Goal: Task Accomplishment & Management: Manage account settings

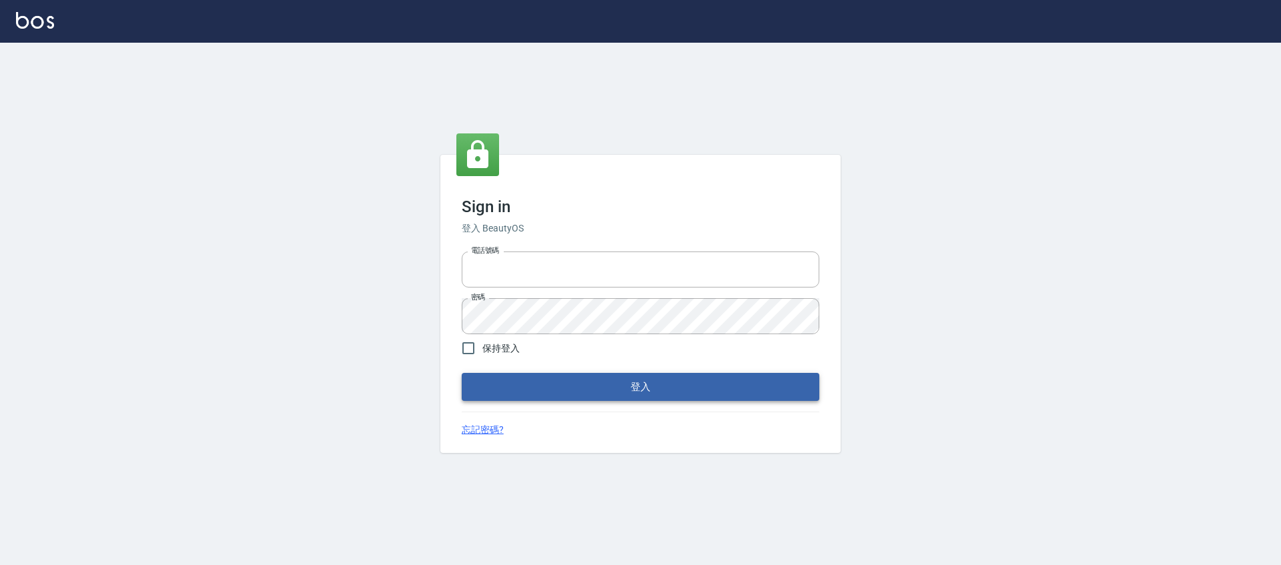
type input "0976742122"
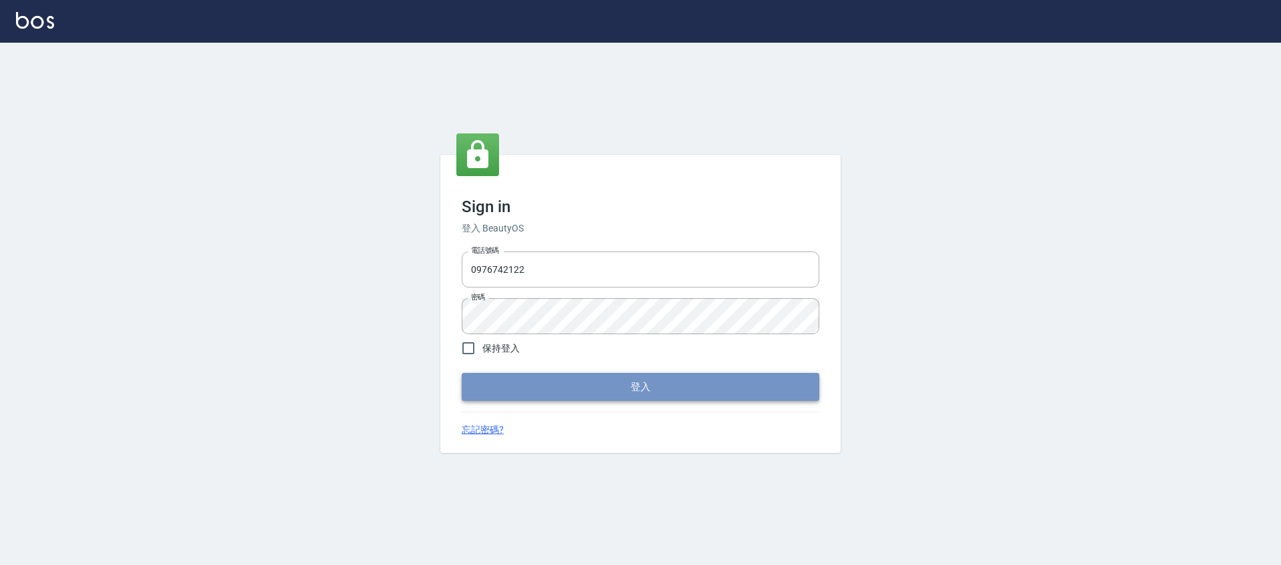
click at [628, 394] on button "登入" at bounding box center [641, 387] width 358 height 28
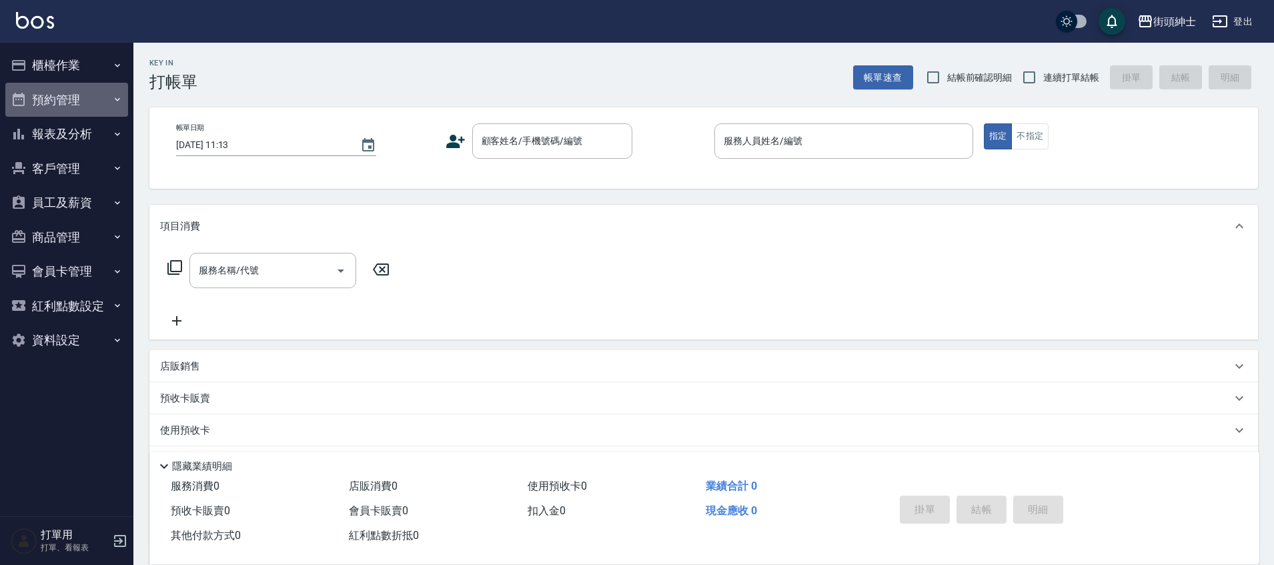
click at [68, 97] on button "預約管理" at bounding box center [66, 100] width 123 height 35
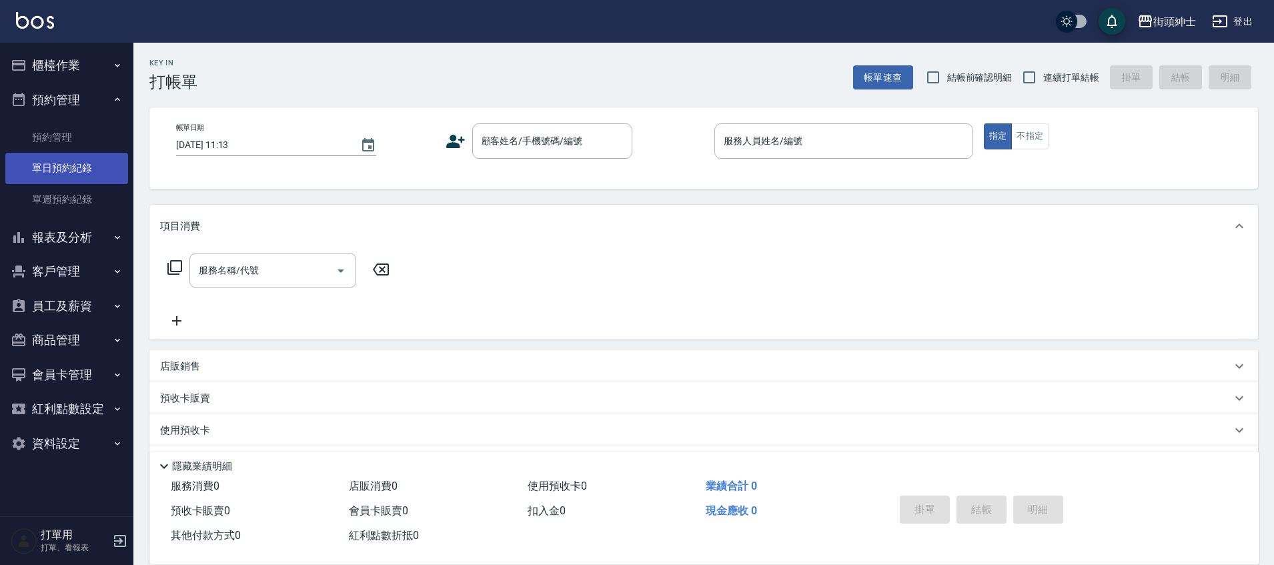
click at [86, 165] on link "單日預約紀錄" at bounding box center [66, 168] width 123 height 31
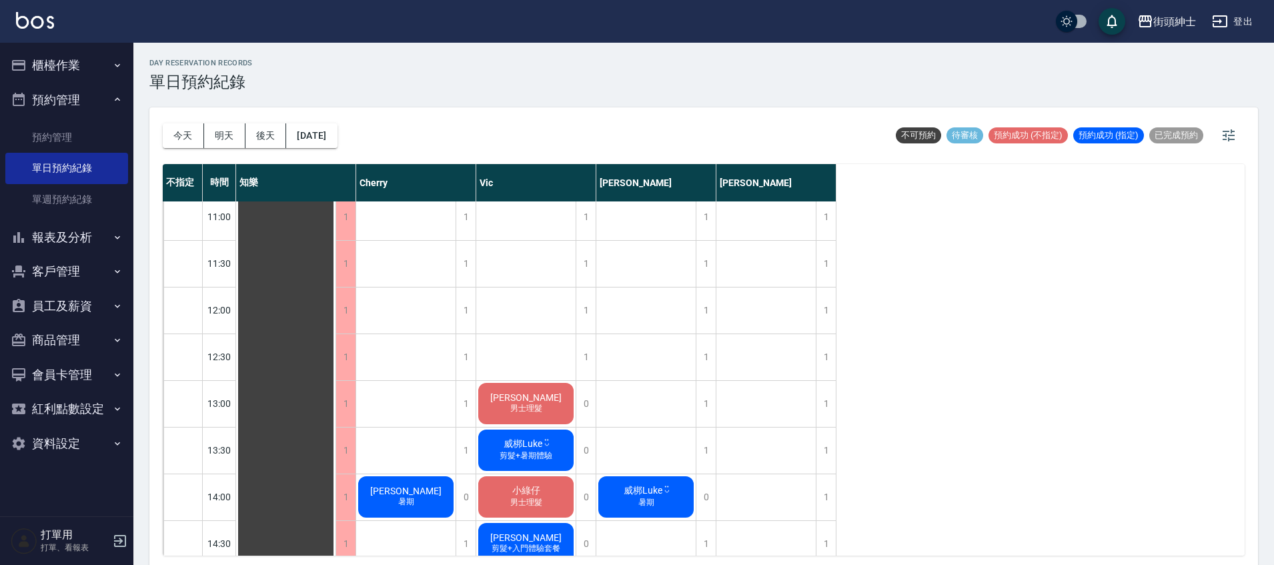
scroll to position [193, 0]
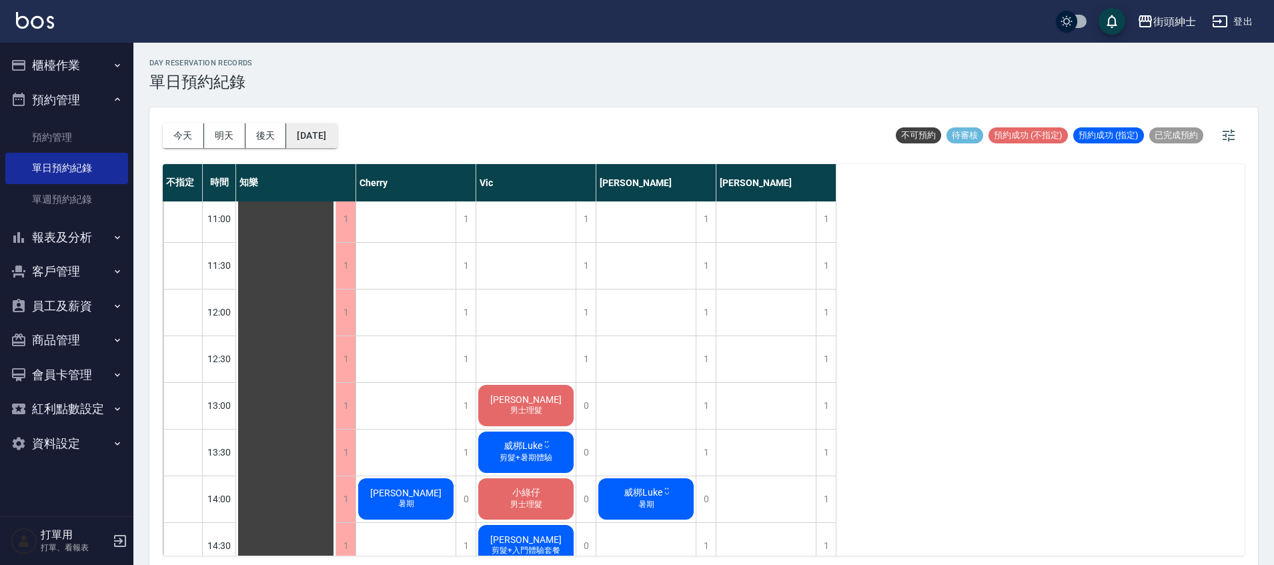
click at [337, 140] on button "[DATE]" at bounding box center [311, 135] width 51 height 25
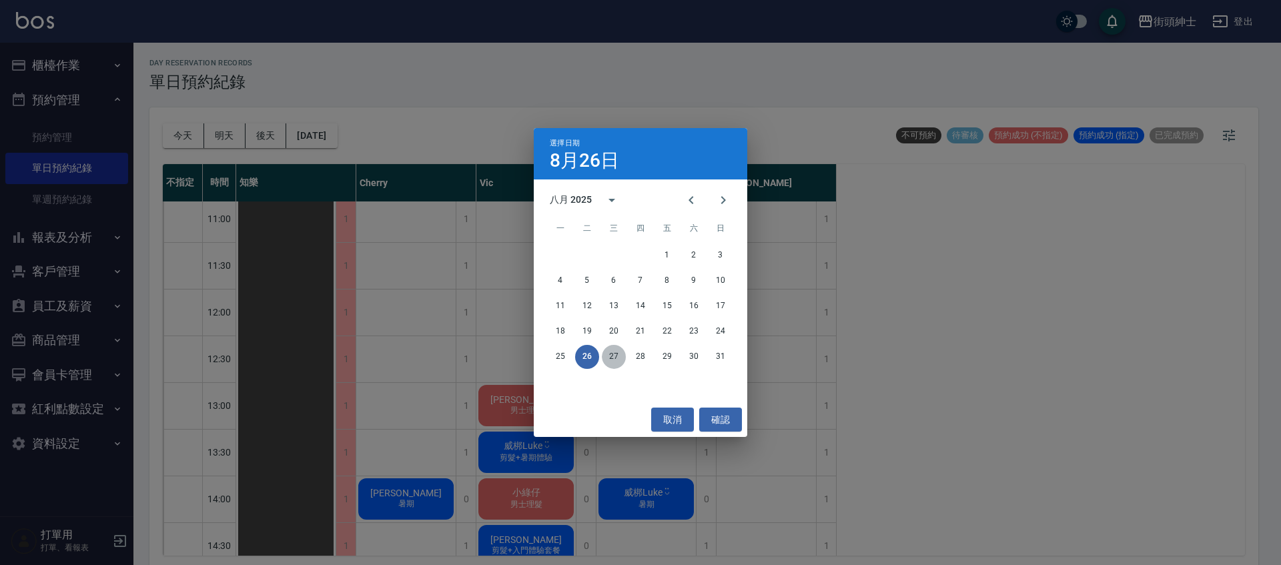
click at [619, 354] on button "27" at bounding box center [614, 357] width 24 height 24
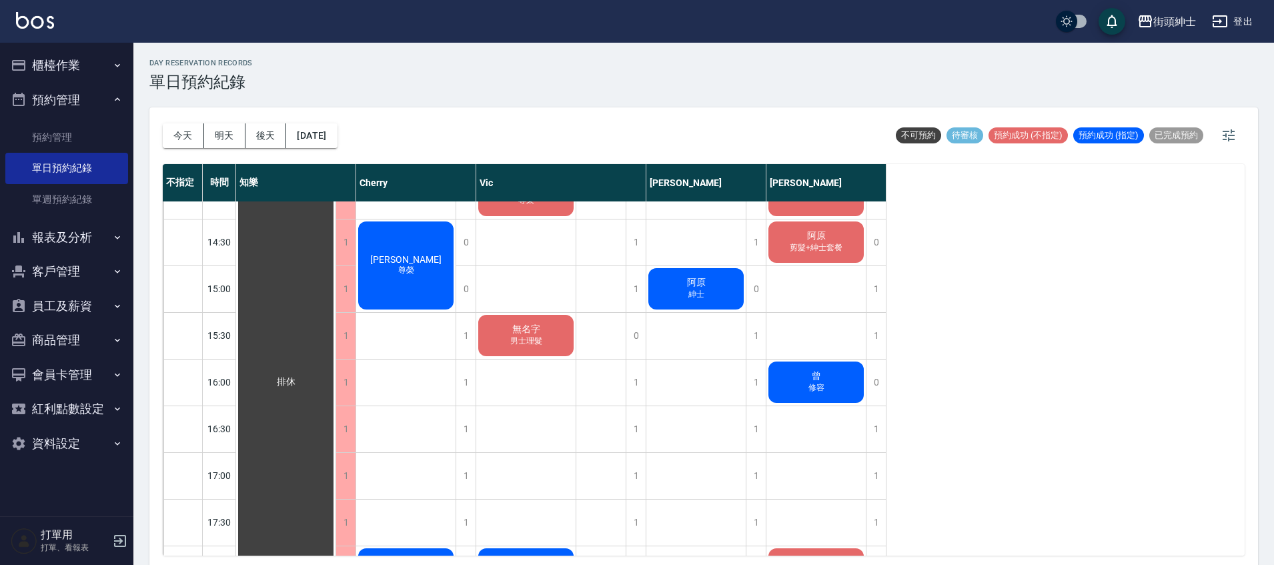
scroll to position [685, 0]
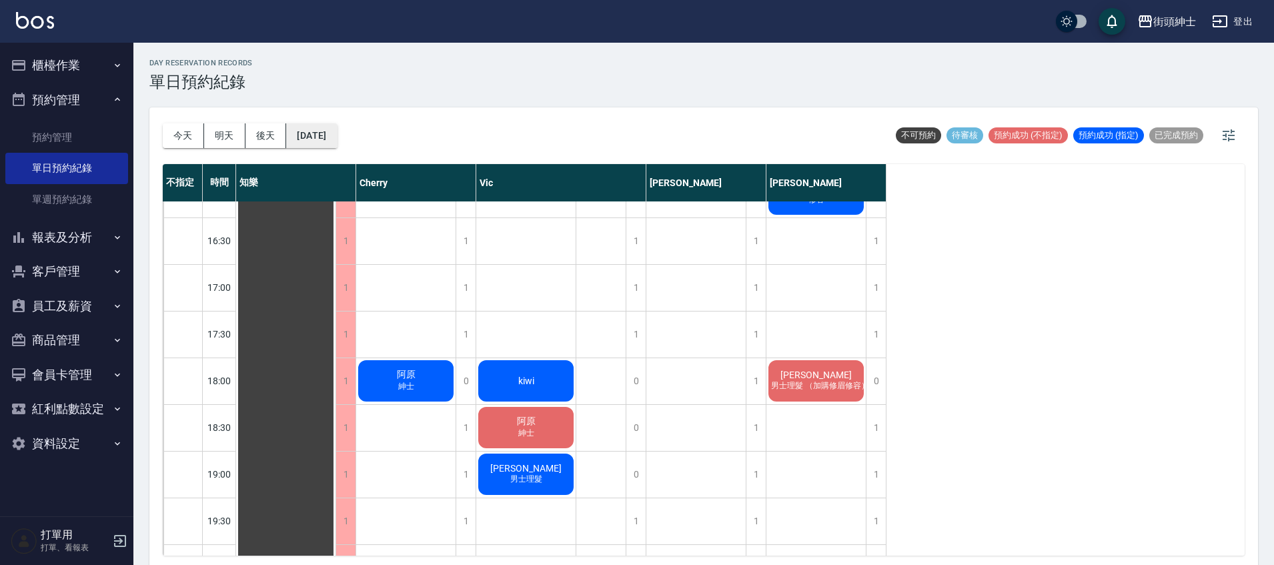
click at [331, 131] on button "[DATE]" at bounding box center [311, 135] width 51 height 25
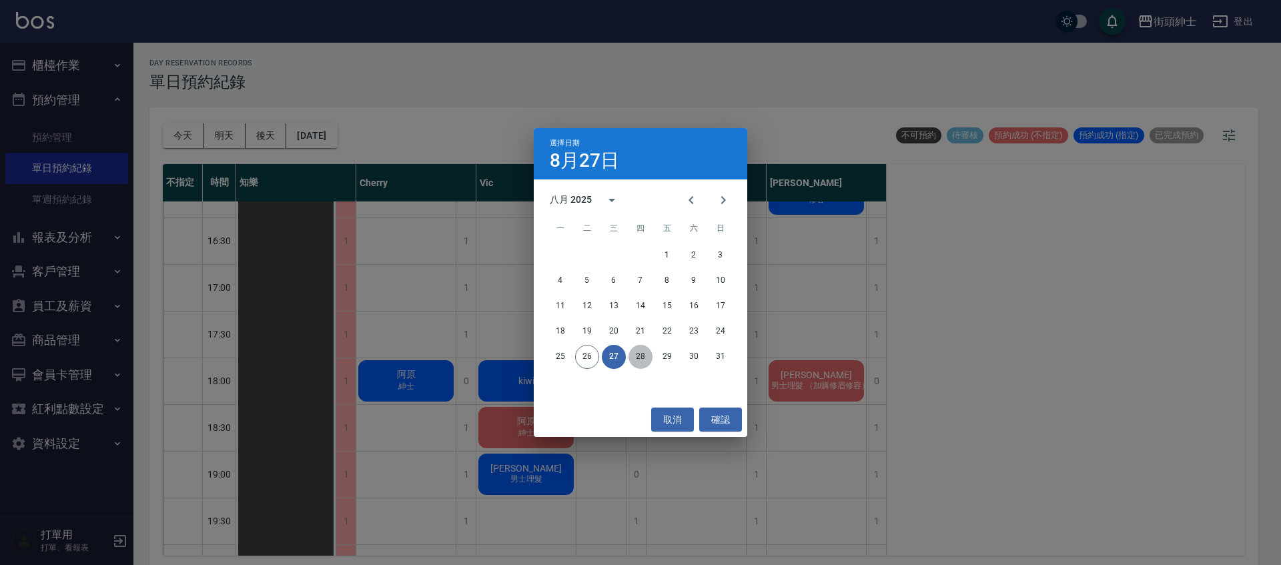
click at [631, 354] on button "28" at bounding box center [641, 357] width 24 height 24
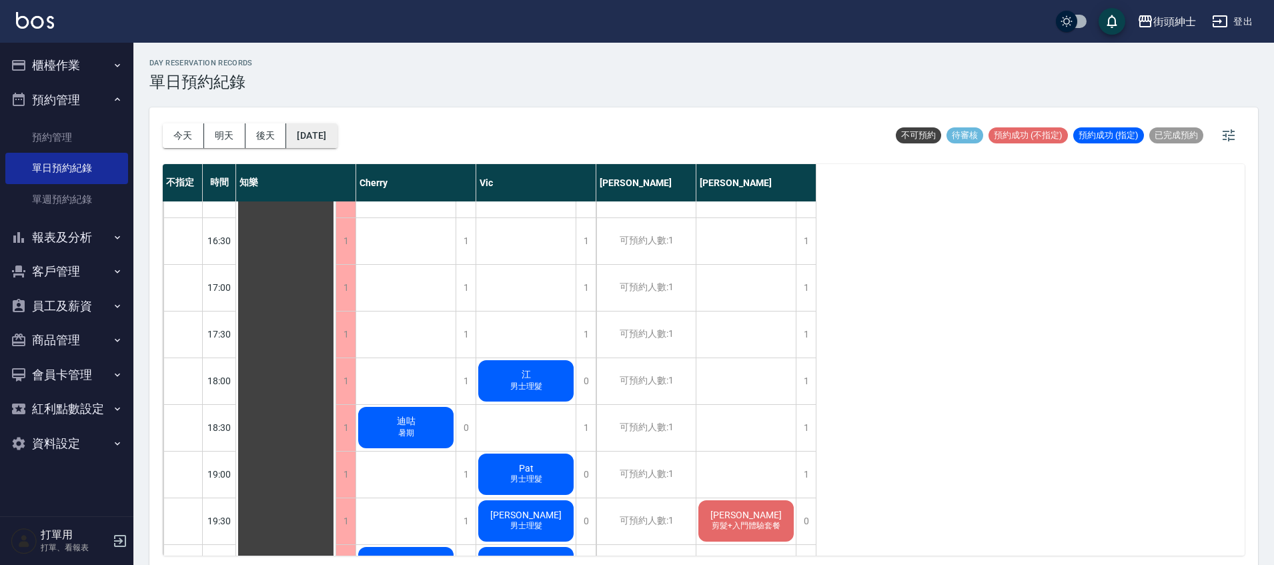
click at [310, 141] on button "[DATE]" at bounding box center [311, 135] width 51 height 25
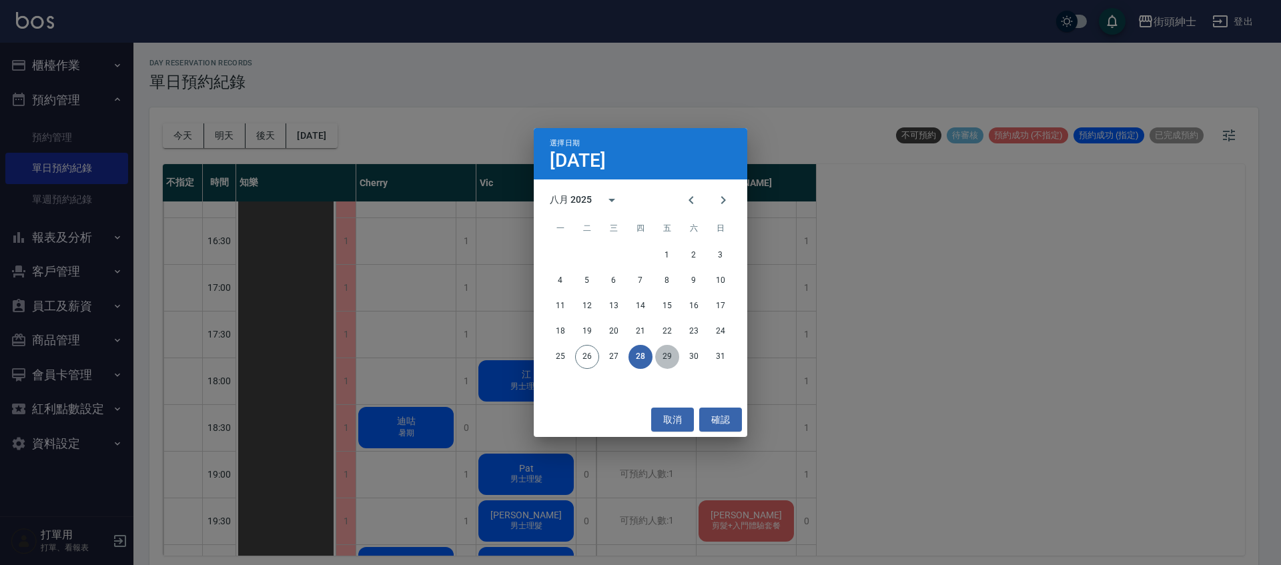
click at [661, 352] on button "29" at bounding box center [667, 357] width 24 height 24
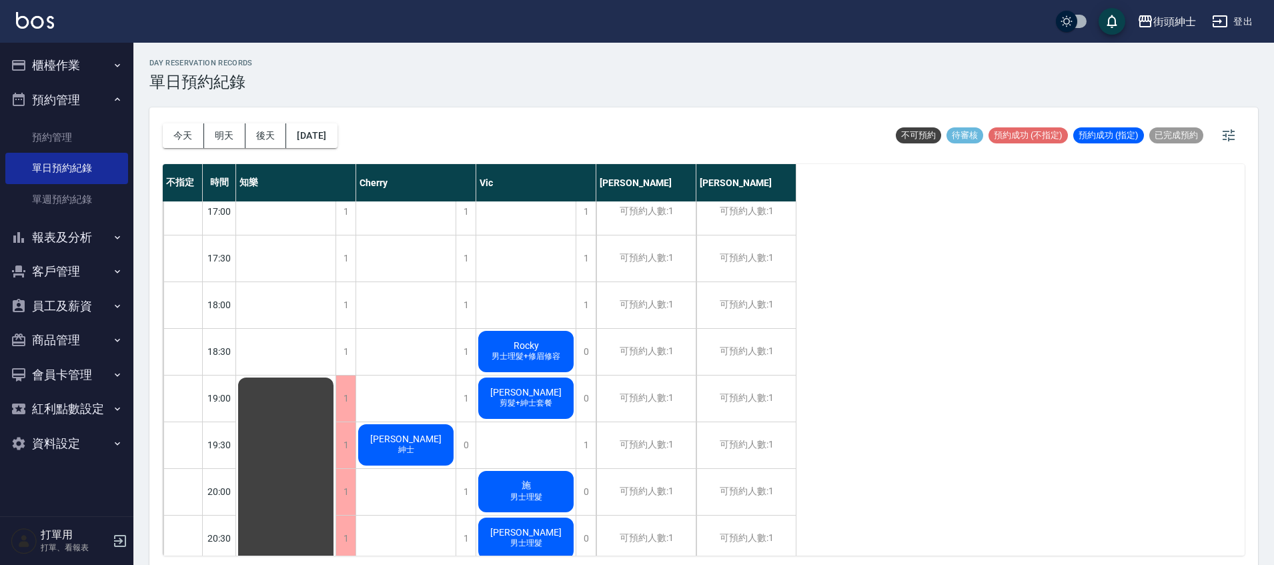
scroll to position [809, 0]
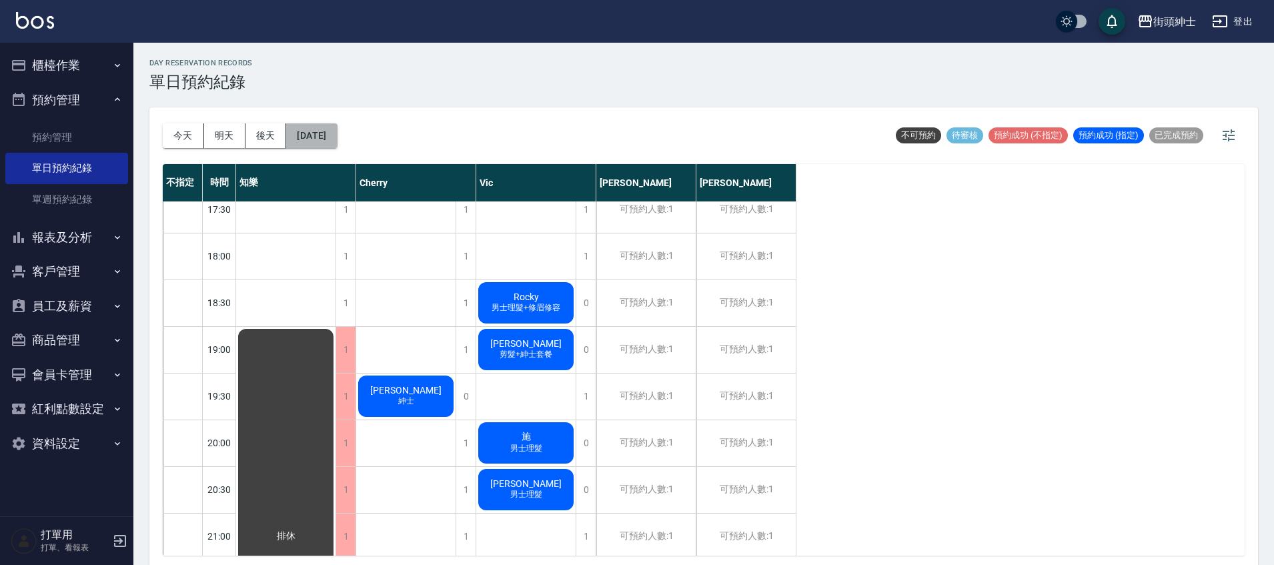
click at [322, 139] on button "[DATE]" at bounding box center [311, 135] width 51 height 25
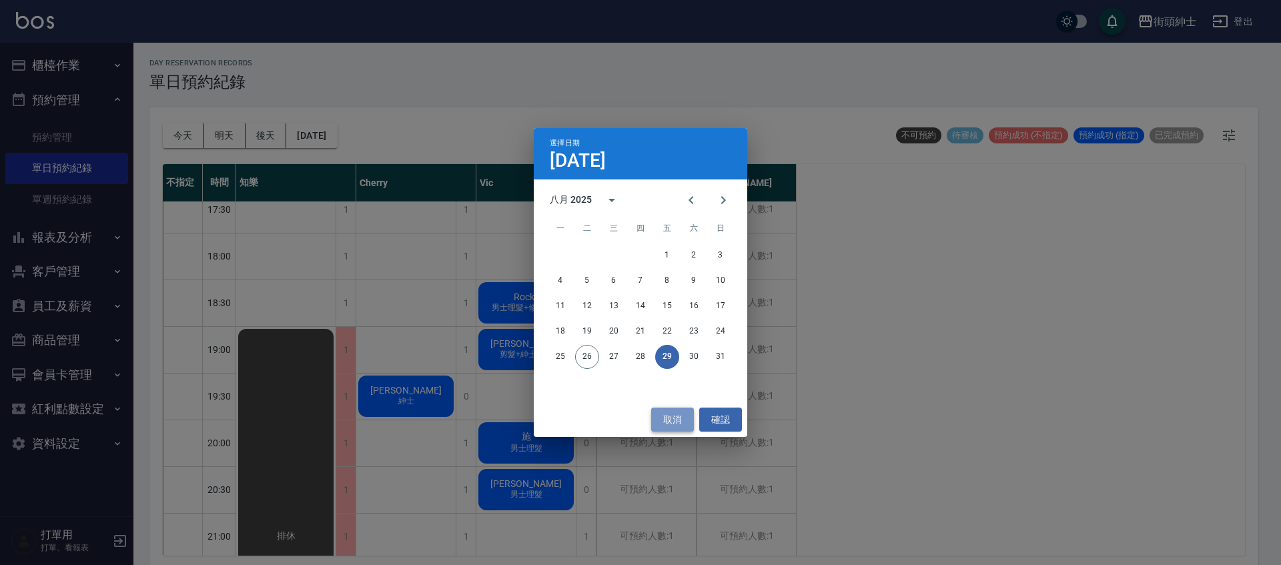
click at [680, 414] on button "取消" at bounding box center [672, 420] width 43 height 25
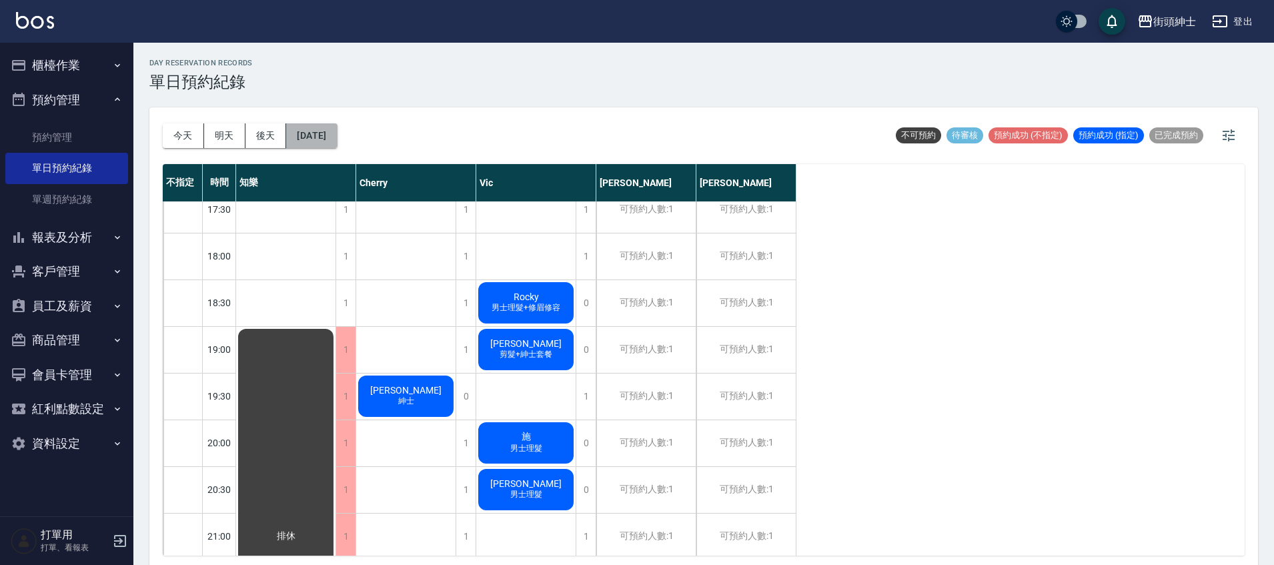
click at [337, 144] on button "[DATE]" at bounding box center [311, 135] width 51 height 25
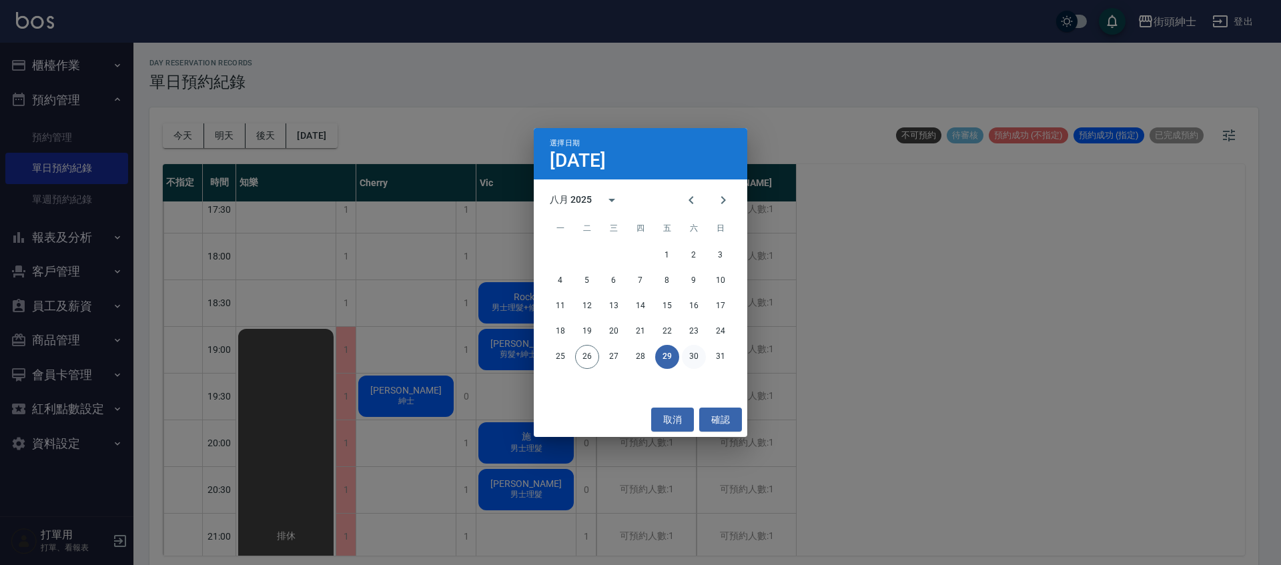
click at [697, 345] on button "30" at bounding box center [694, 357] width 24 height 24
click at [697, 345] on div at bounding box center [640, 282] width 1281 height 565
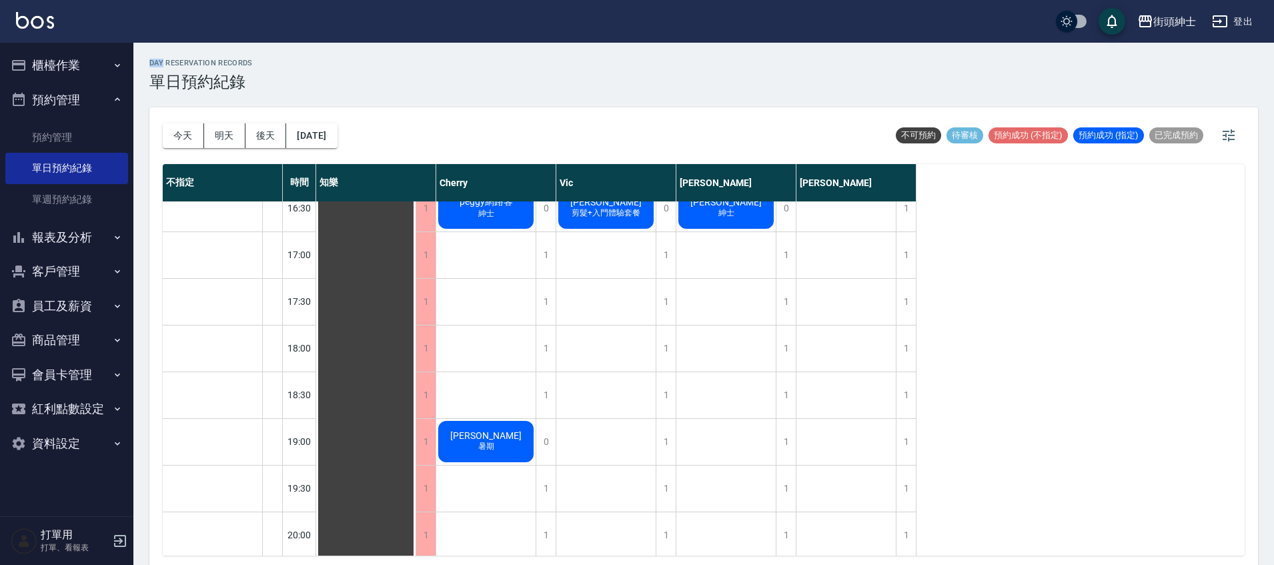
scroll to position [726, 0]
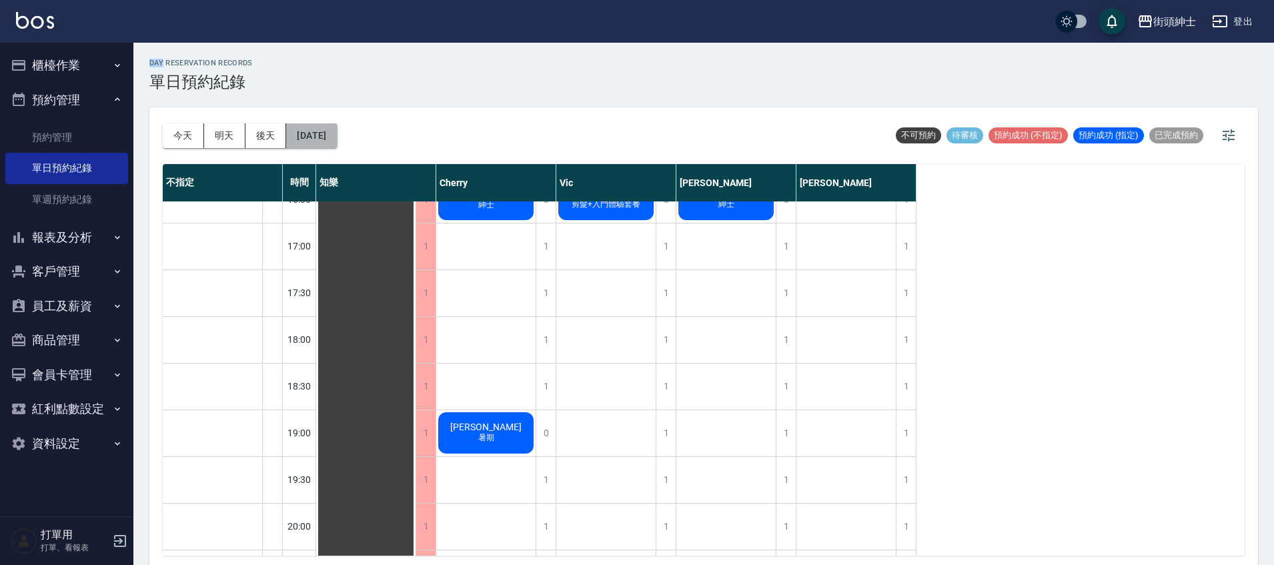
click at [337, 126] on button "[DATE]" at bounding box center [311, 135] width 51 height 25
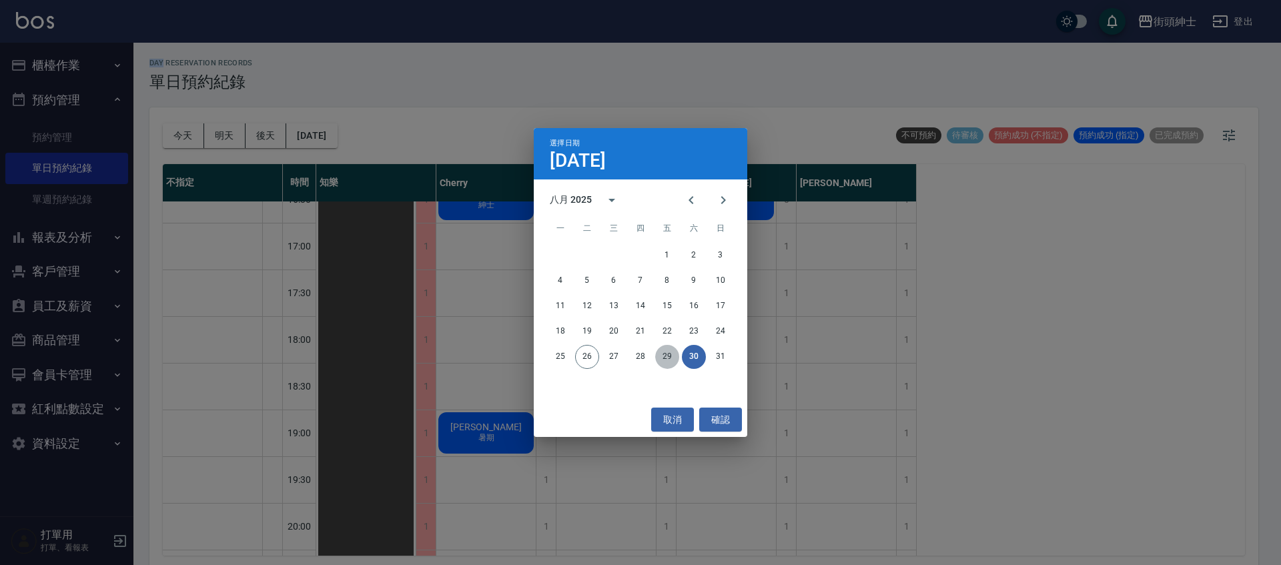
click at [667, 345] on button "29" at bounding box center [667, 357] width 24 height 24
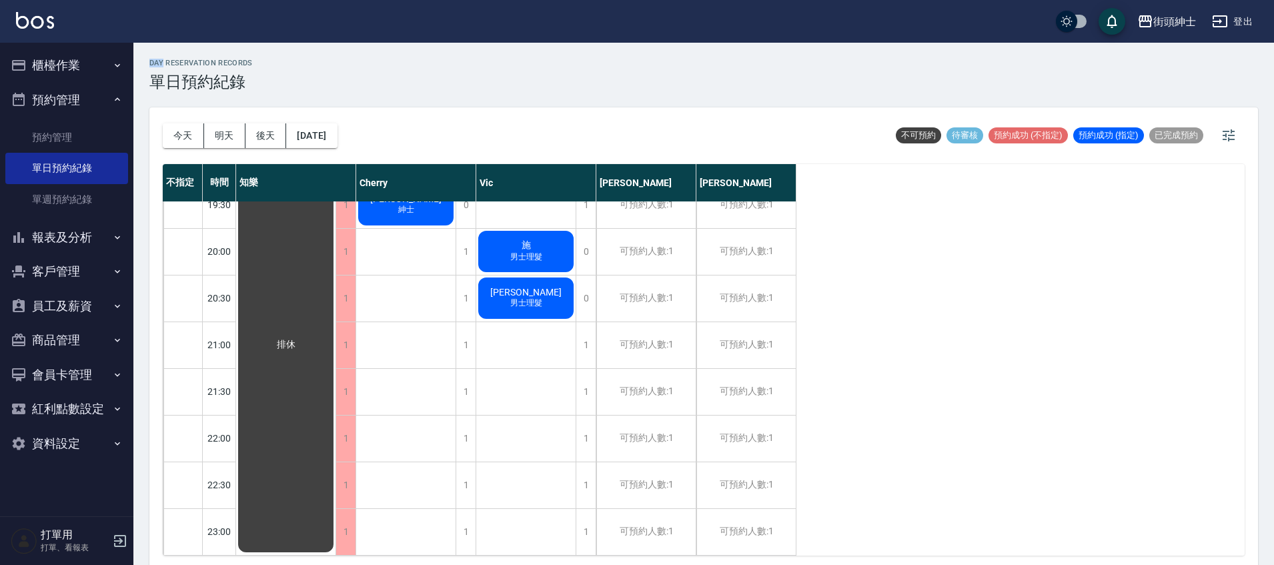
scroll to position [1011, 0]
click at [192, 137] on button "今天" at bounding box center [183, 135] width 41 height 25
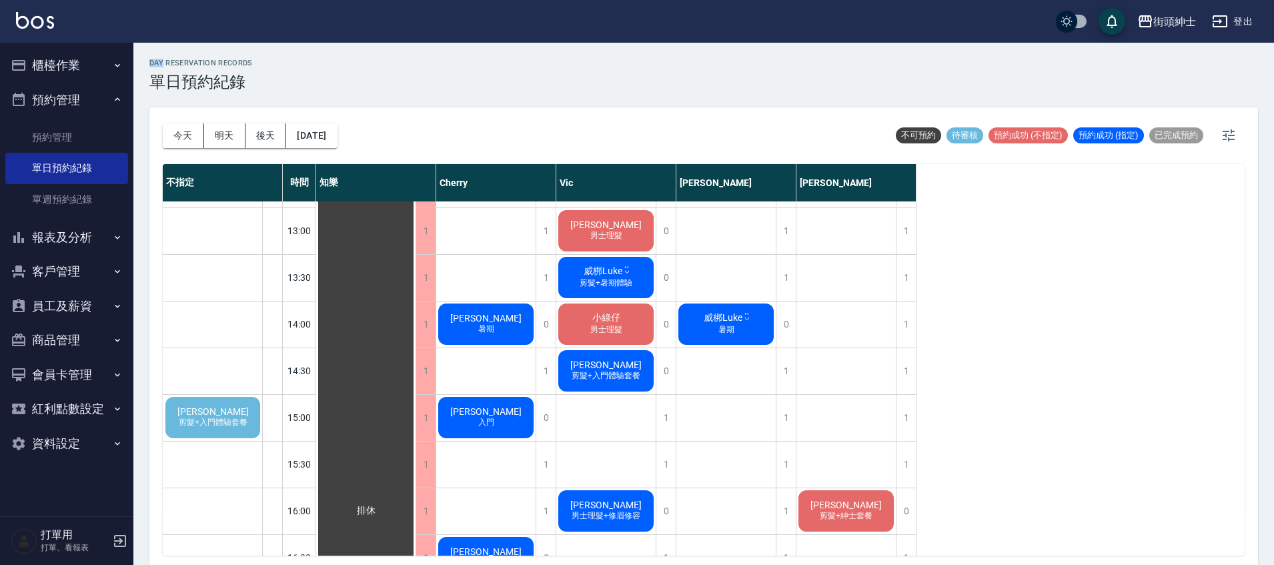
scroll to position [368, 0]
click at [216, 407] on span "[PERSON_NAME]" at bounding box center [213, 411] width 77 height 11
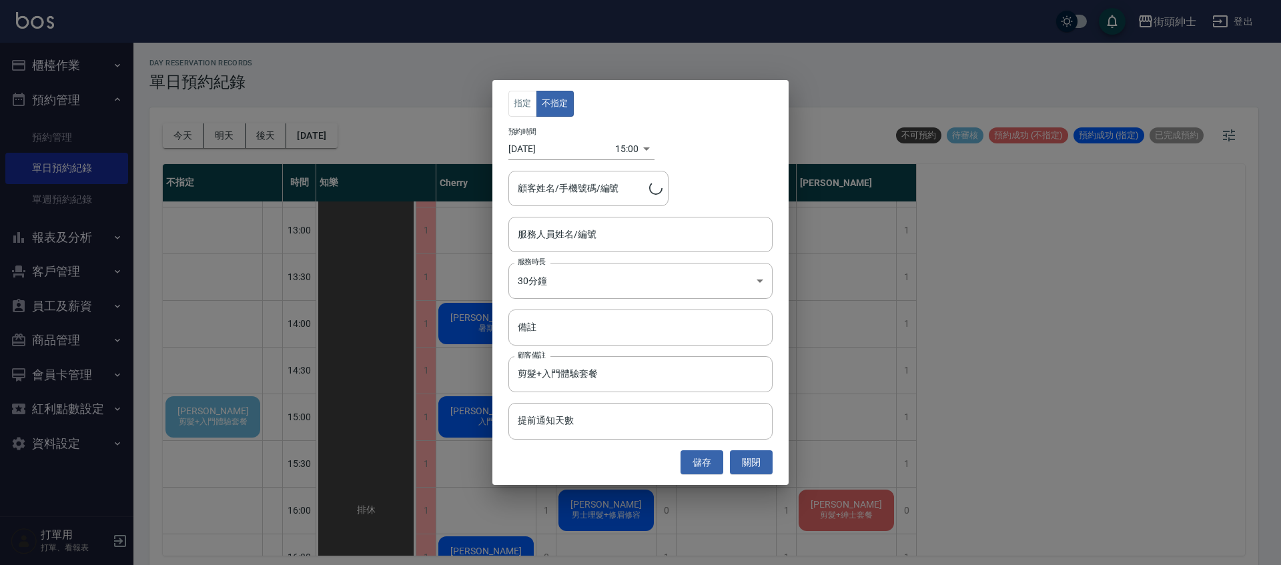
type input "[PERSON_NAME]/0972021706"
click at [612, 239] on input "服務人員姓名/編號" at bounding box center [640, 234] width 252 height 23
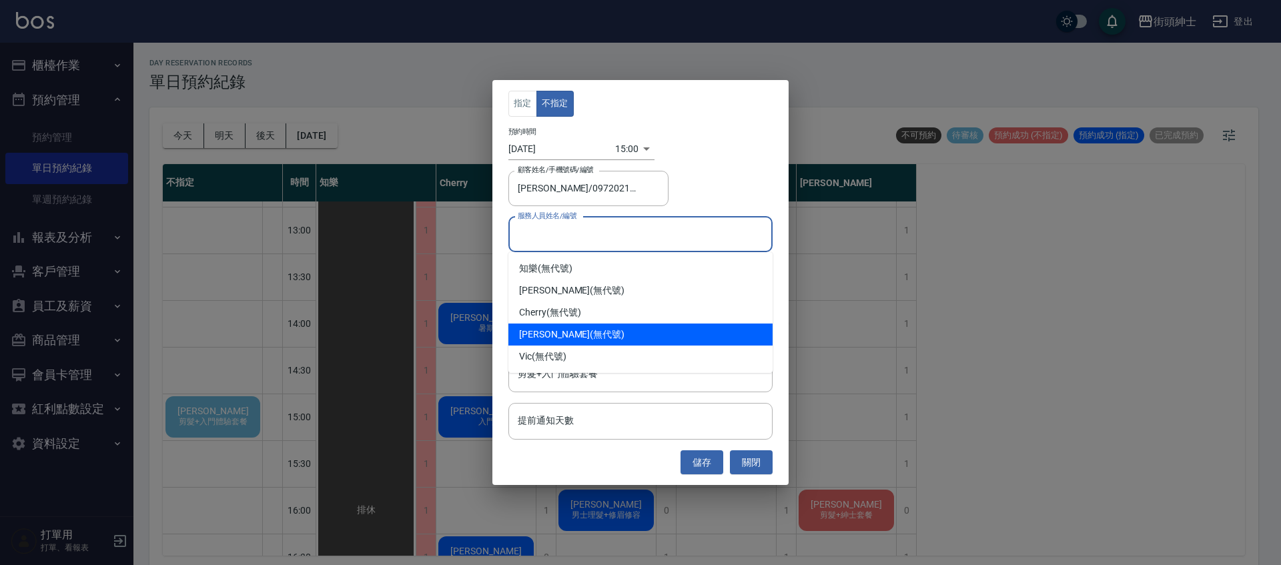
click at [707, 328] on div "[PERSON_NAME] (無代號)" at bounding box center [640, 335] width 264 height 22
type input "[PERSON_NAME](無代號)"
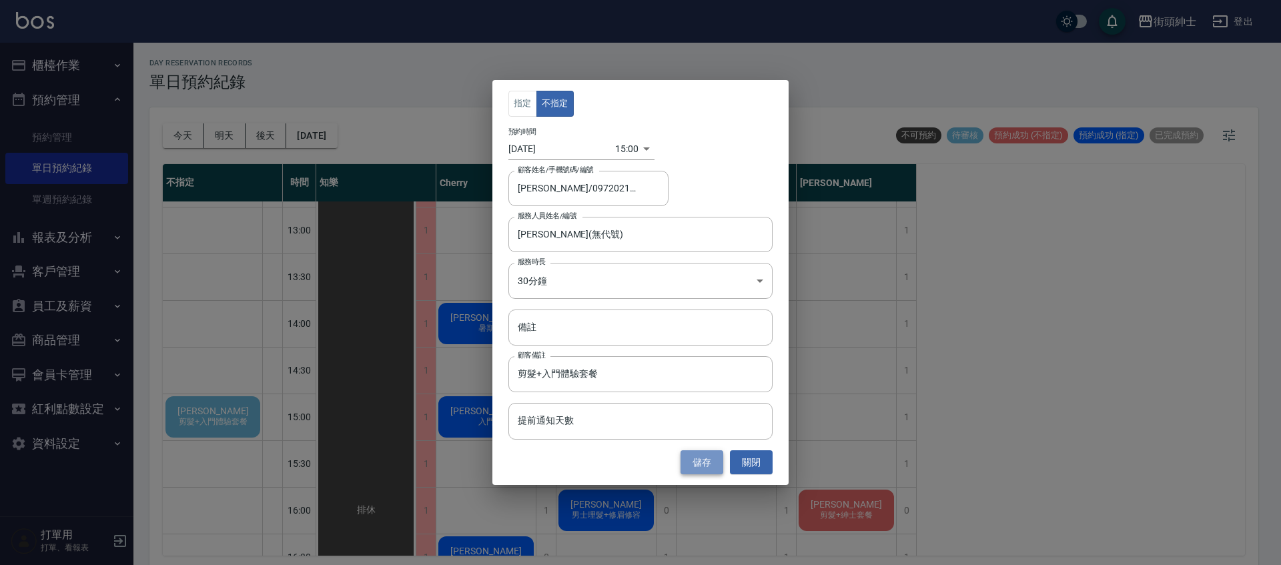
click at [708, 472] on button "儲存" at bounding box center [702, 462] width 43 height 25
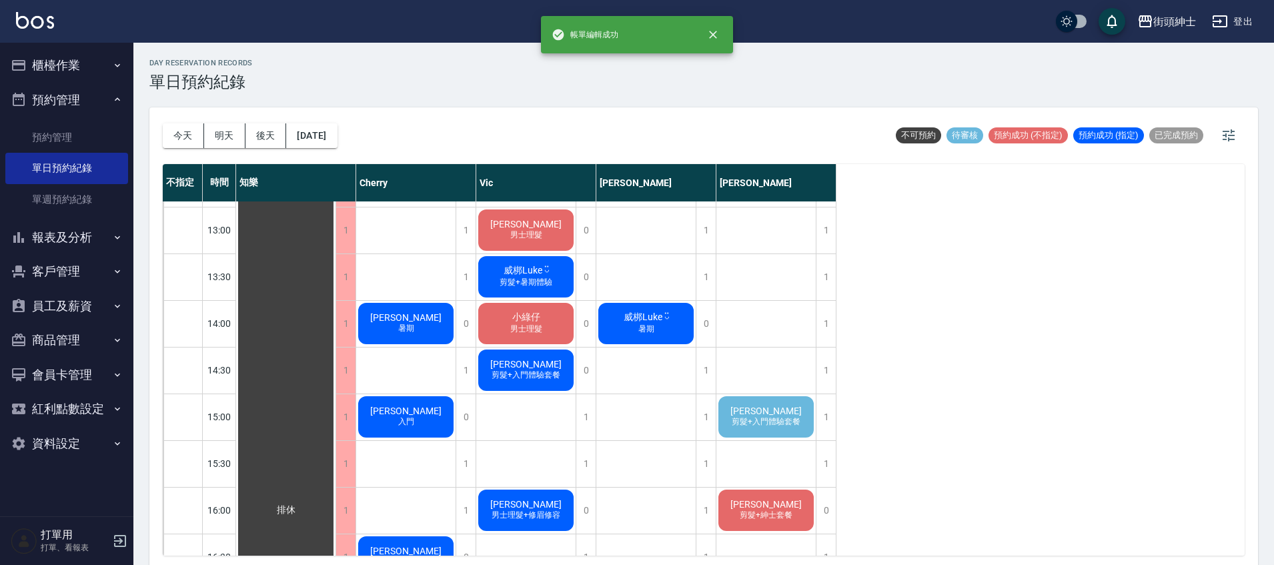
click at [336, 434] on div "[PERSON_NAME] 剪髮+入門體驗套餐" at bounding box center [285, 510] width 99 height 1353
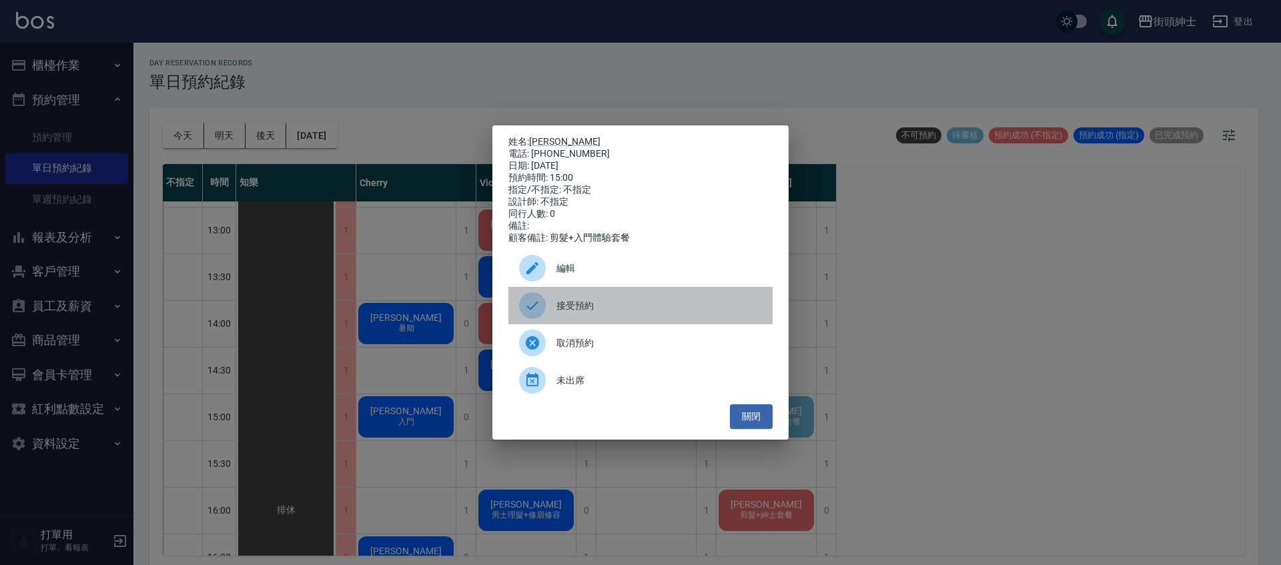
click at [673, 320] on div "接受預約" at bounding box center [640, 305] width 264 height 37
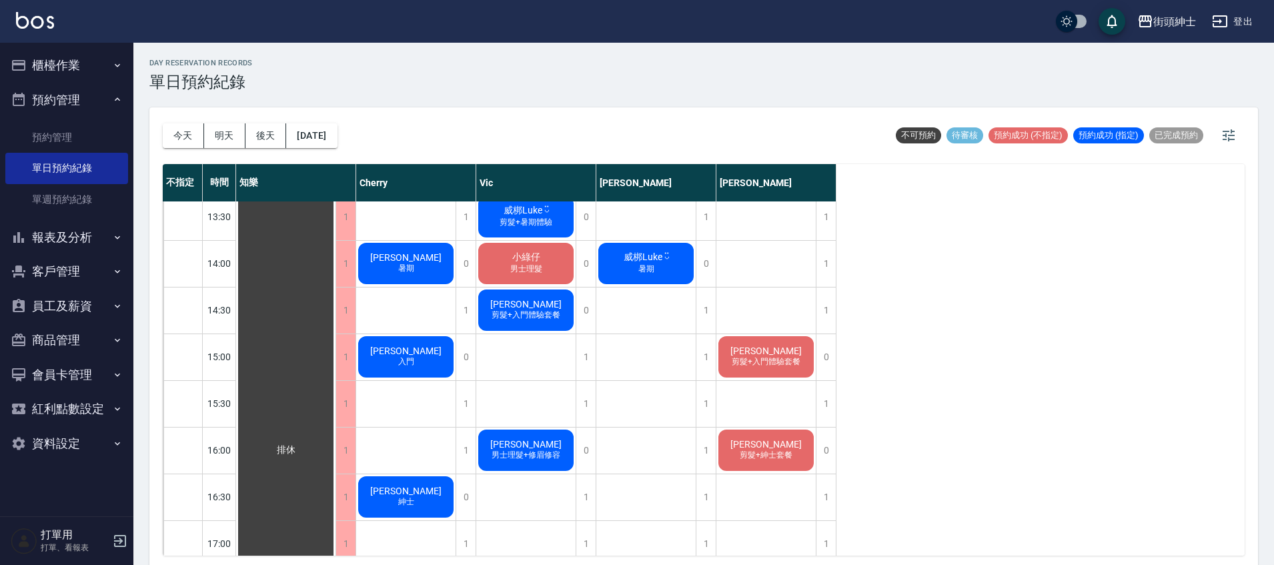
scroll to position [430, 0]
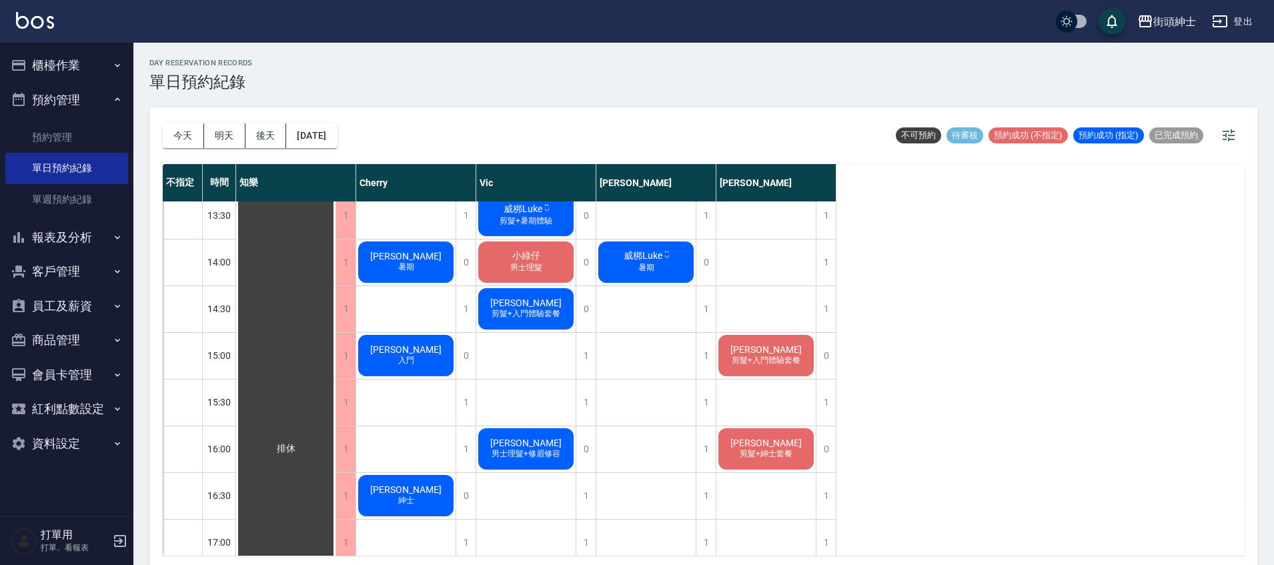
click at [336, 372] on div "[PERSON_NAME] 剪髮+入門體驗套餐" at bounding box center [285, 448] width 99 height 1353
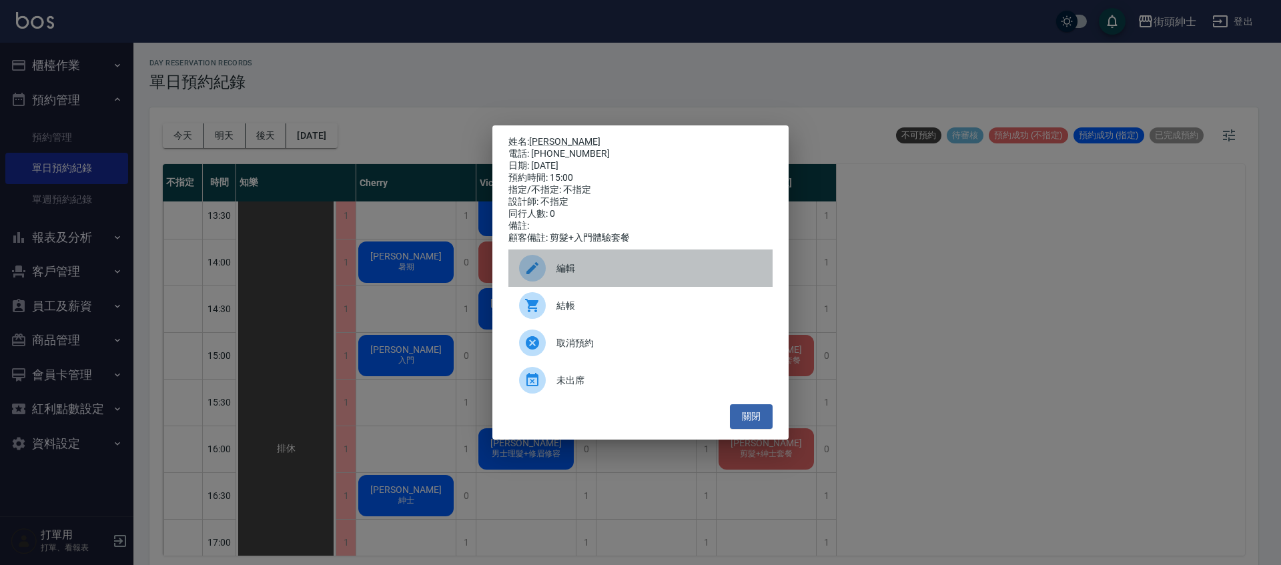
click at [591, 266] on div "編輯" at bounding box center [640, 268] width 264 height 37
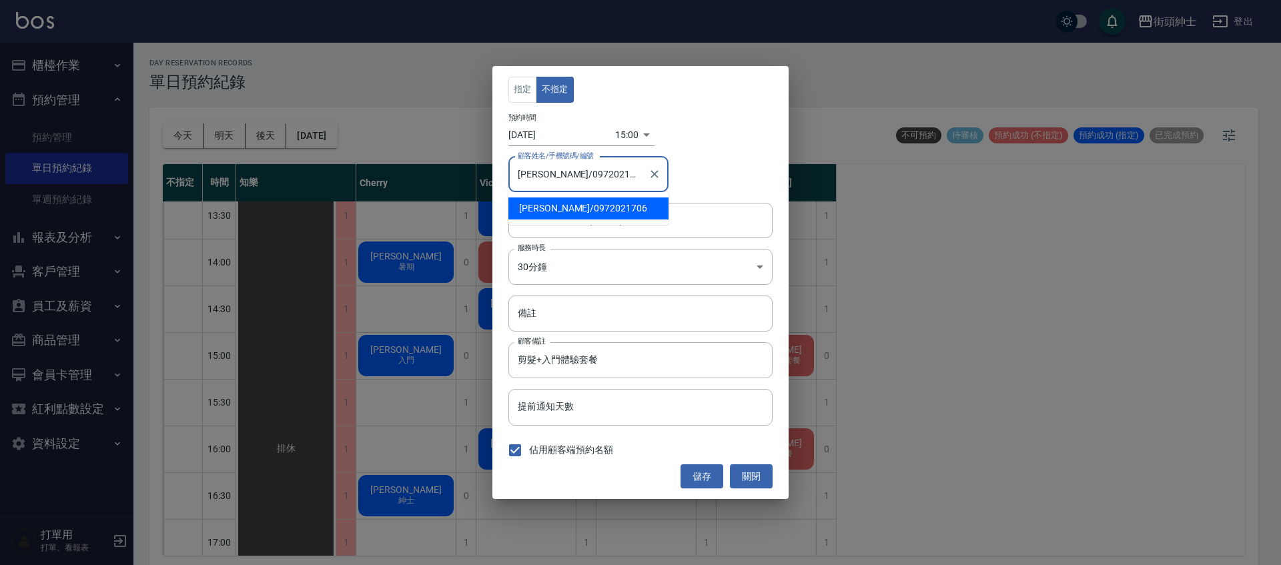
drag, startPoint x: 548, startPoint y: 173, endPoint x: 610, endPoint y: 176, distance: 62.1
click at [610, 176] on input "[PERSON_NAME]/0972021706" at bounding box center [578, 174] width 128 height 23
drag, startPoint x: 747, startPoint y: 477, endPoint x: 731, endPoint y: 473, distance: 15.9
click at [746, 476] on button "關閉" at bounding box center [751, 476] width 43 height 25
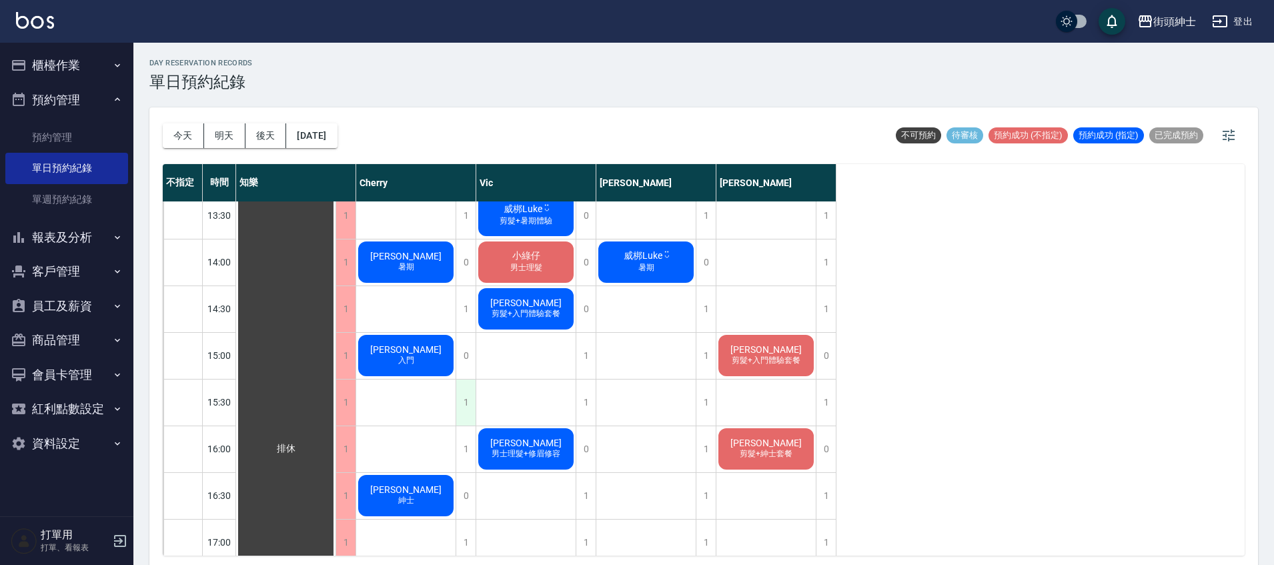
click at [468, 401] on div "1" at bounding box center [466, 403] width 20 height 46
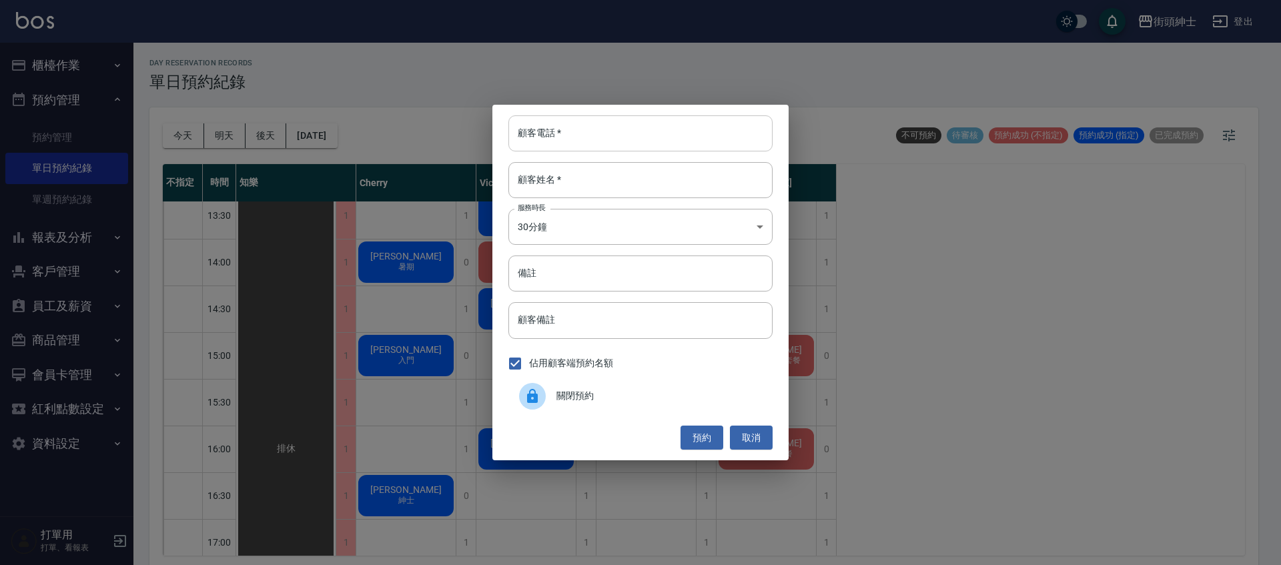
click at [569, 144] on input "顧客電話   *" at bounding box center [640, 133] width 264 height 36
paste input "0972021706"
type input "0972021706"
click at [561, 186] on input "顧客姓名   *" at bounding box center [640, 180] width 264 height 36
type input "0"
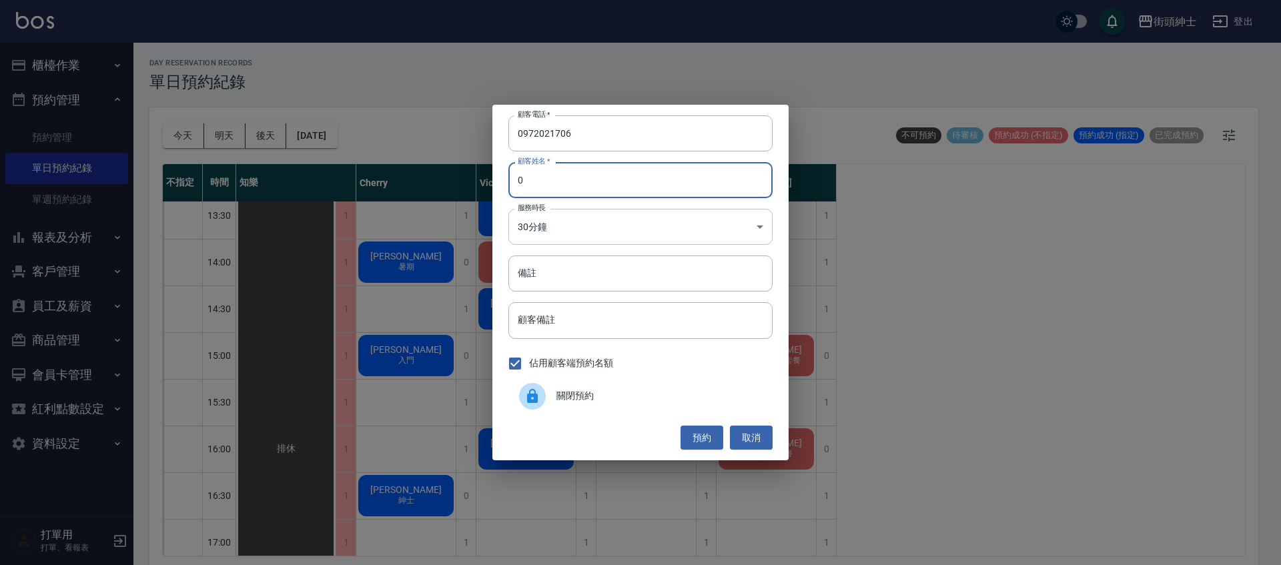
click at [589, 240] on body "街頭紳士 登出 櫃檯作業 打帳單 帳單列表 營業儀表板 現金收支登錄 材料自購登錄 每日結帳 排班表 現場電腦打卡 預約管理 預約管理 單日預約紀錄 單週預約…" at bounding box center [640, 284] width 1281 height 569
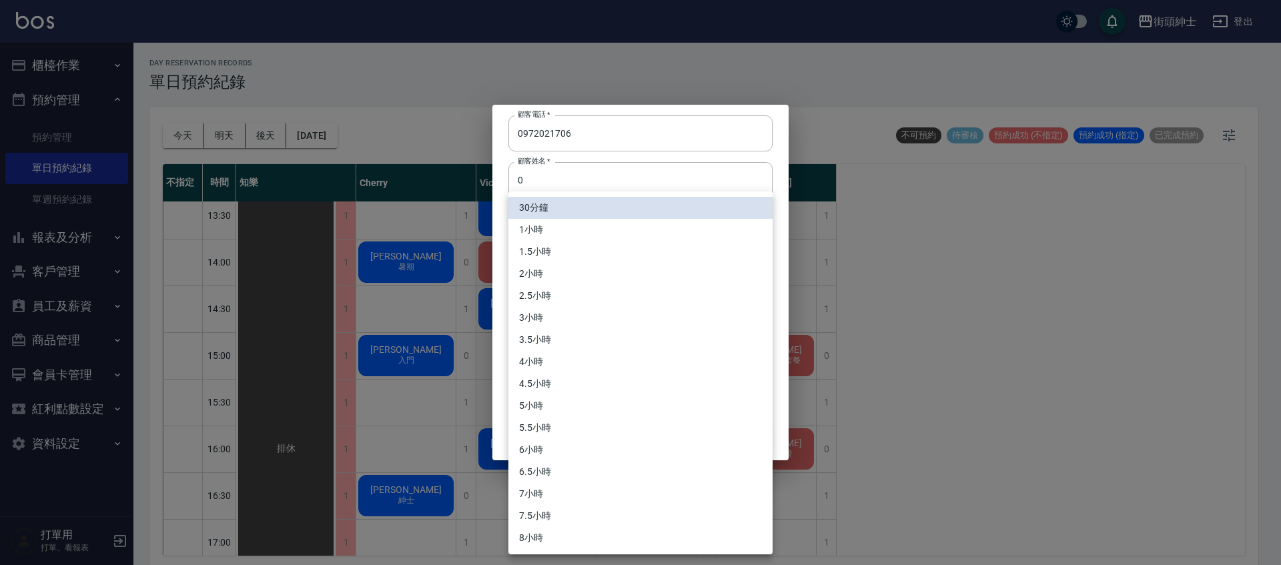
click at [614, 152] on div at bounding box center [640, 282] width 1281 height 565
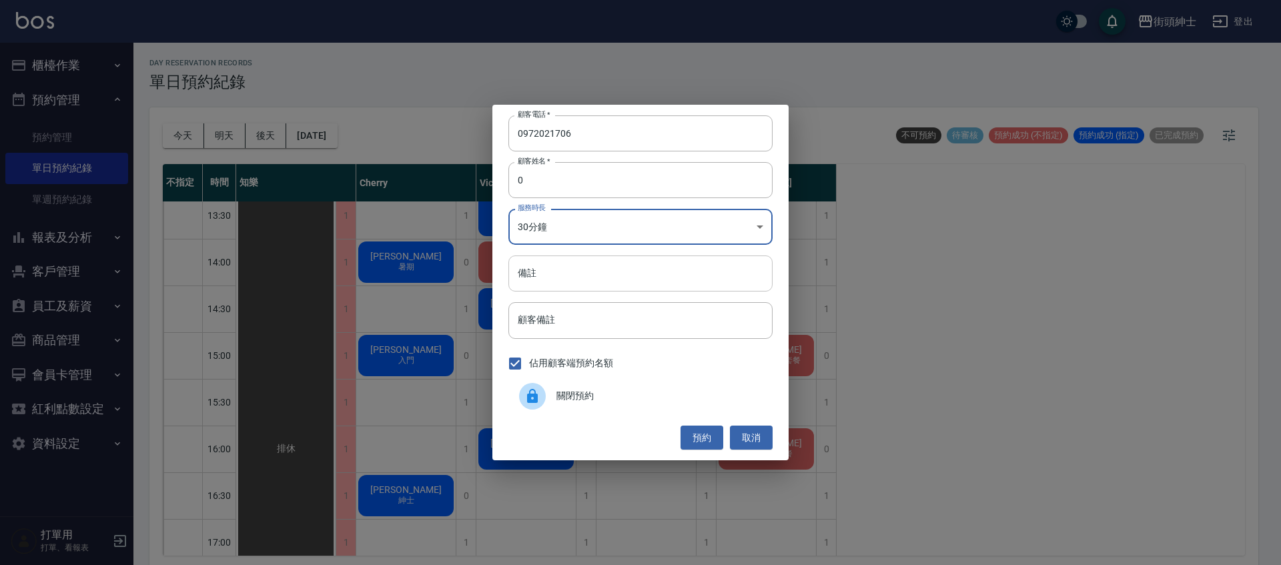
click at [575, 275] on input "備註" at bounding box center [640, 274] width 264 height 36
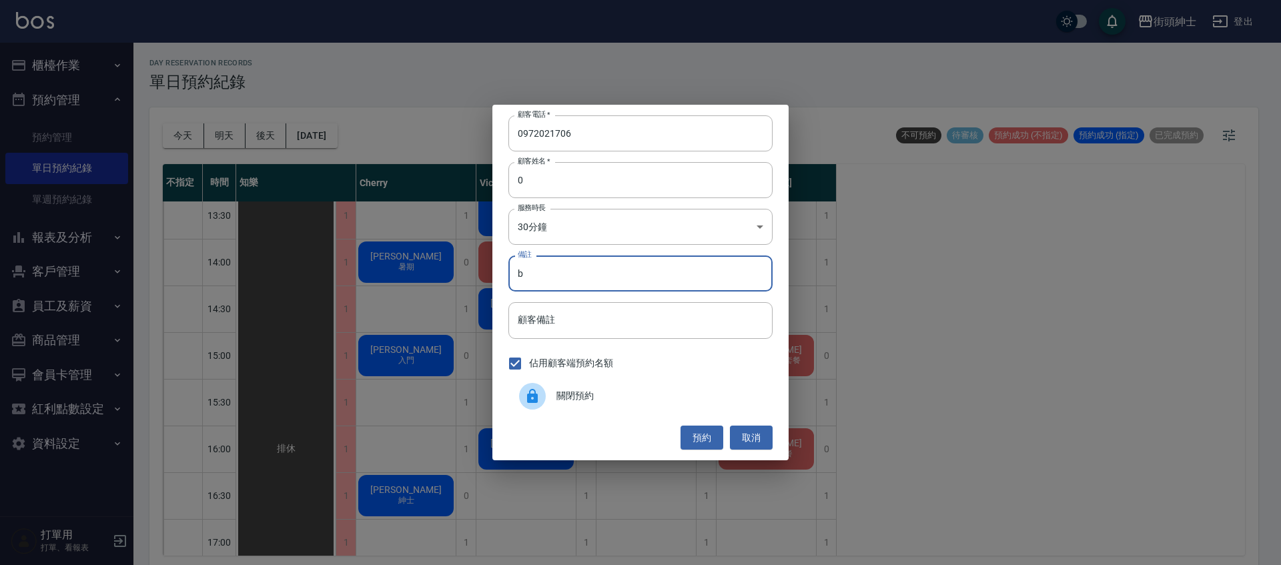
type input "b"
type input "入門"
click at [703, 432] on button "預約" at bounding box center [702, 438] width 43 height 25
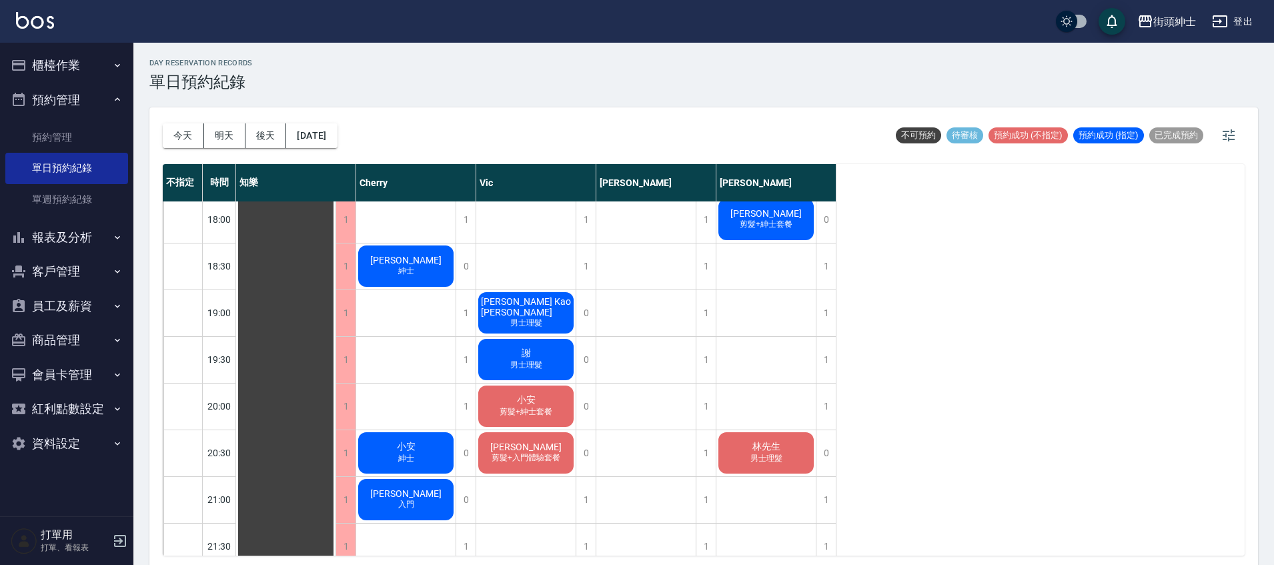
scroll to position [845, 0]
click at [337, 147] on button "[DATE]" at bounding box center [311, 135] width 51 height 25
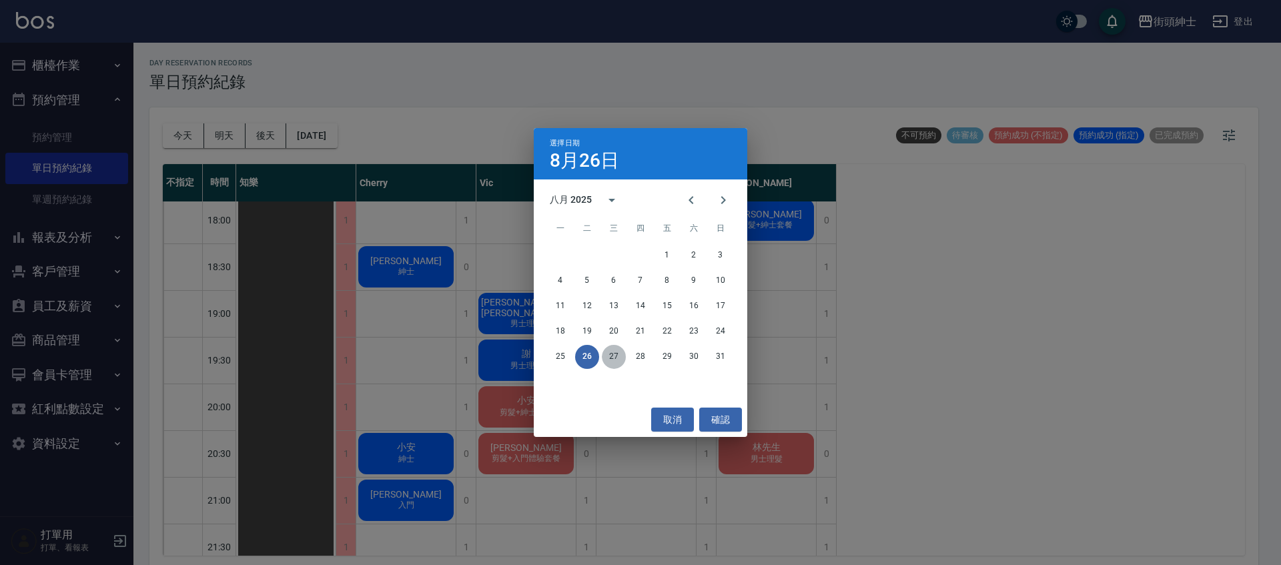
click at [605, 354] on button "27" at bounding box center [614, 357] width 24 height 24
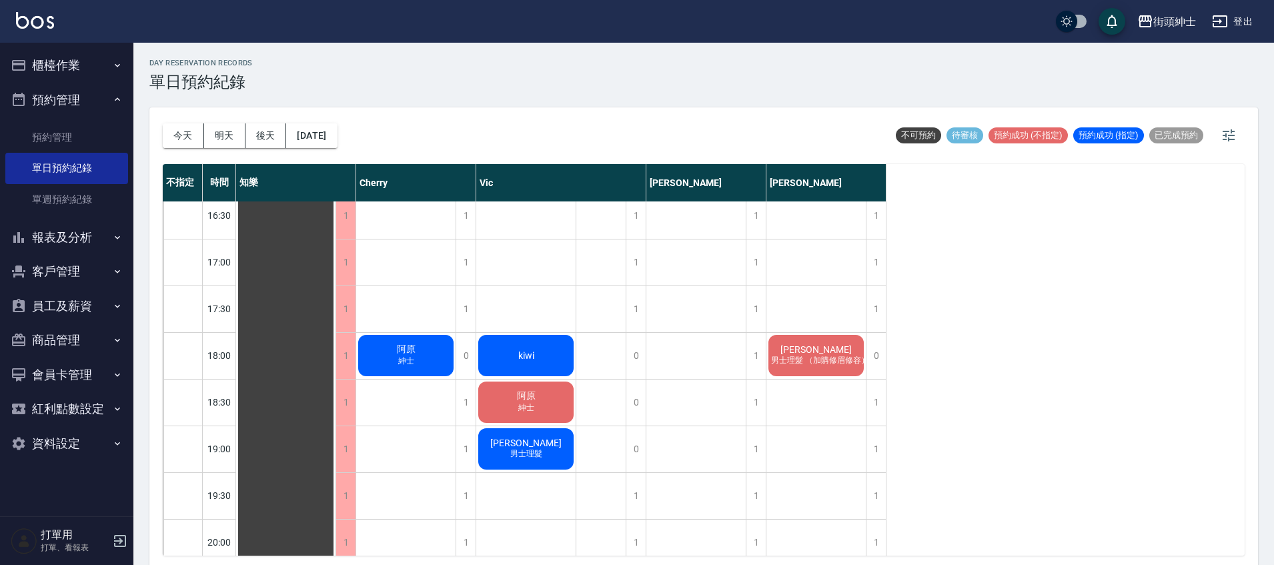
scroll to position [720, 0]
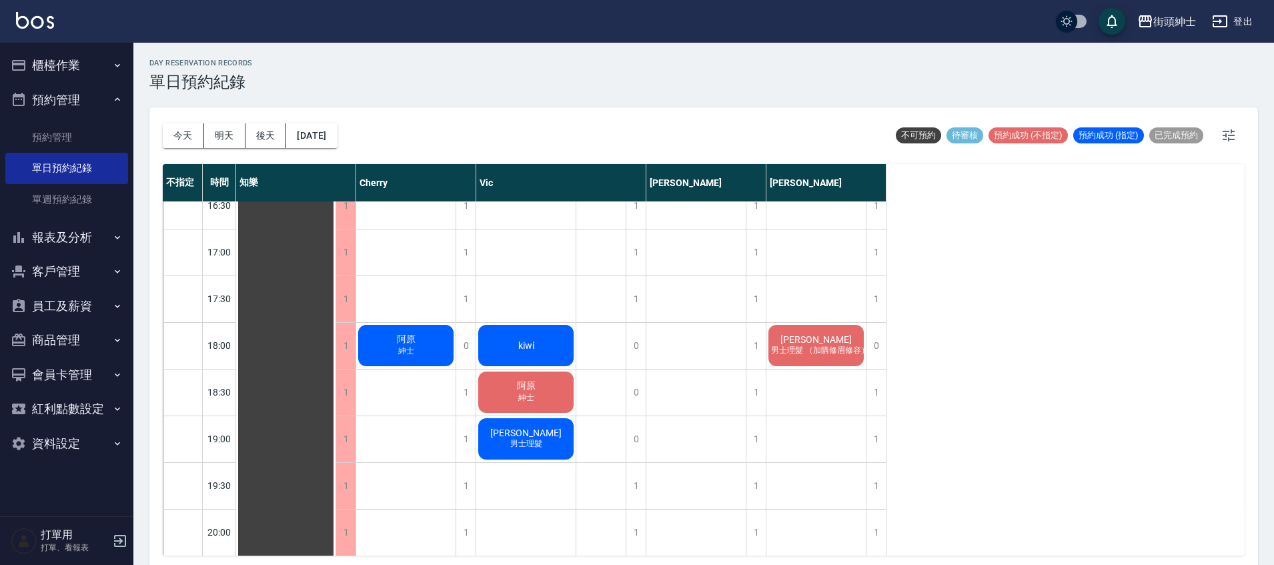
click at [336, 380] on div "[PERSON_NAME]" at bounding box center [285, 158] width 99 height 1353
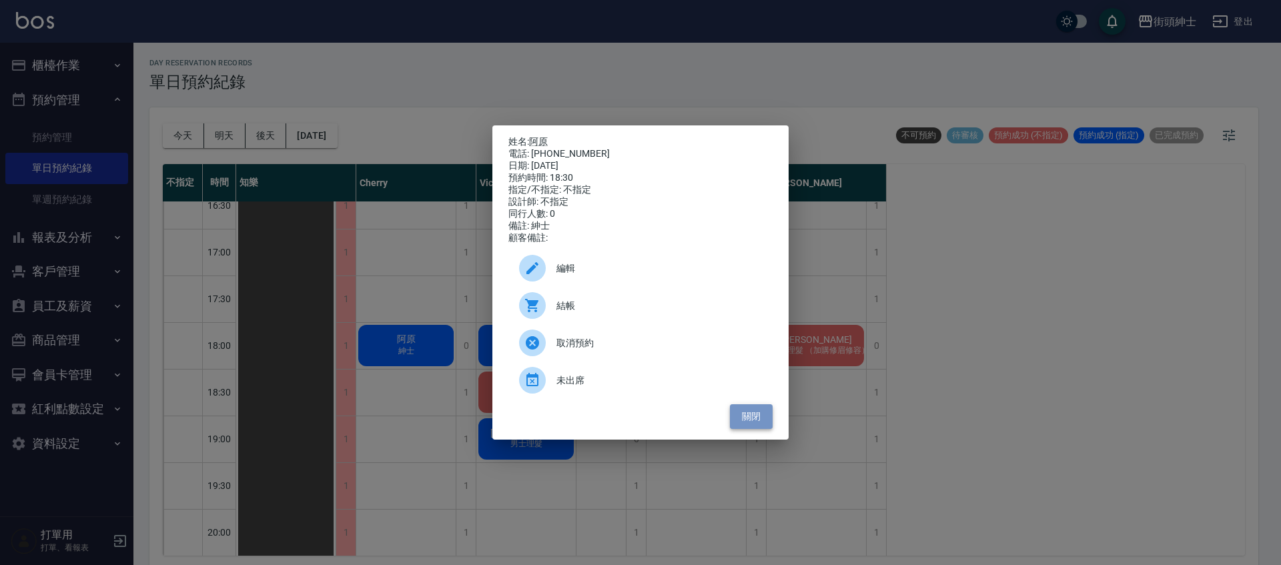
click at [771, 429] on button "關閉" at bounding box center [751, 416] width 43 height 25
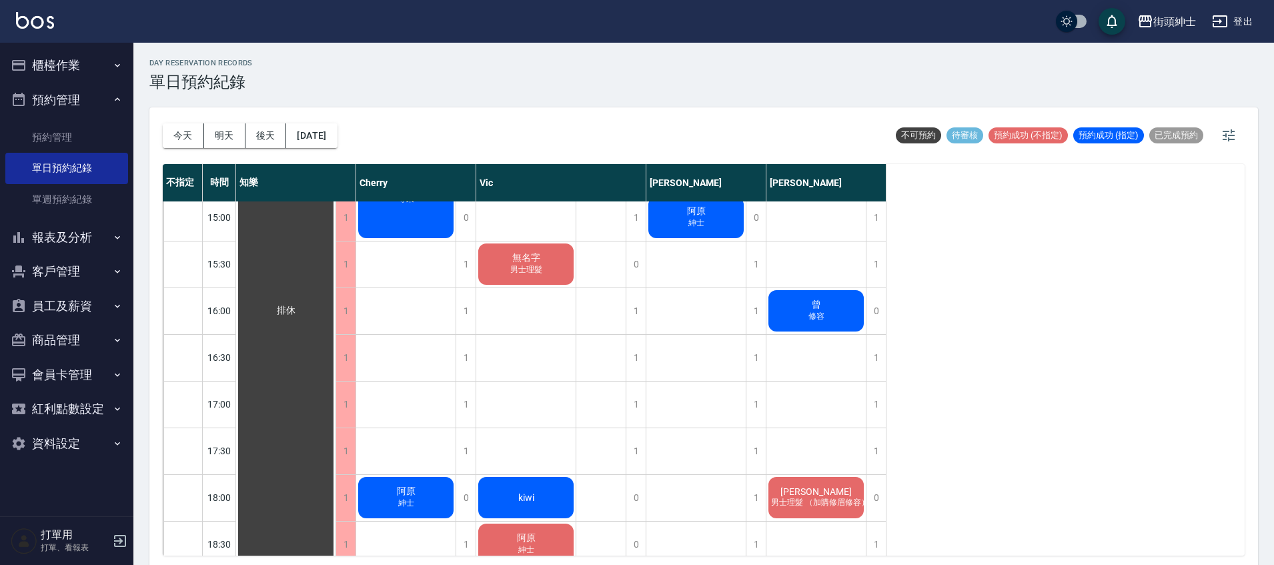
scroll to position [414, 0]
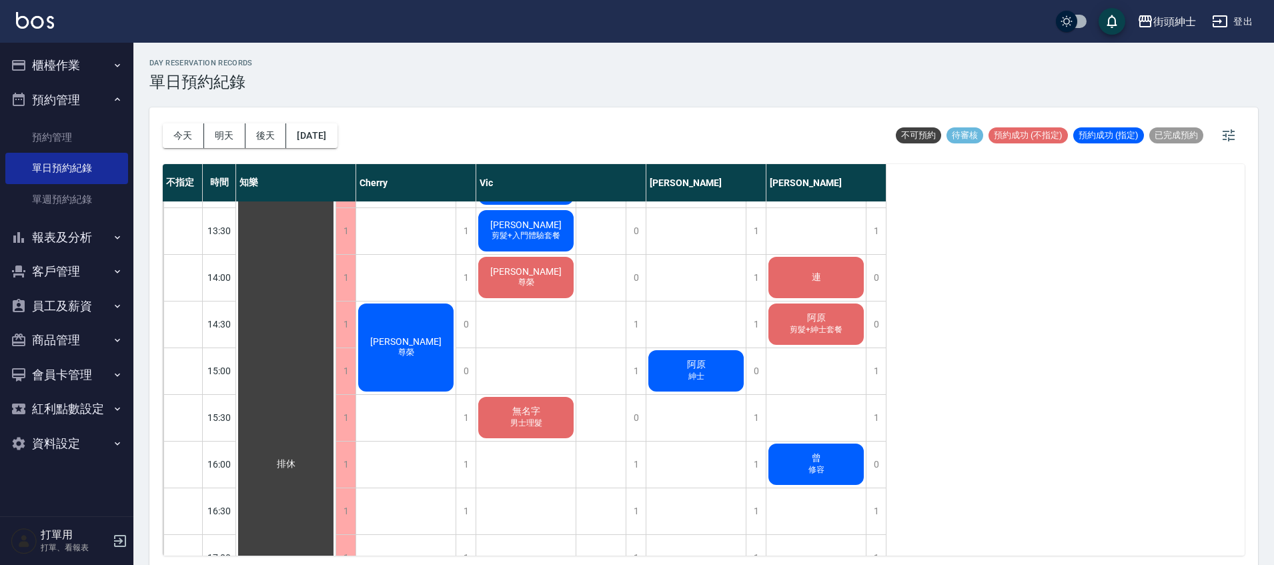
click at [336, 340] on div "阿原 剪髮+紳士套餐" at bounding box center [285, 464] width 99 height 1353
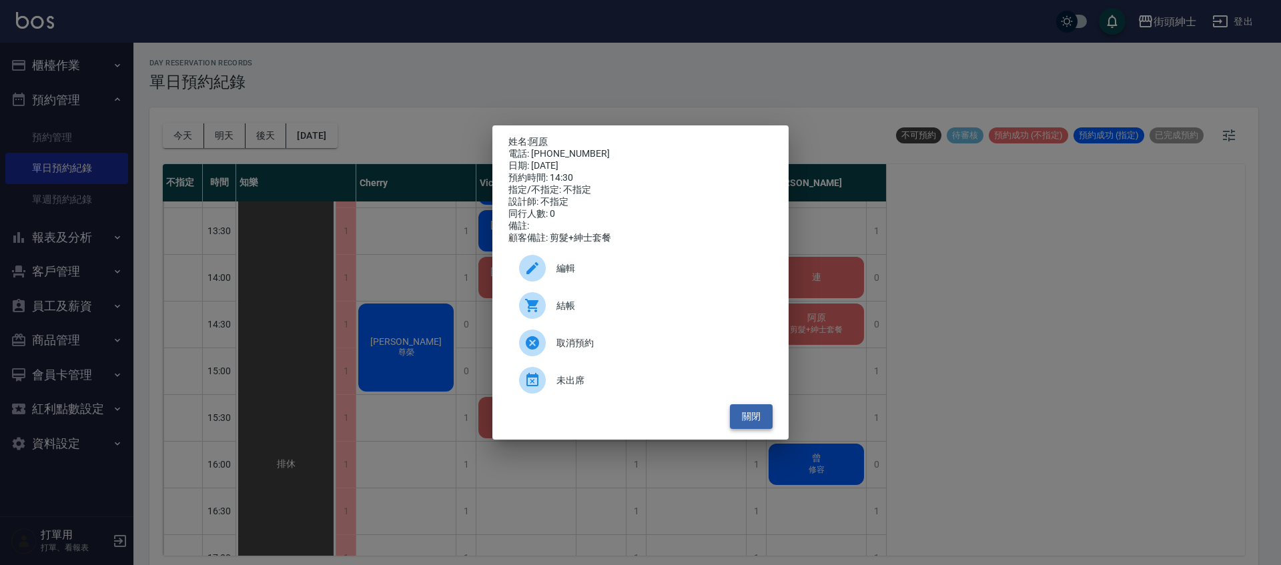
click at [753, 417] on button "關閉" at bounding box center [751, 416] width 43 height 25
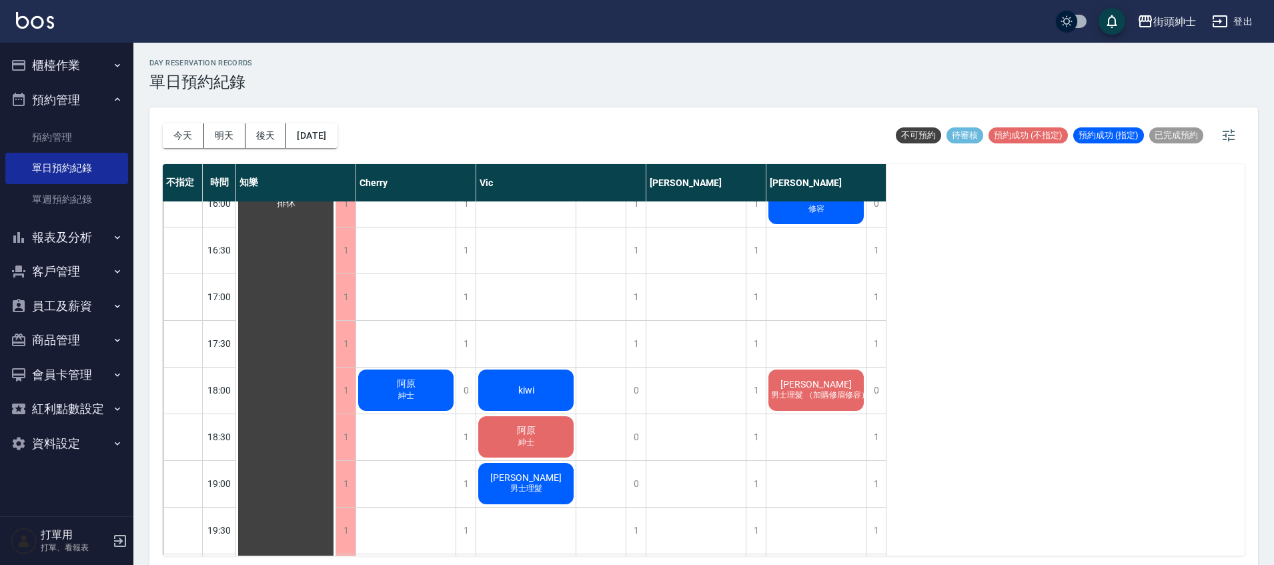
scroll to position [686, 0]
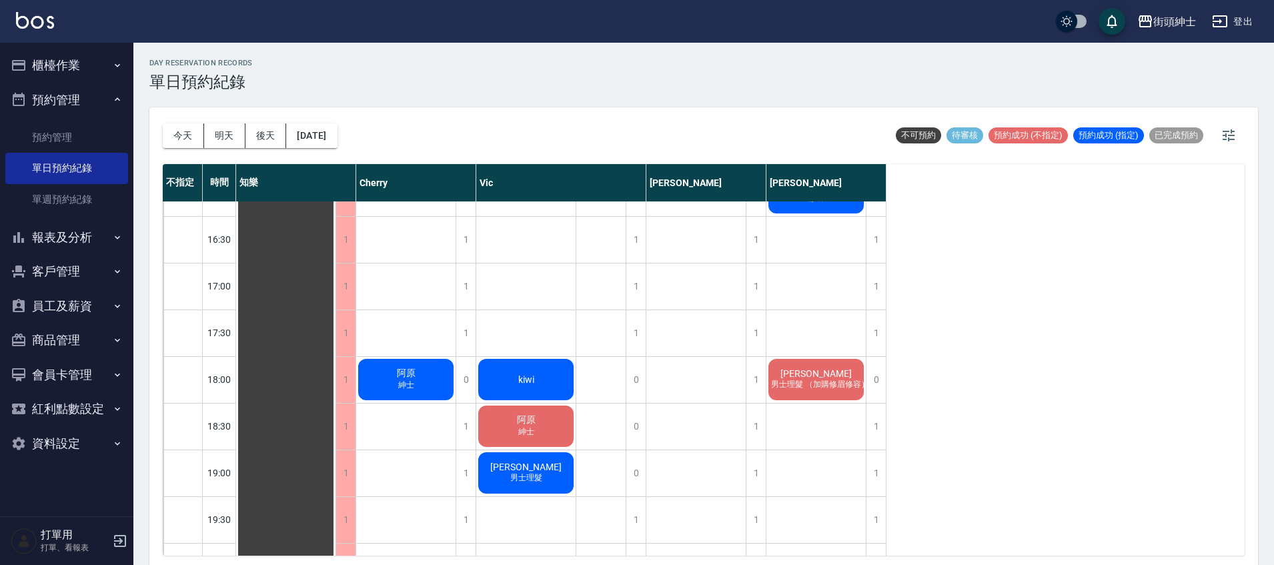
click at [336, 434] on div "[PERSON_NAME]" at bounding box center [285, 192] width 99 height 1353
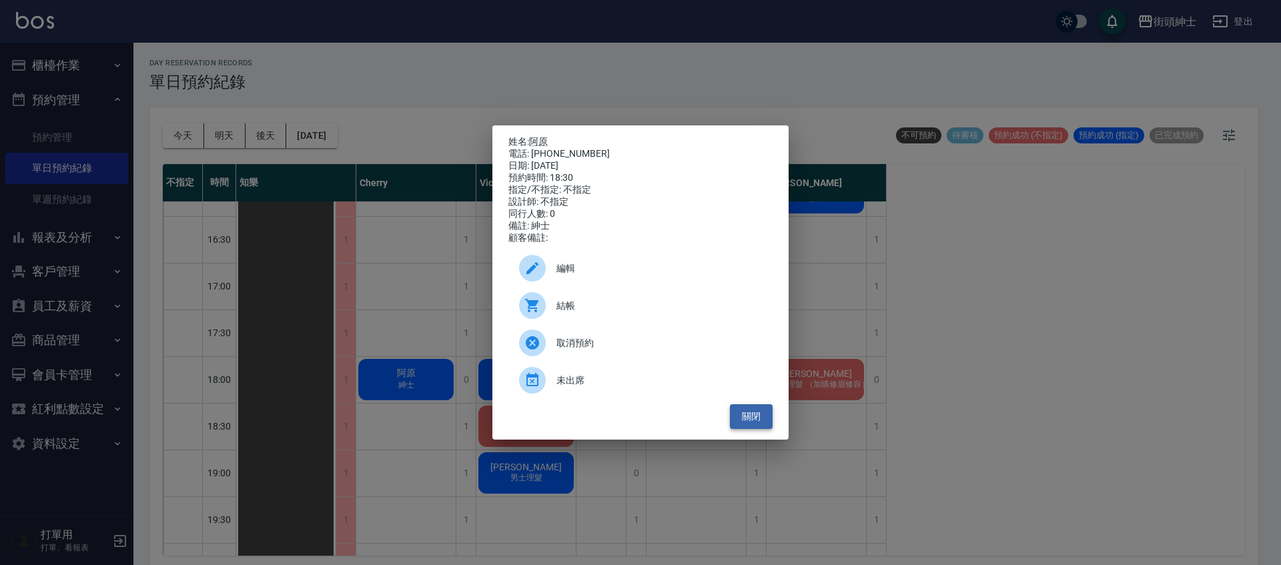
click at [746, 413] on button "關閉" at bounding box center [751, 416] width 43 height 25
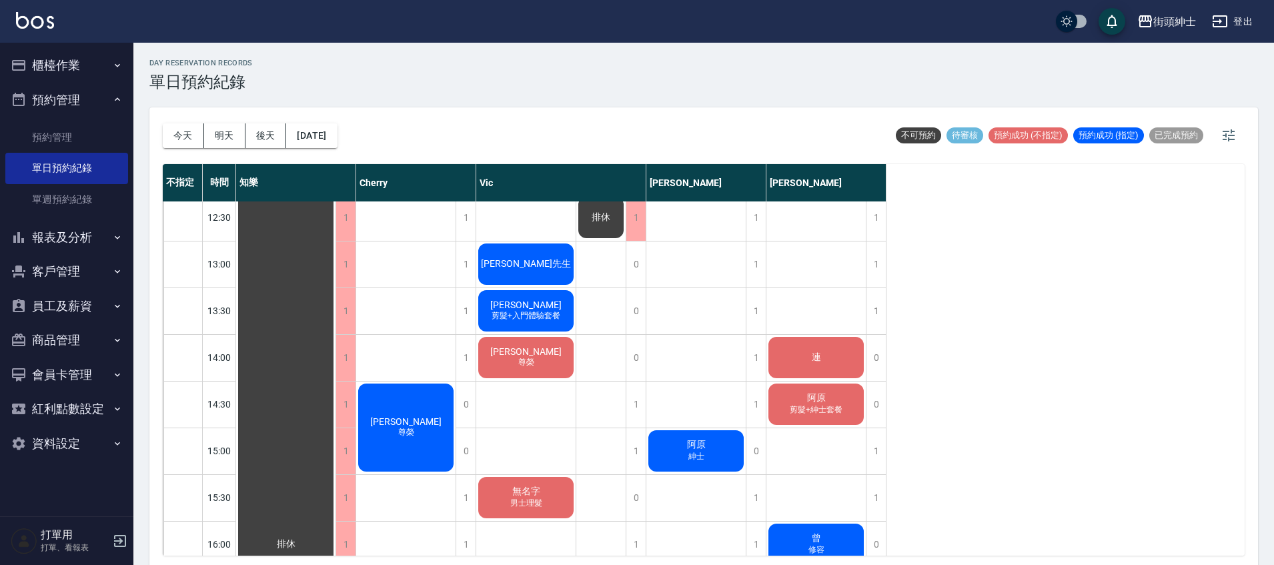
scroll to position [55, 0]
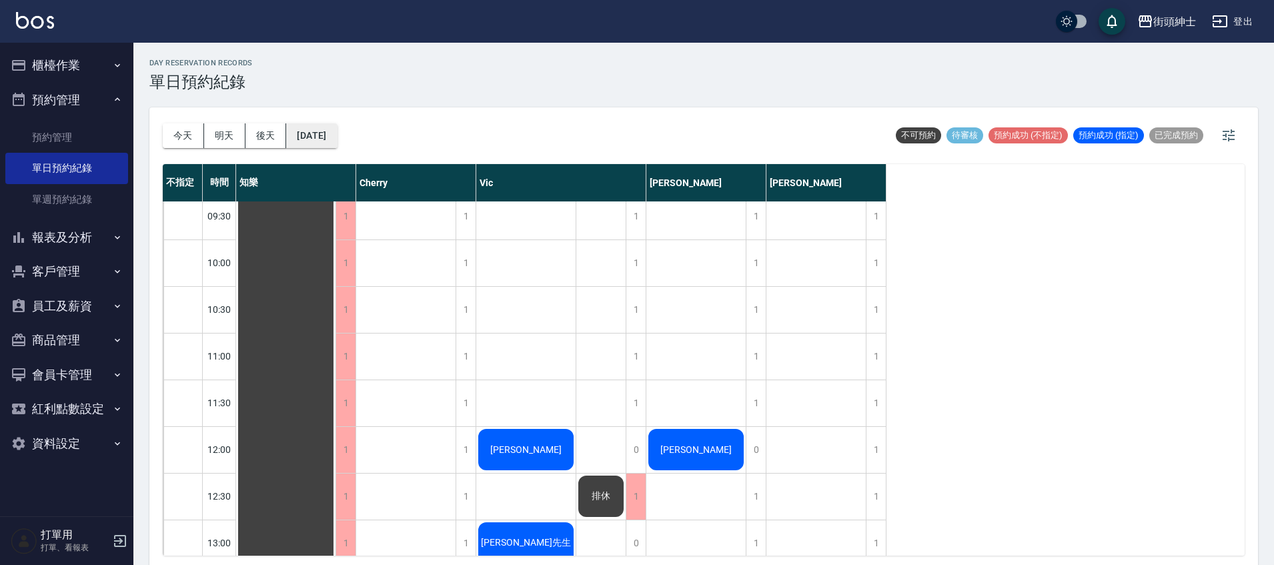
click at [328, 147] on button "[DATE]" at bounding box center [311, 135] width 51 height 25
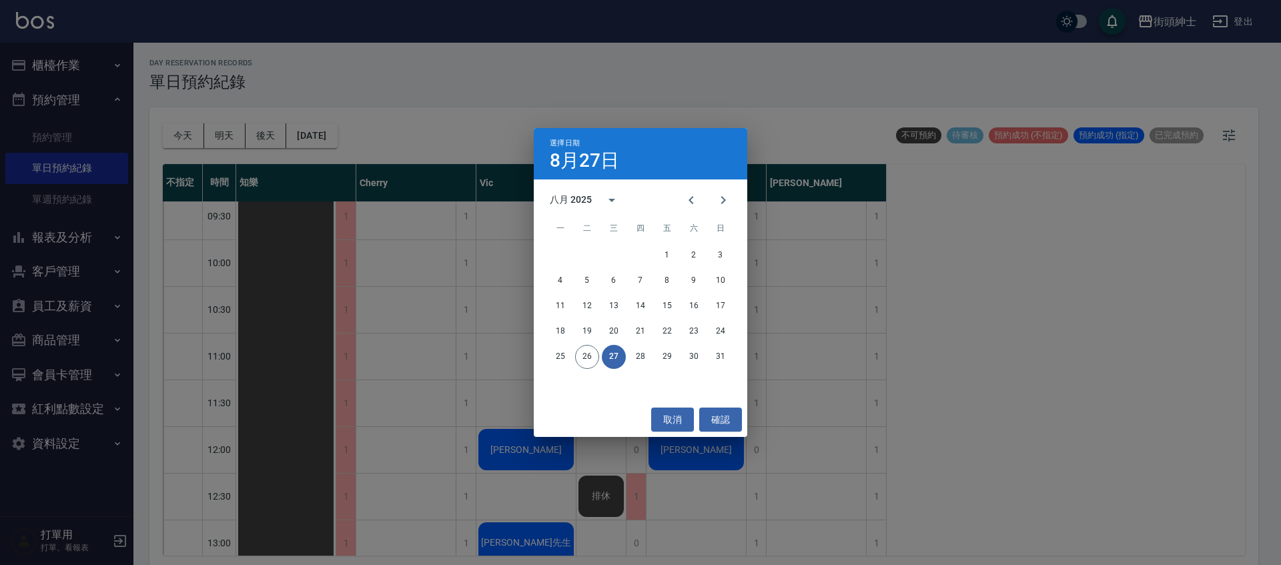
click at [340, 139] on div "選擇日期 [DATE] 八月 2025 一 二 三 四 五 六 日 1 2 3 4 5 6 7 8 9 10 11 12 13 14 15 16 17 18 …" at bounding box center [640, 282] width 1281 height 565
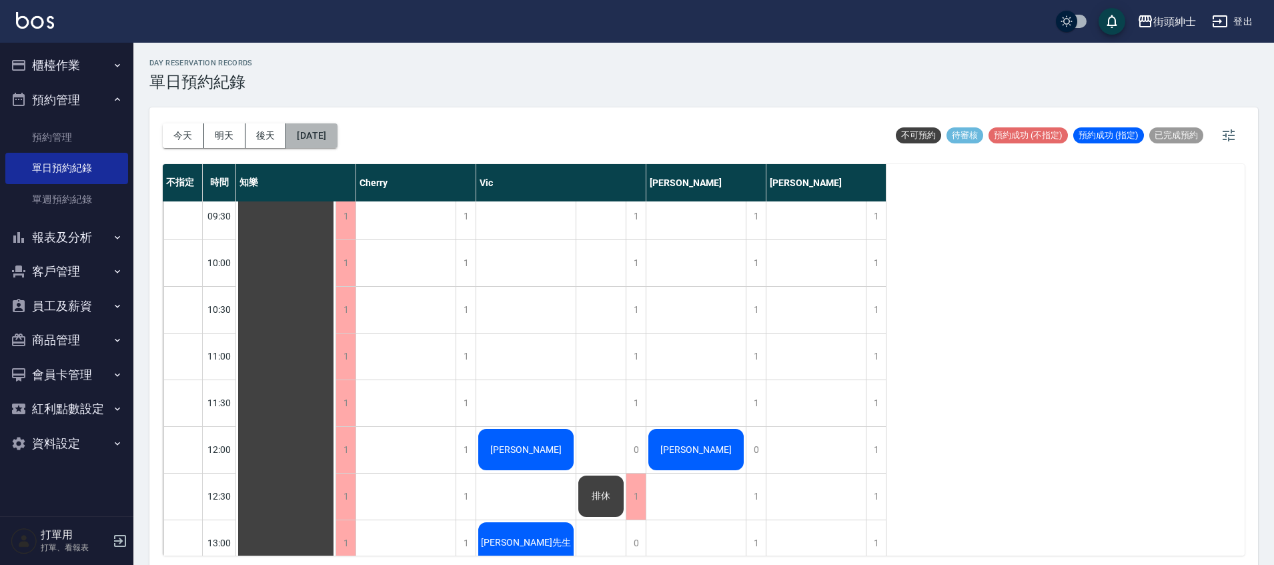
click at [334, 145] on button "[DATE]" at bounding box center [311, 135] width 51 height 25
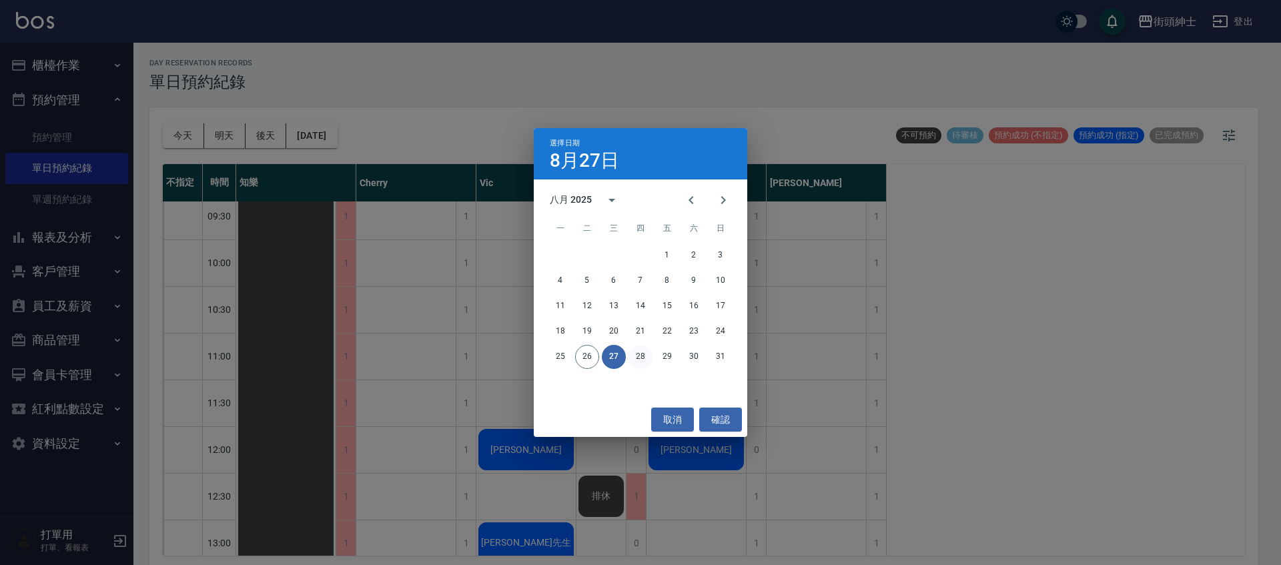
click at [634, 351] on button "28" at bounding box center [641, 357] width 24 height 24
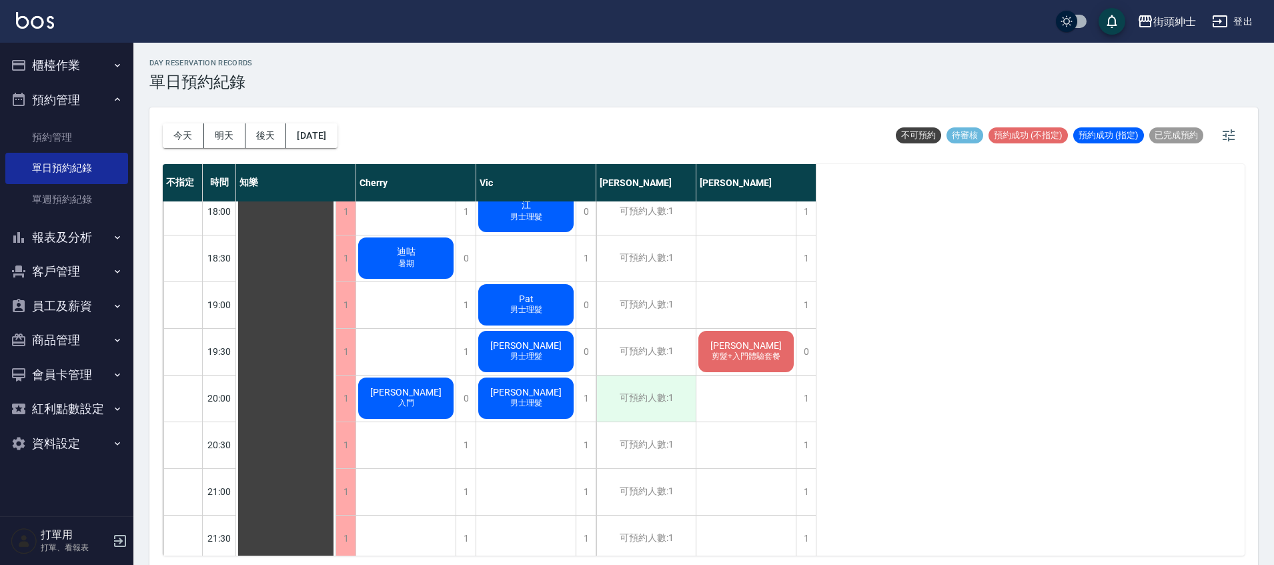
scroll to position [857, 0]
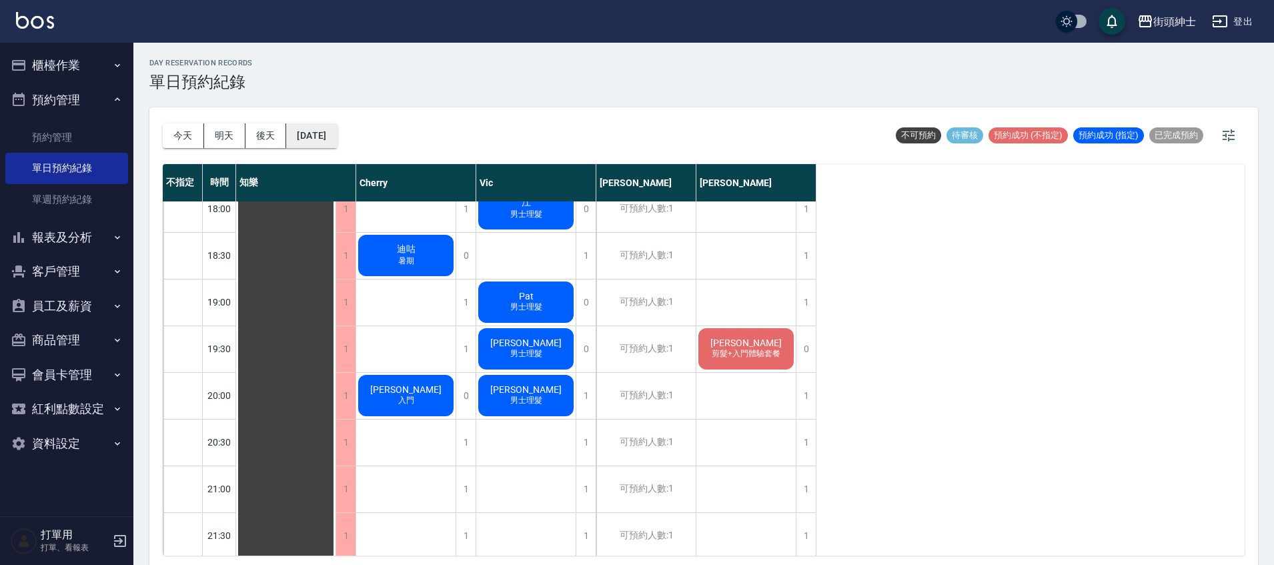
click at [321, 141] on button "[DATE]" at bounding box center [311, 135] width 51 height 25
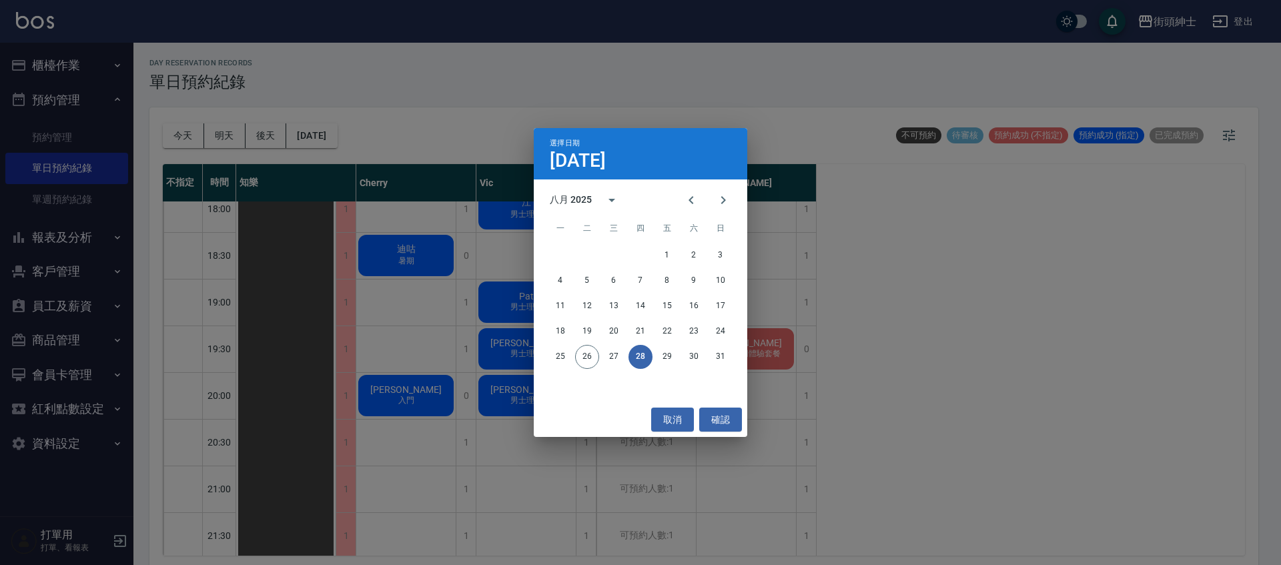
click at [654, 358] on div "25 26 27 28 29 30 31" at bounding box center [641, 357] width 214 height 24
click at [656, 356] on button "29" at bounding box center [667, 357] width 24 height 24
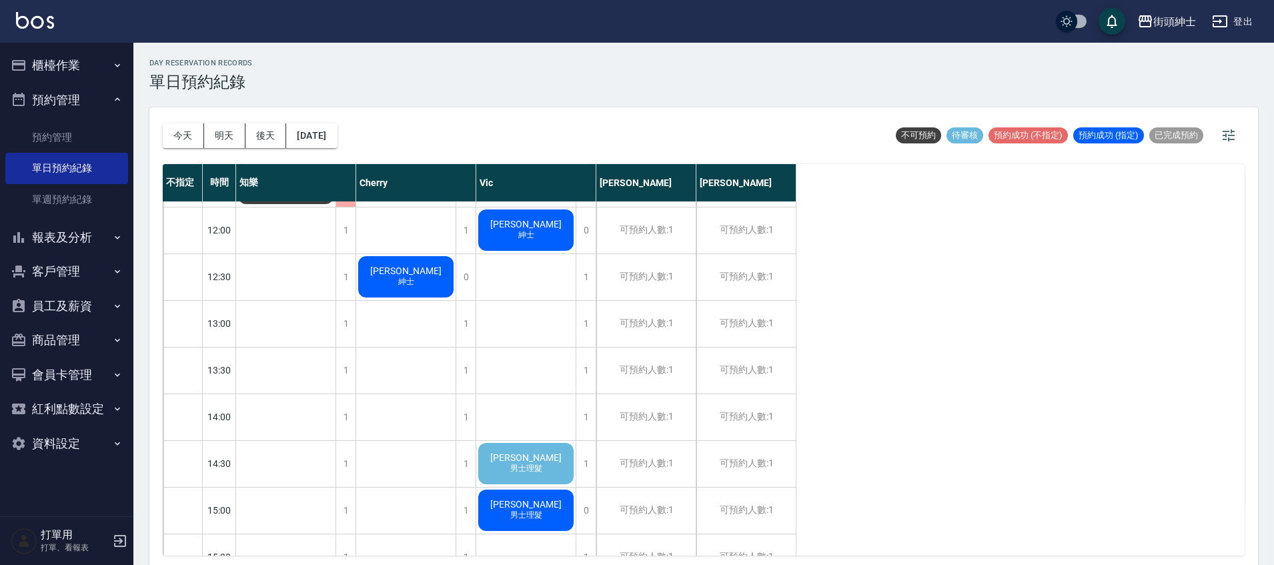
scroll to position [282, 0]
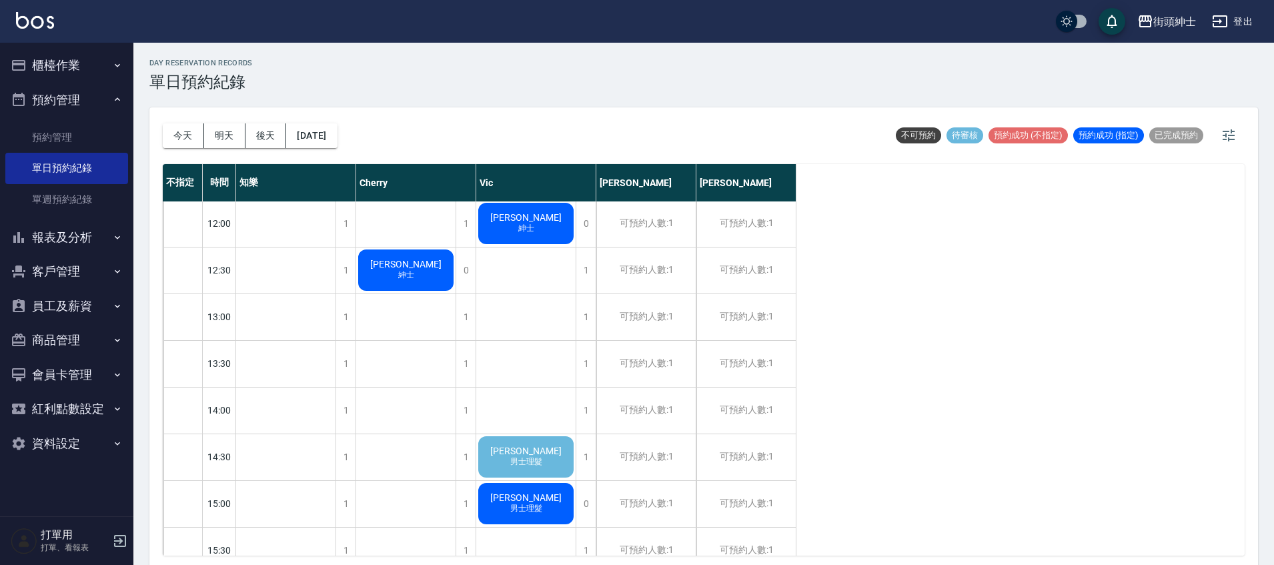
click at [336, 199] on div "[PERSON_NAME]先生 男士理髮" at bounding box center [285, 60] width 99 height 279
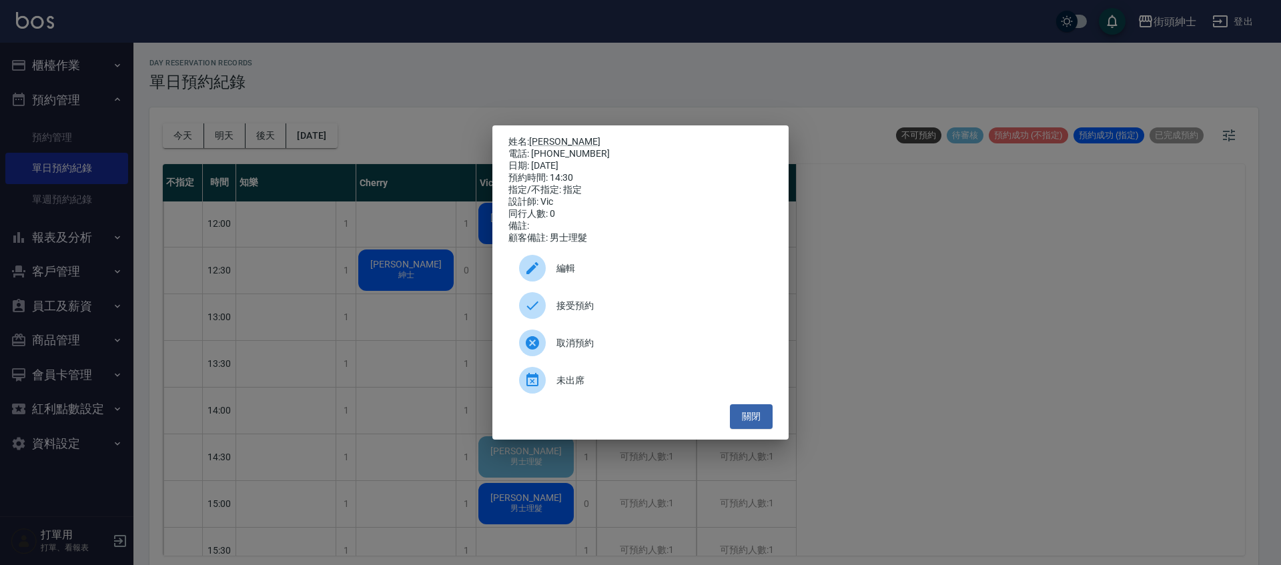
click at [688, 313] on span "接受預約" at bounding box center [658, 306] width 205 height 14
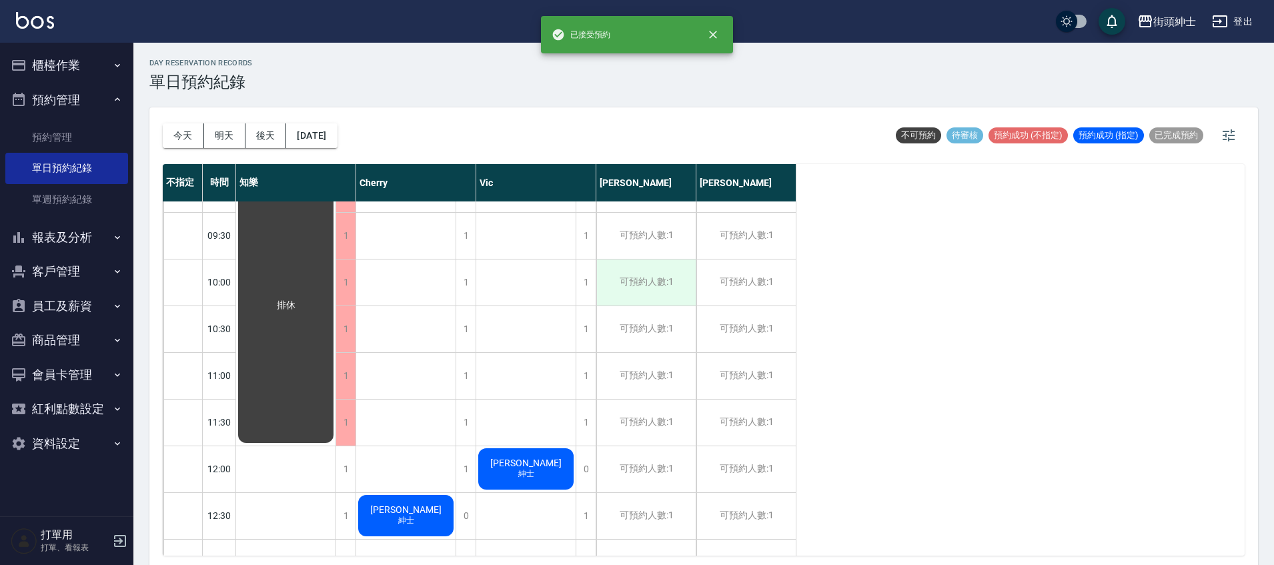
scroll to position [0, 0]
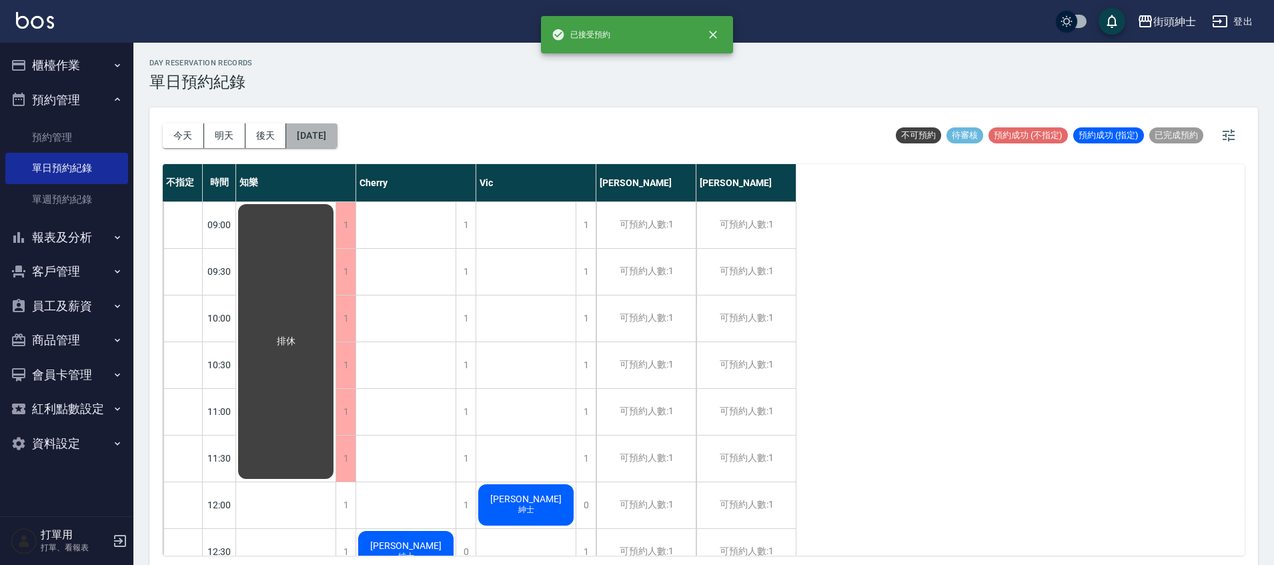
click at [332, 136] on button "[DATE]" at bounding box center [311, 135] width 51 height 25
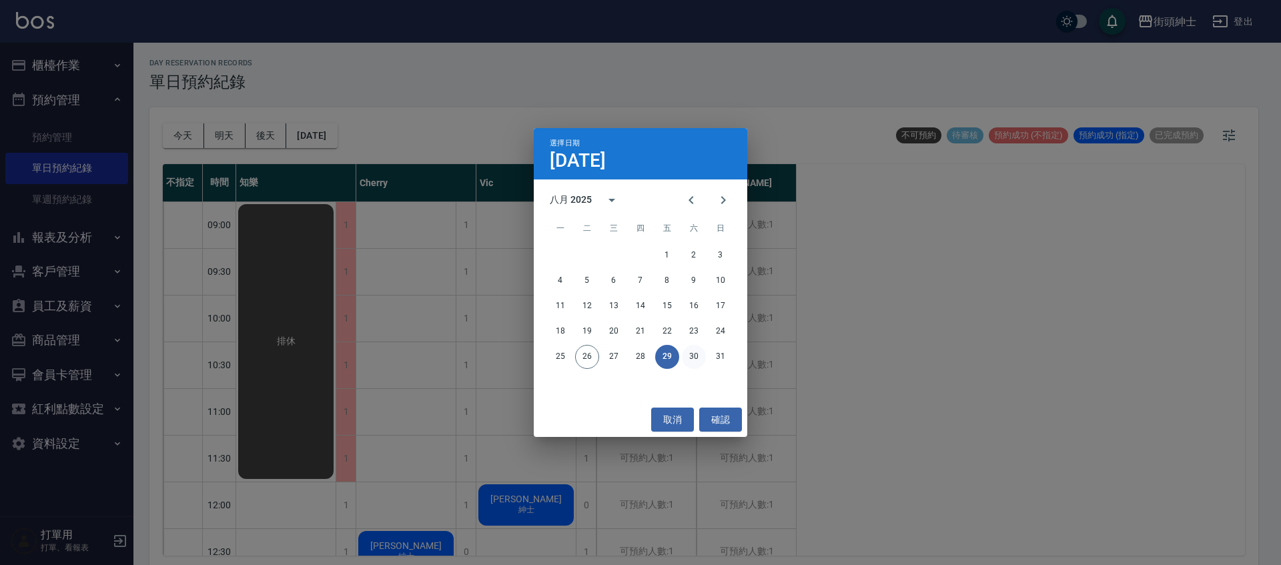
click at [705, 357] on button "30" at bounding box center [694, 357] width 24 height 24
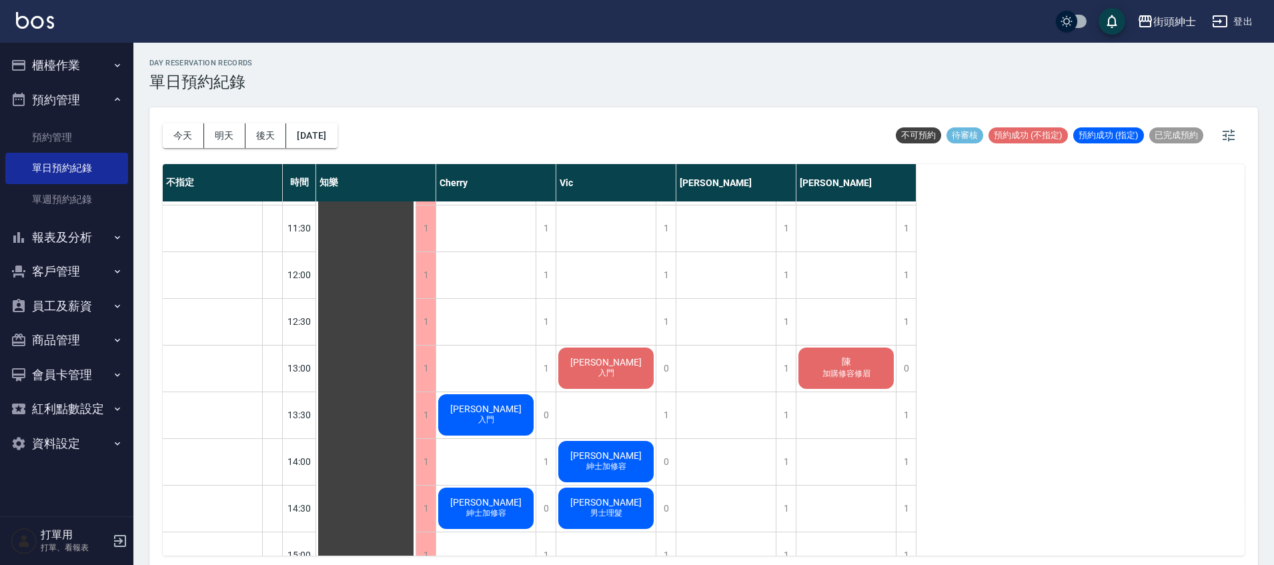
scroll to position [614, 0]
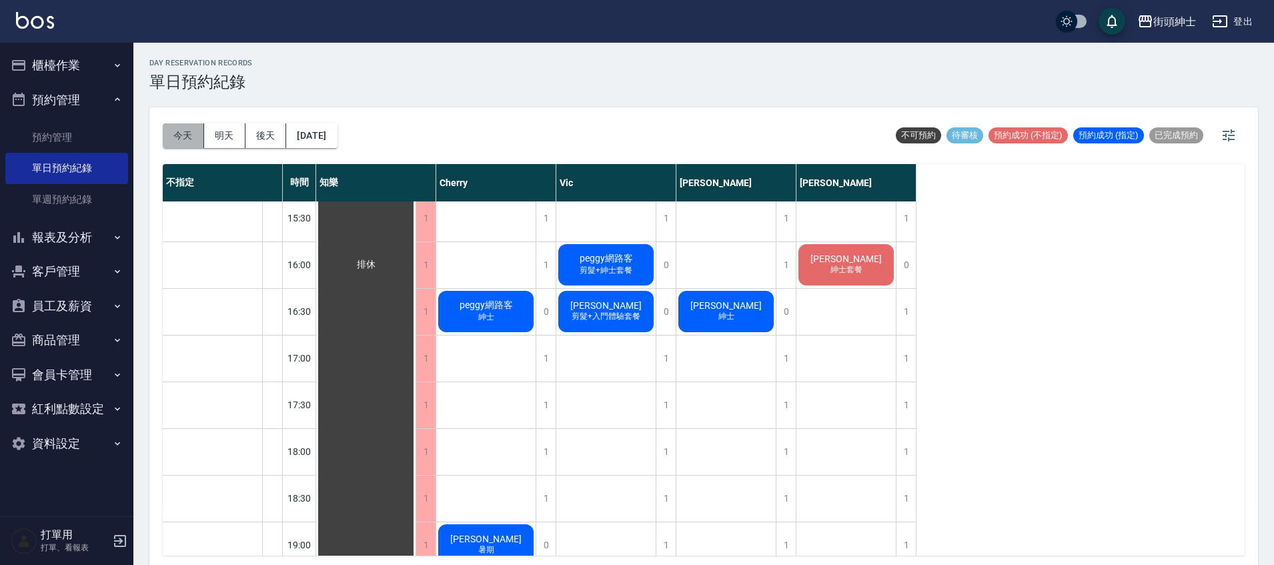
click at [185, 131] on button "今天" at bounding box center [183, 135] width 41 height 25
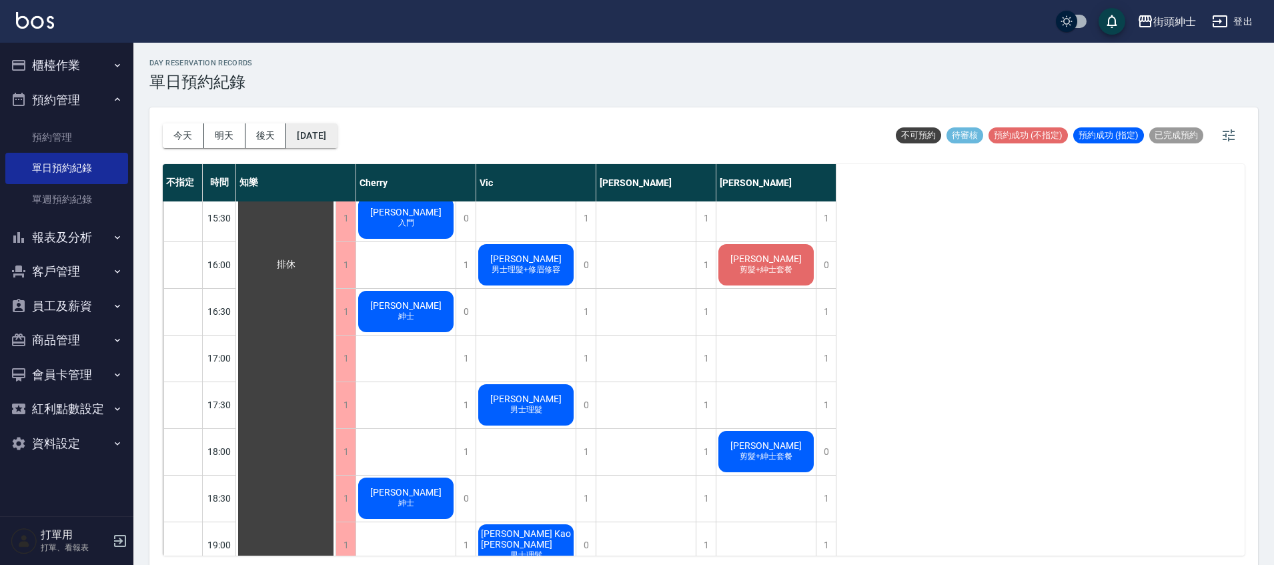
click at [324, 131] on button "[DATE]" at bounding box center [311, 135] width 51 height 25
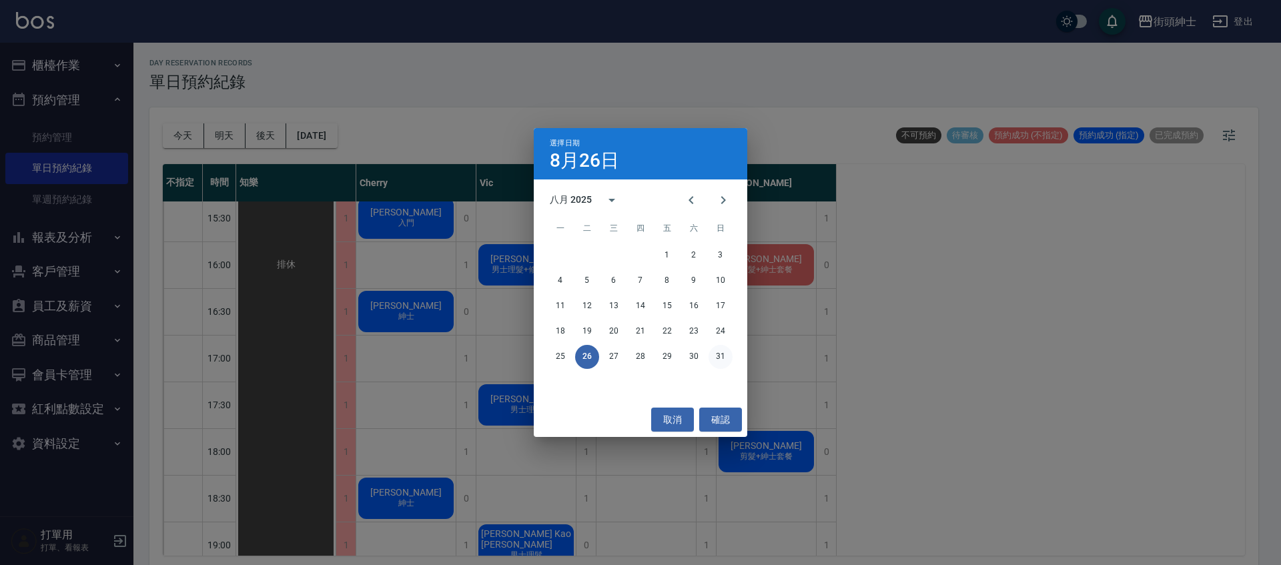
click at [723, 352] on button "31" at bounding box center [721, 357] width 24 height 24
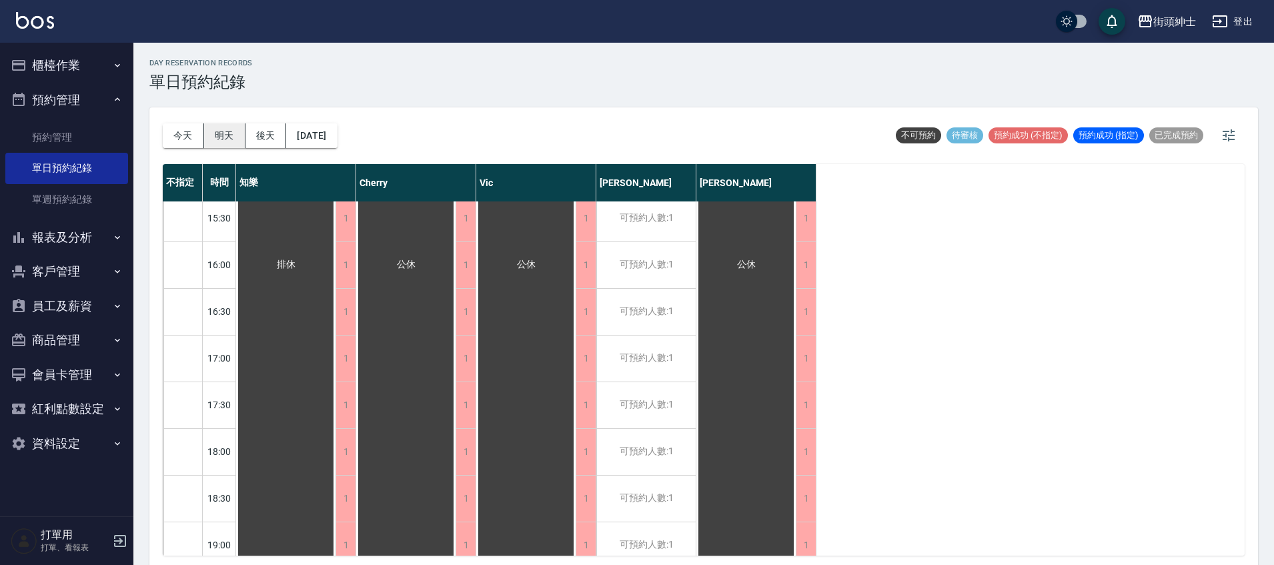
click at [204, 146] on button "明天" at bounding box center [224, 135] width 41 height 25
click at [191, 139] on div at bounding box center [637, 282] width 1274 height 565
click at [183, 139] on div at bounding box center [637, 282] width 1274 height 565
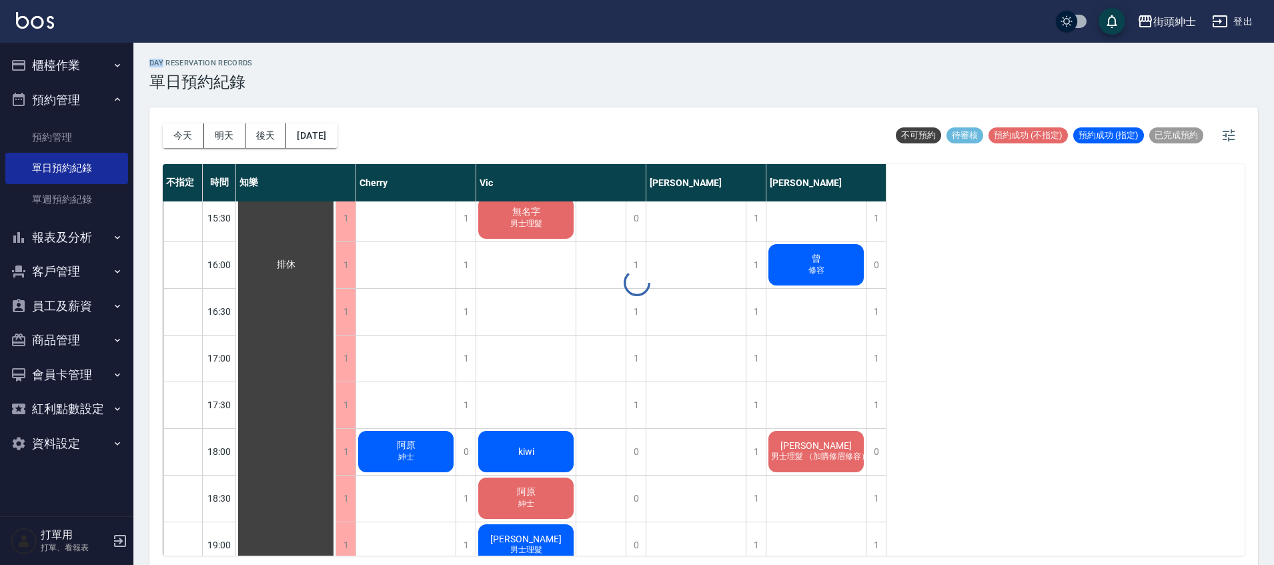
click at [183, 139] on div at bounding box center [637, 282] width 1274 height 565
click at [314, 135] on button "[DATE]" at bounding box center [311, 135] width 51 height 25
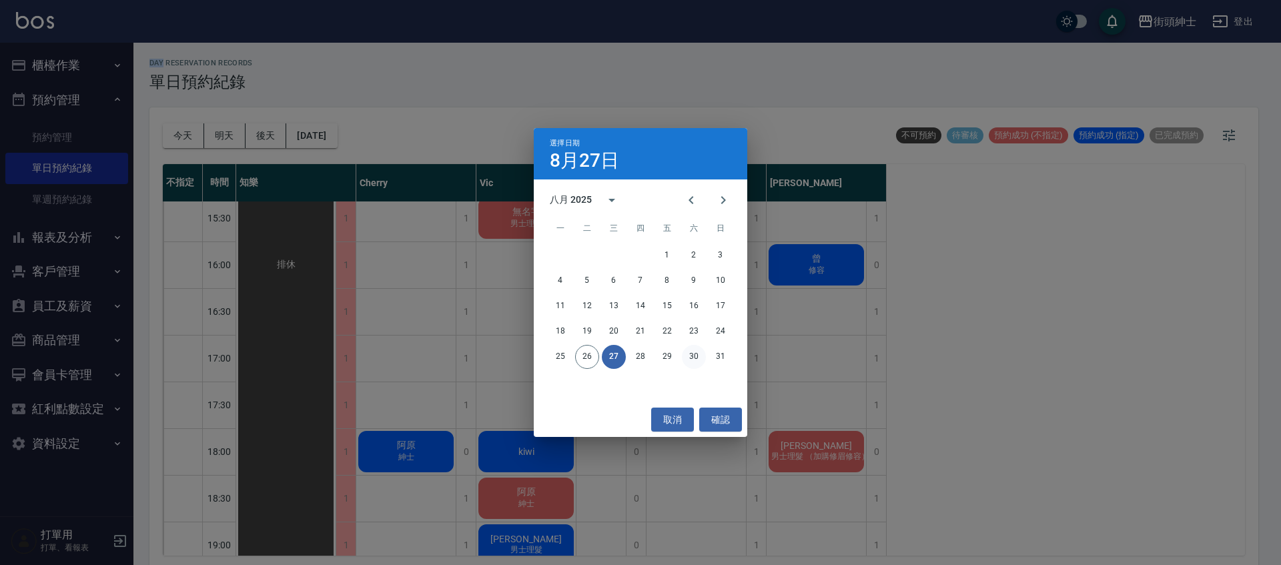
click at [691, 354] on button "30" at bounding box center [694, 357] width 24 height 24
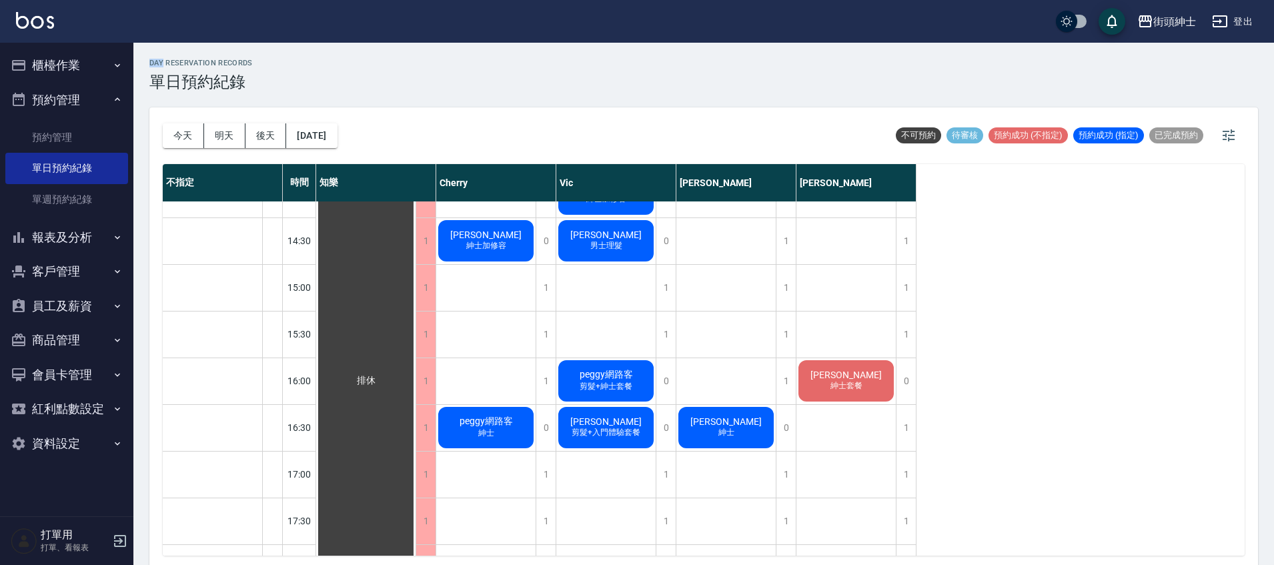
scroll to position [495, 0]
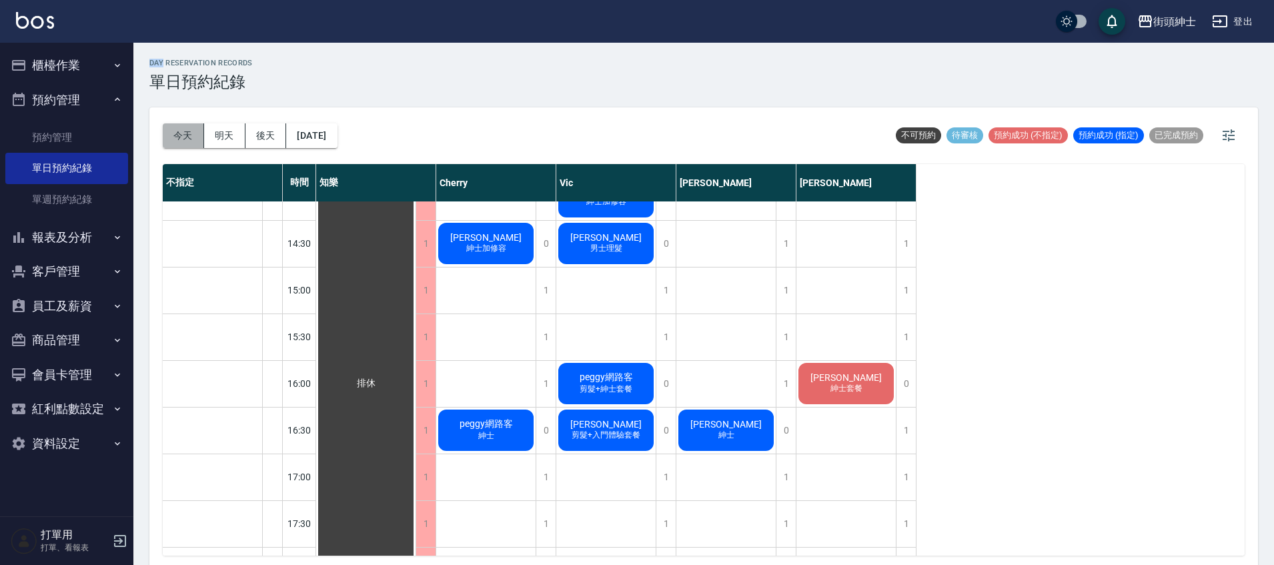
click at [183, 137] on button "今天" at bounding box center [183, 135] width 41 height 25
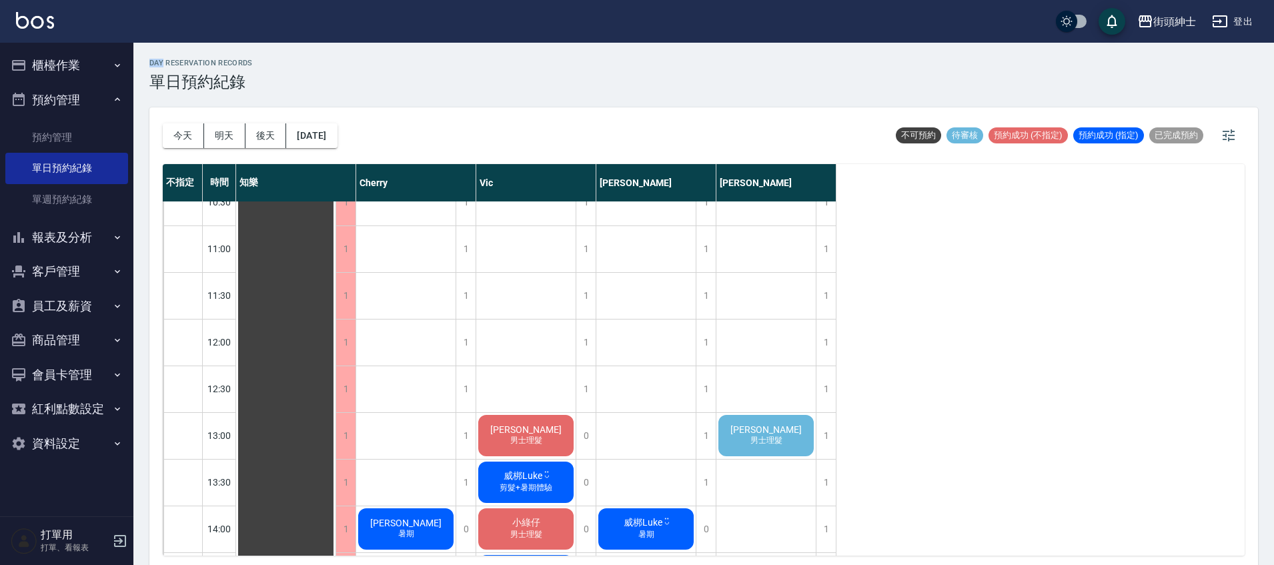
scroll to position [108, 0]
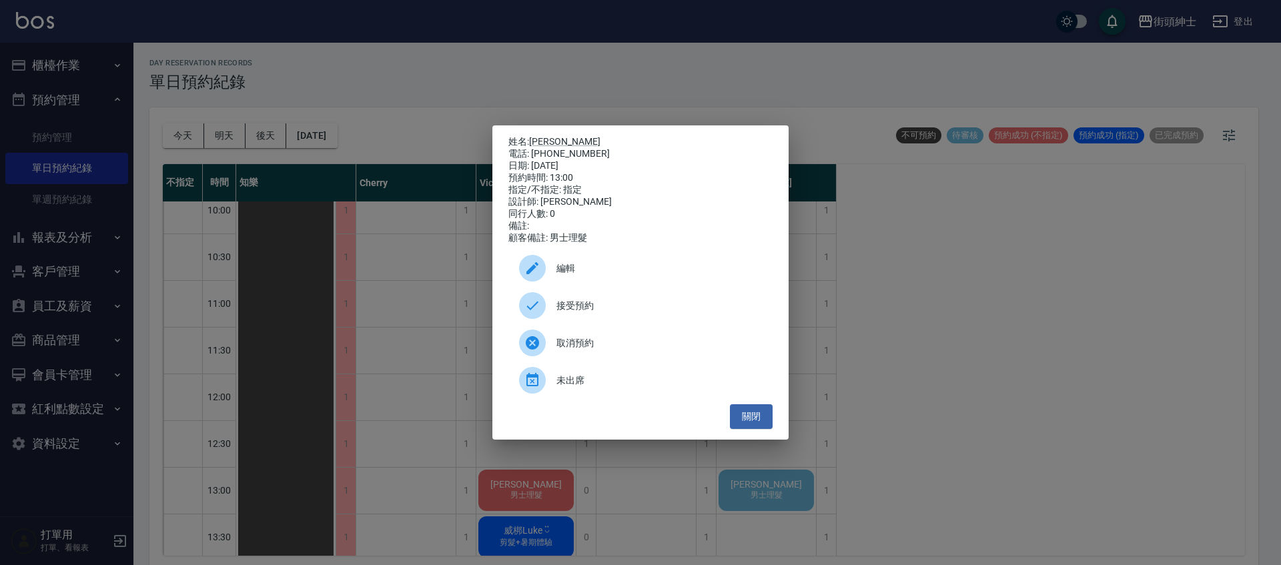
click at [616, 308] on span "接受預約" at bounding box center [658, 306] width 205 height 14
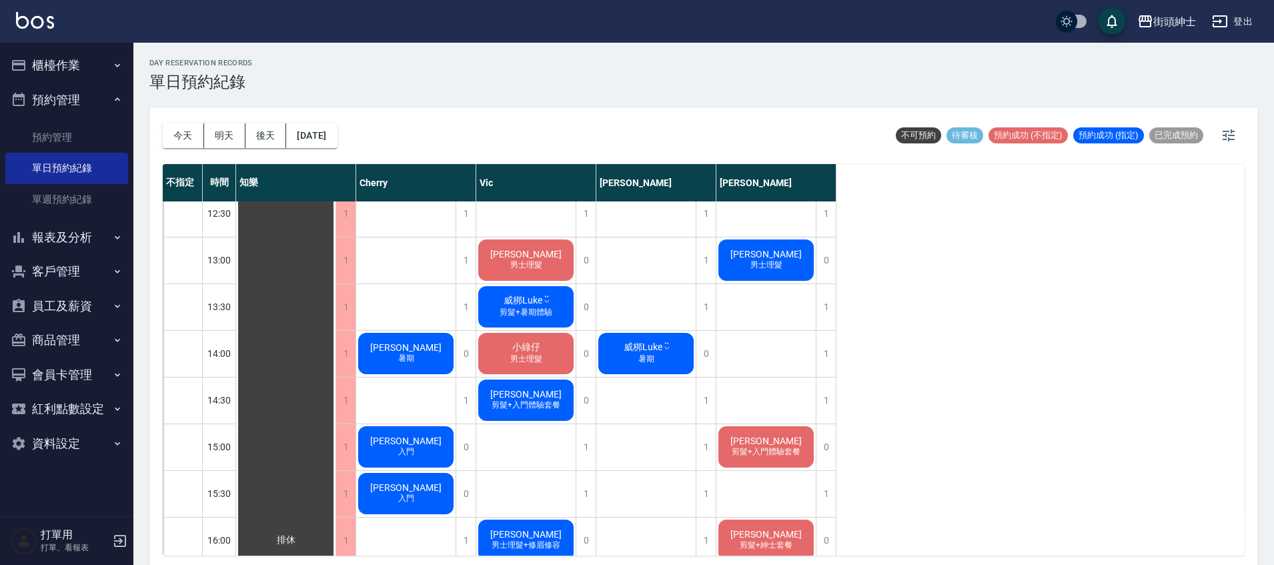
scroll to position [371, 0]
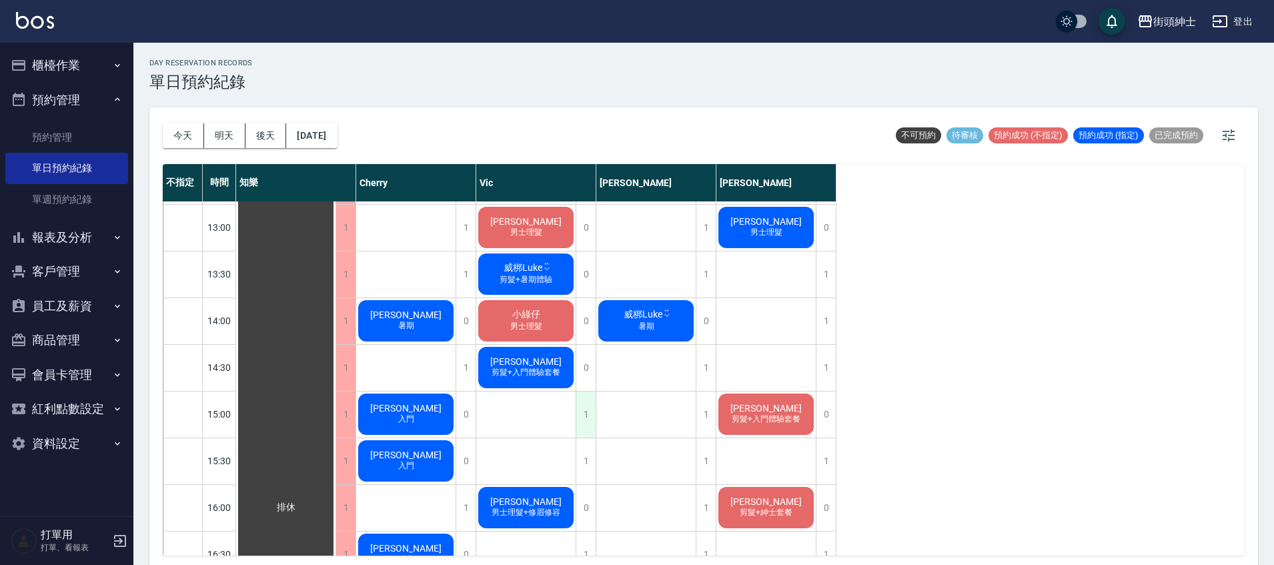
click at [588, 402] on div "1" at bounding box center [586, 415] width 20 height 46
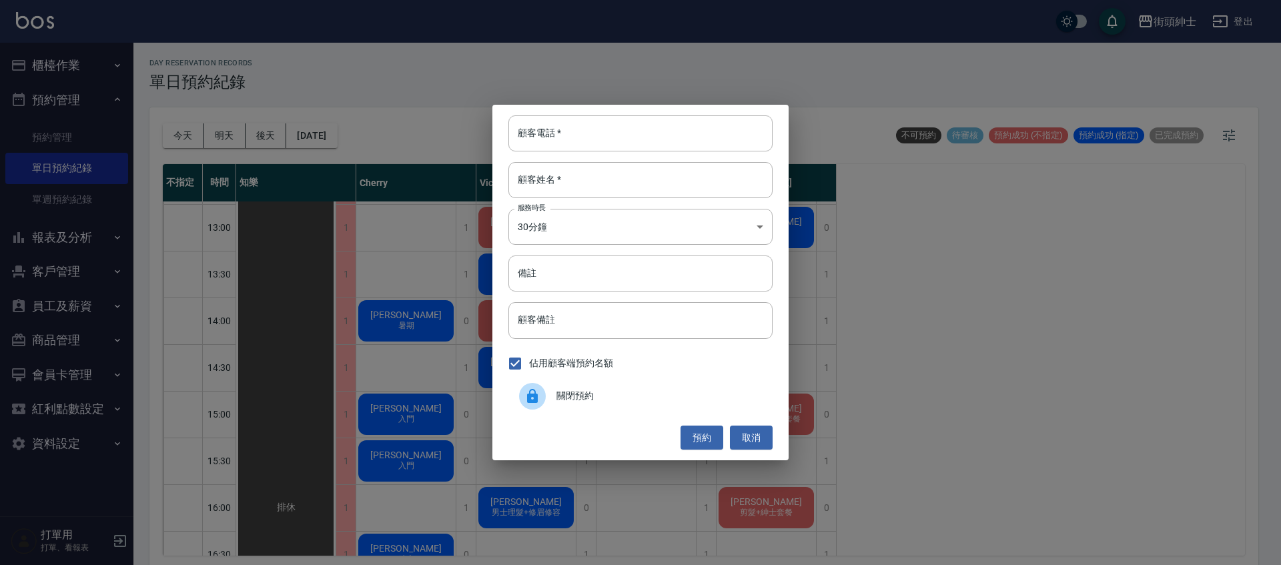
click at [620, 386] on div "關閉預約" at bounding box center [640, 396] width 264 height 37
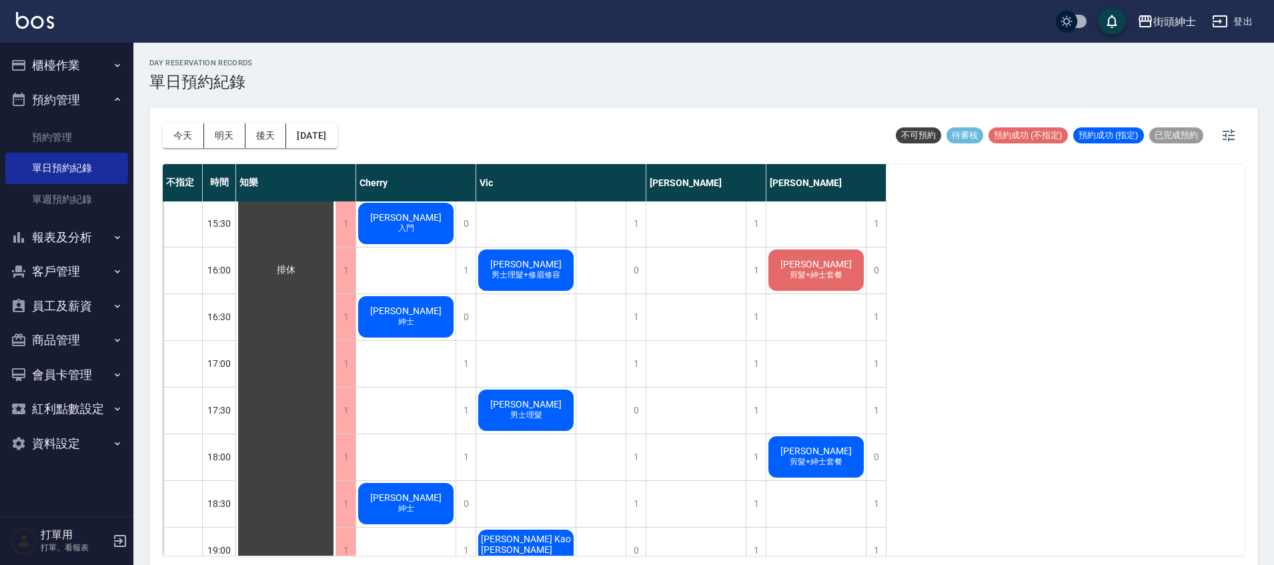
scroll to position [337, 0]
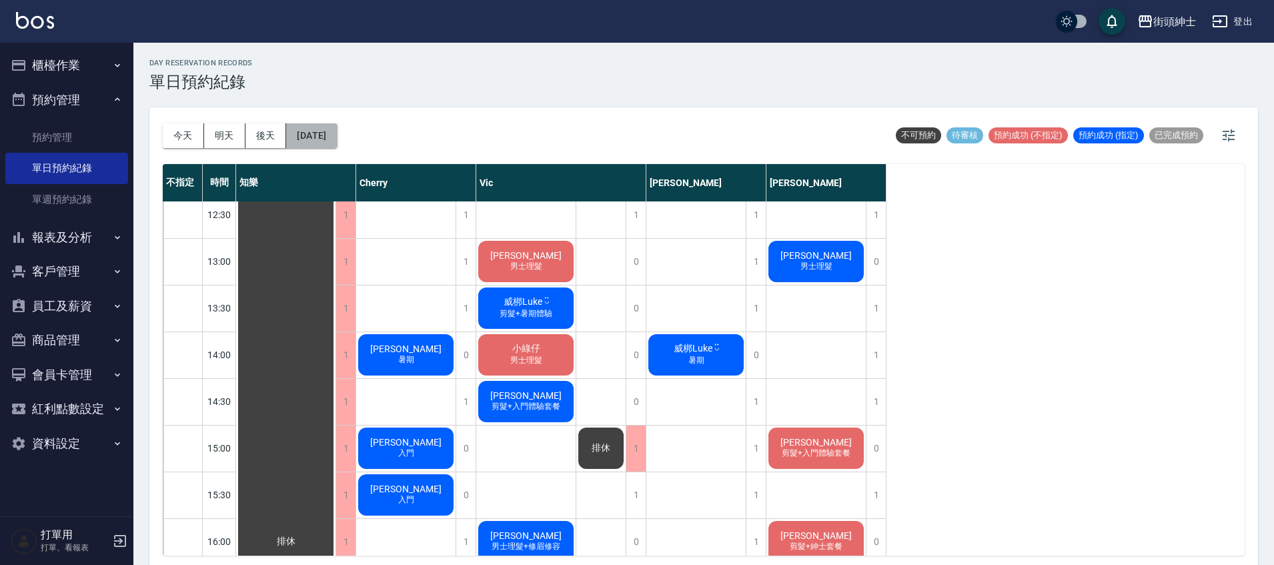
click at [330, 144] on button "[DATE]" at bounding box center [311, 135] width 51 height 25
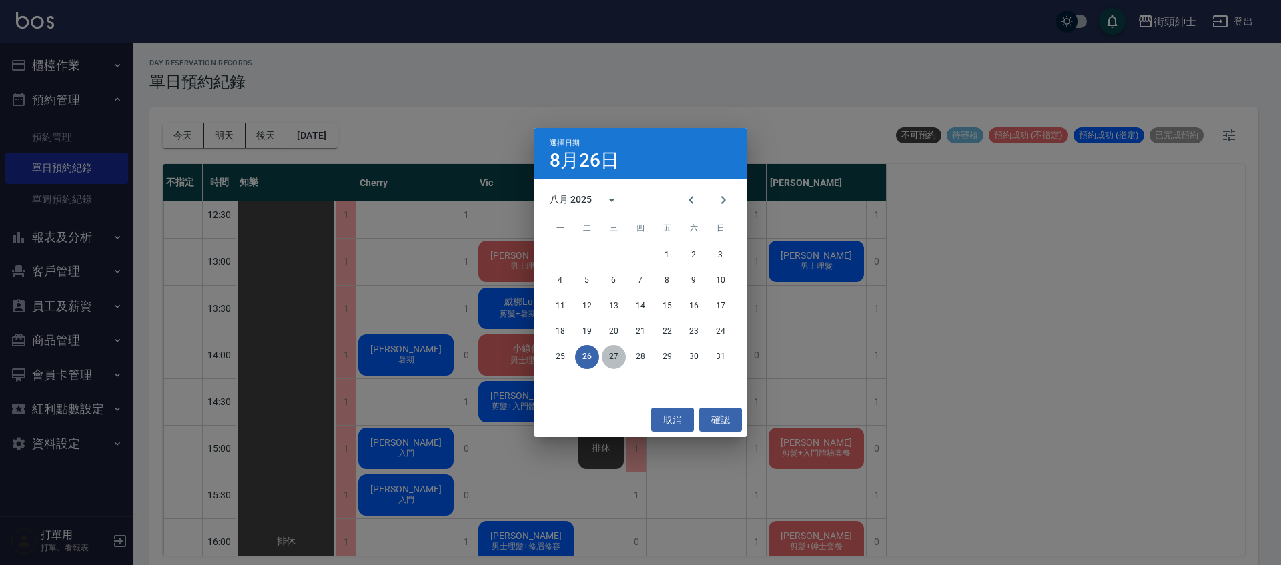
click at [603, 361] on button "27" at bounding box center [614, 357] width 24 height 24
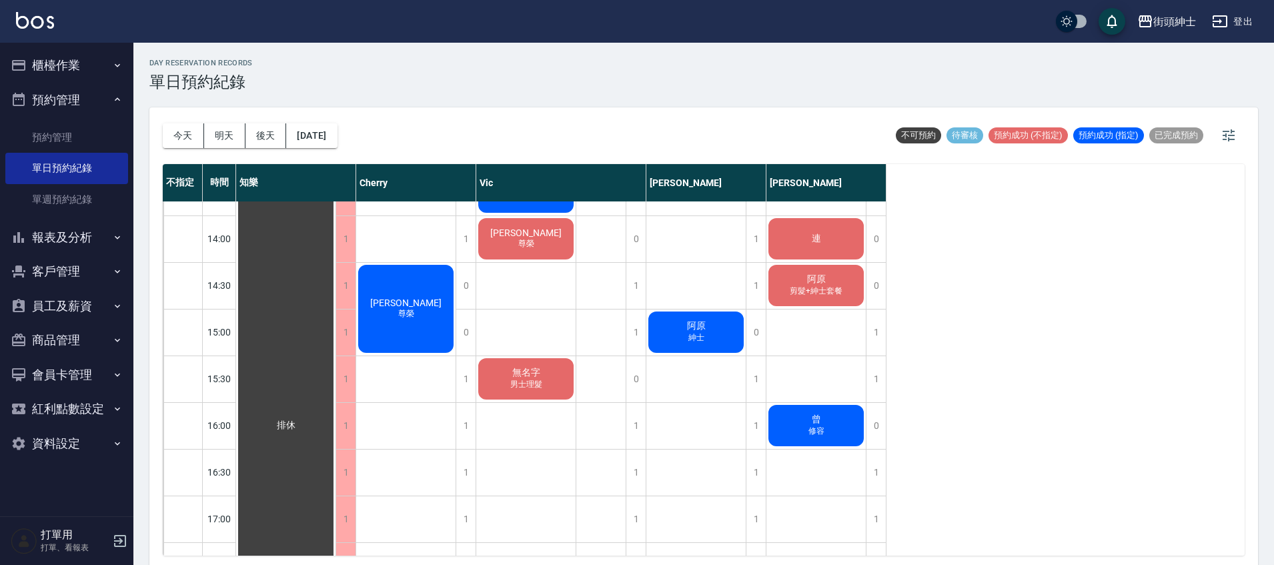
scroll to position [480, 0]
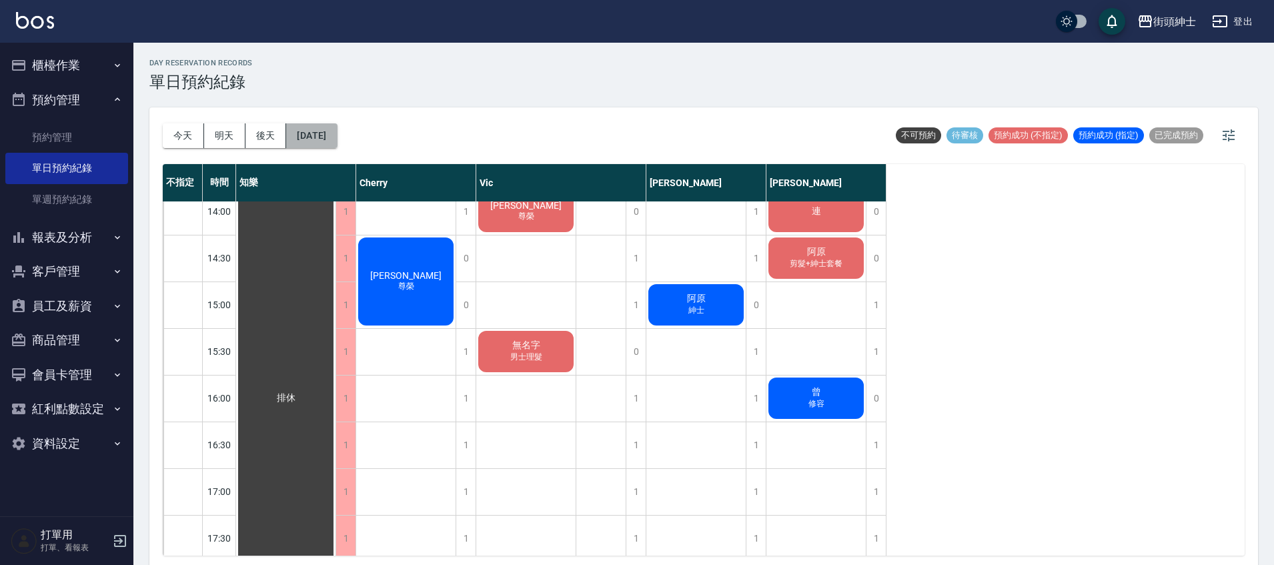
click at [320, 129] on button "[DATE]" at bounding box center [311, 135] width 51 height 25
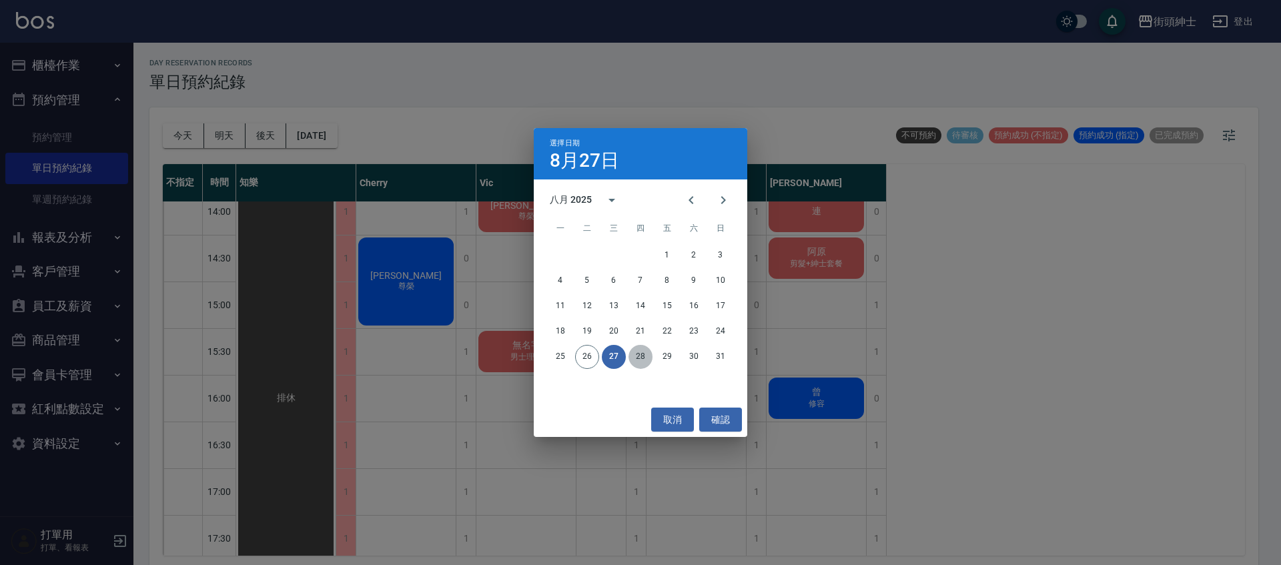
click at [637, 363] on button "28" at bounding box center [641, 357] width 24 height 24
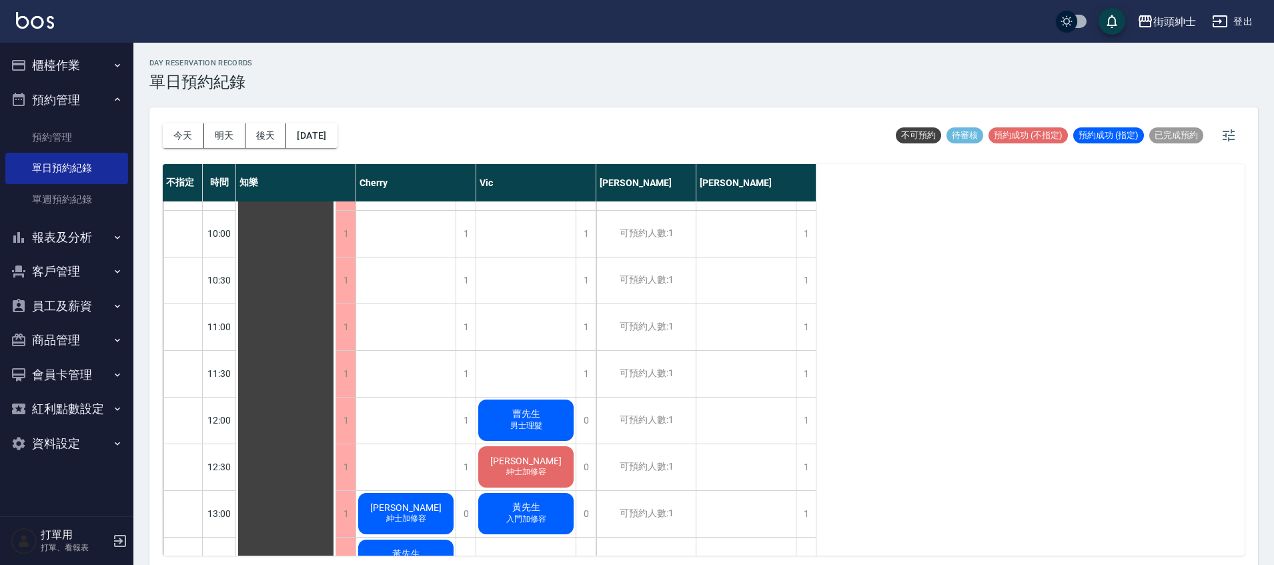
scroll to position [62, 0]
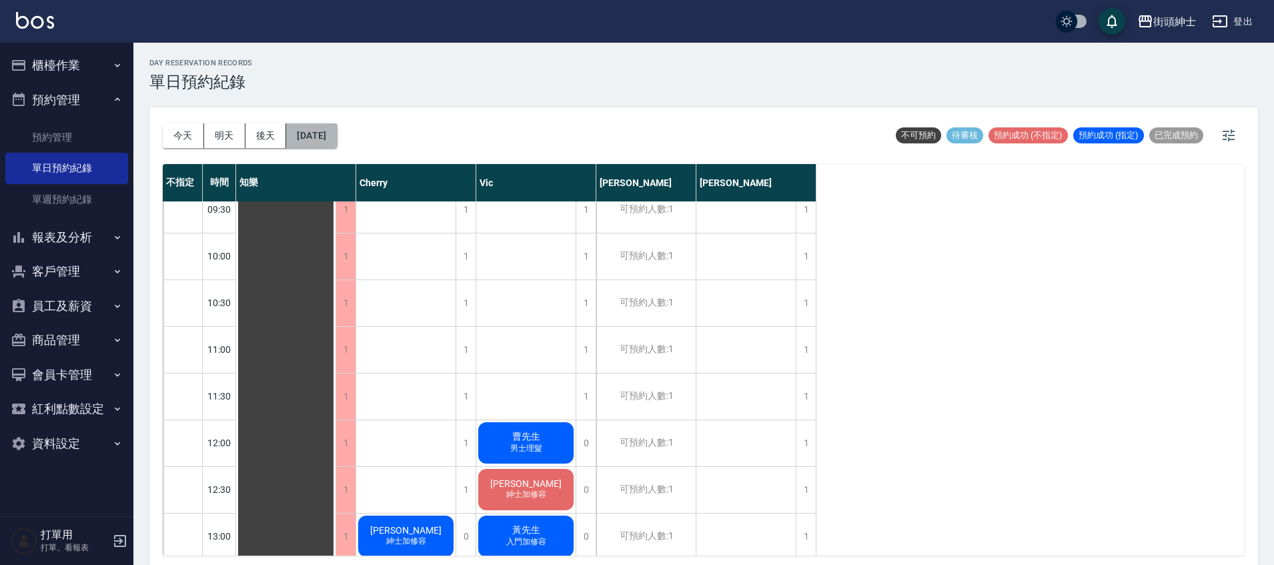
click at [328, 125] on button "[DATE]" at bounding box center [311, 135] width 51 height 25
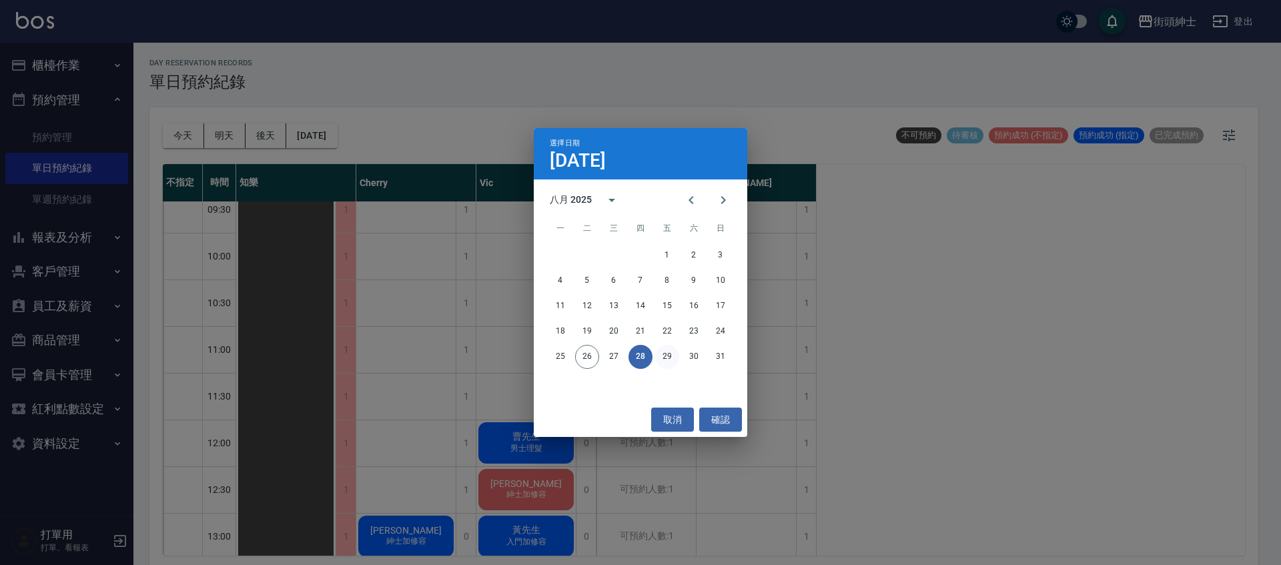
click at [667, 351] on button "29" at bounding box center [667, 357] width 24 height 24
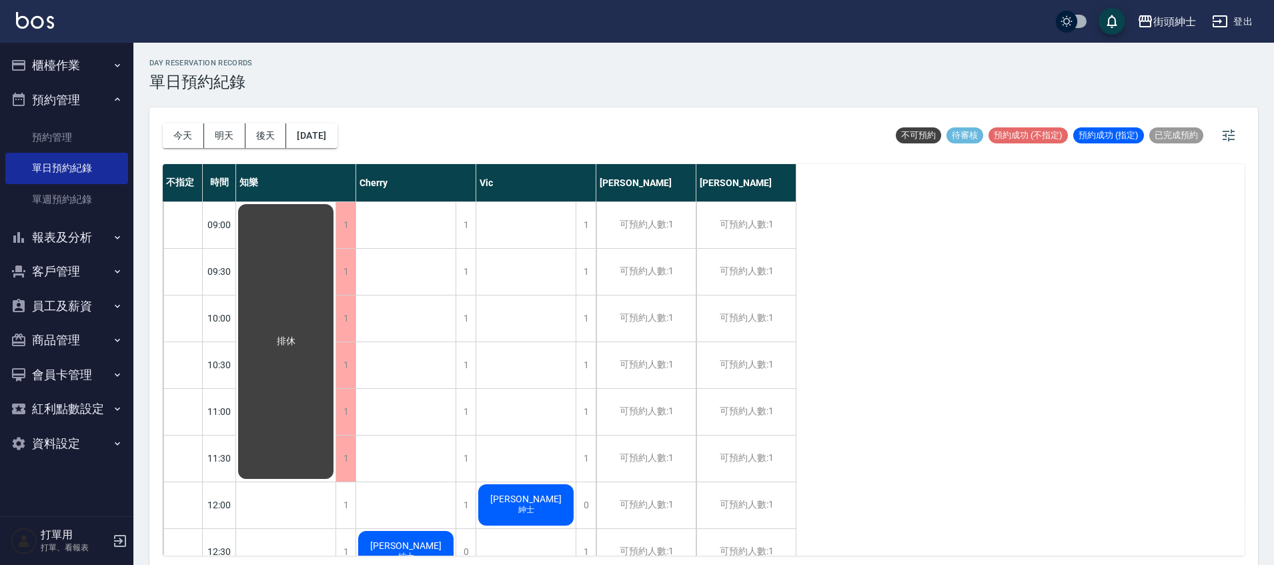
click at [332, 149] on div "[DATE] [DATE] [DATE] [DATE]" at bounding box center [250, 135] width 175 height 57
click at [337, 145] on button "[DATE]" at bounding box center [311, 135] width 51 height 25
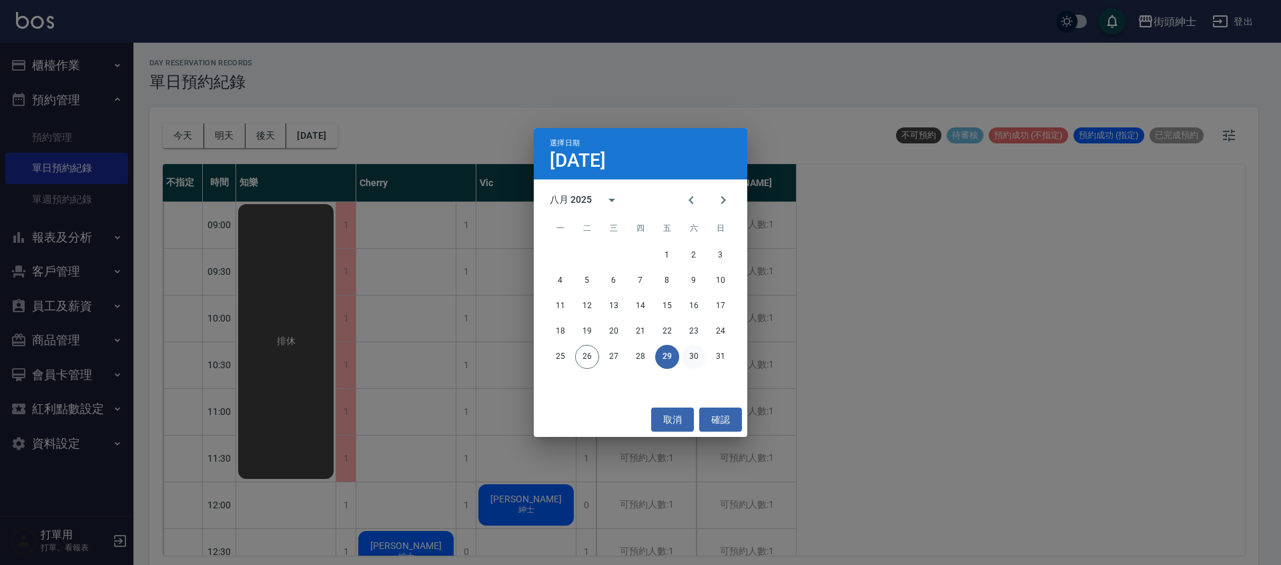
click at [687, 348] on button "30" at bounding box center [694, 357] width 24 height 24
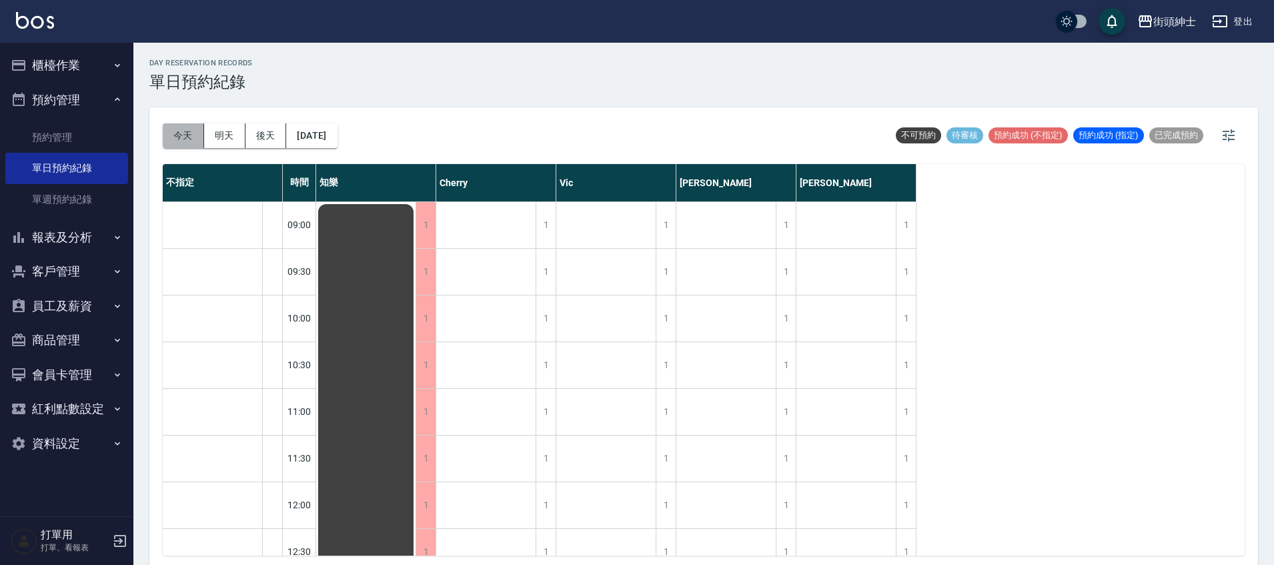
click at [189, 147] on button "今天" at bounding box center [183, 135] width 41 height 25
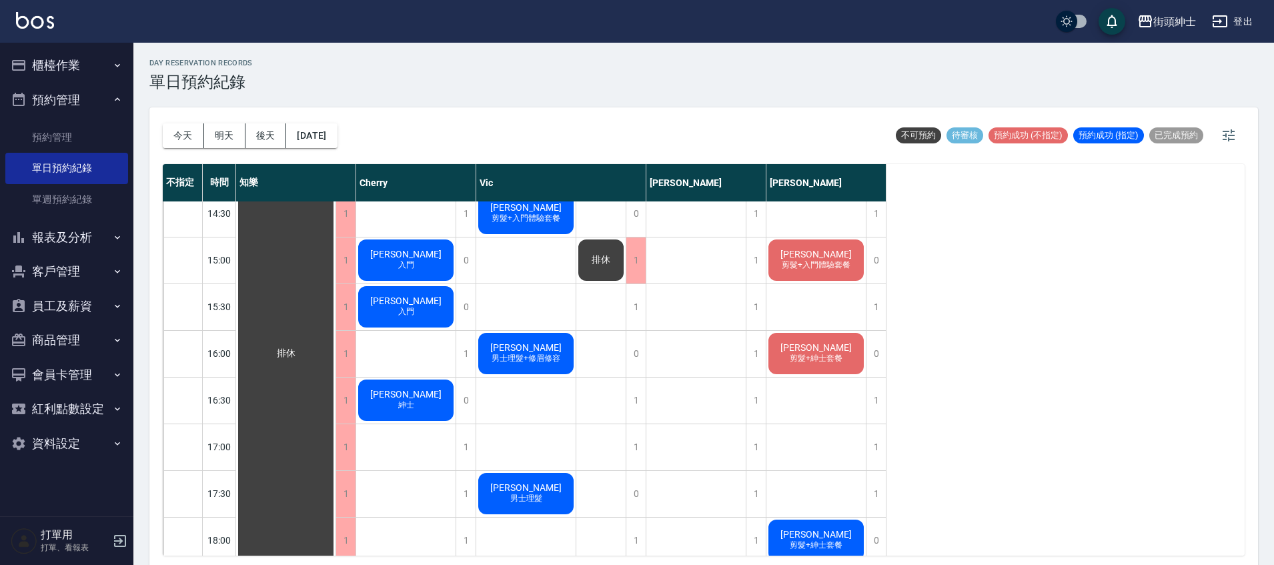
scroll to position [518, 0]
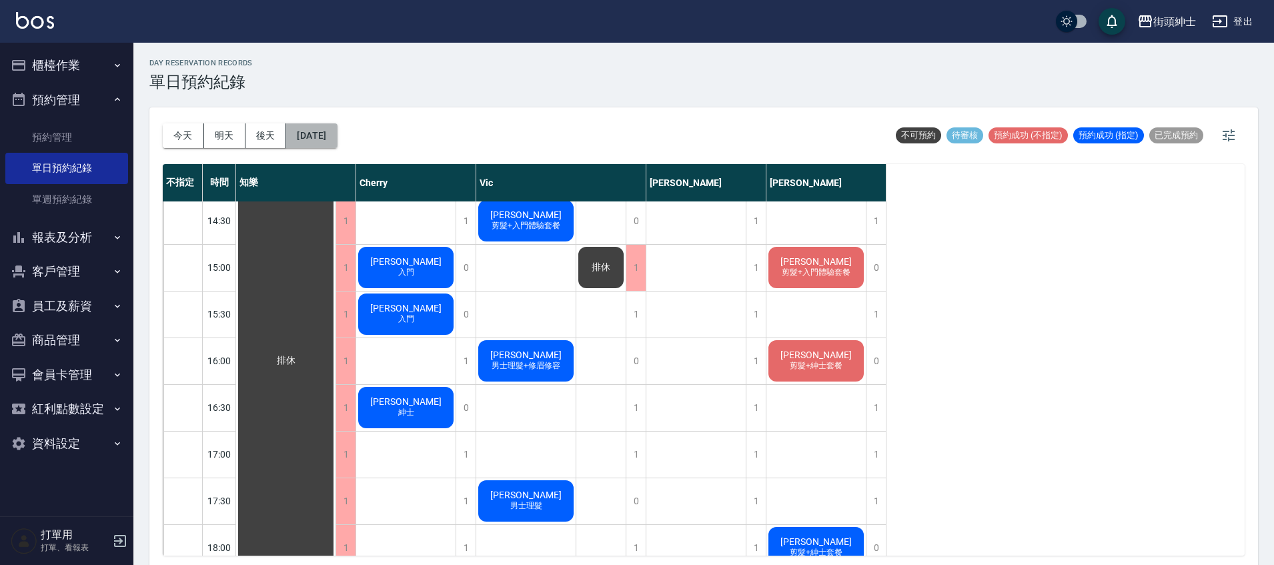
click at [337, 143] on button "[DATE]" at bounding box center [311, 135] width 51 height 25
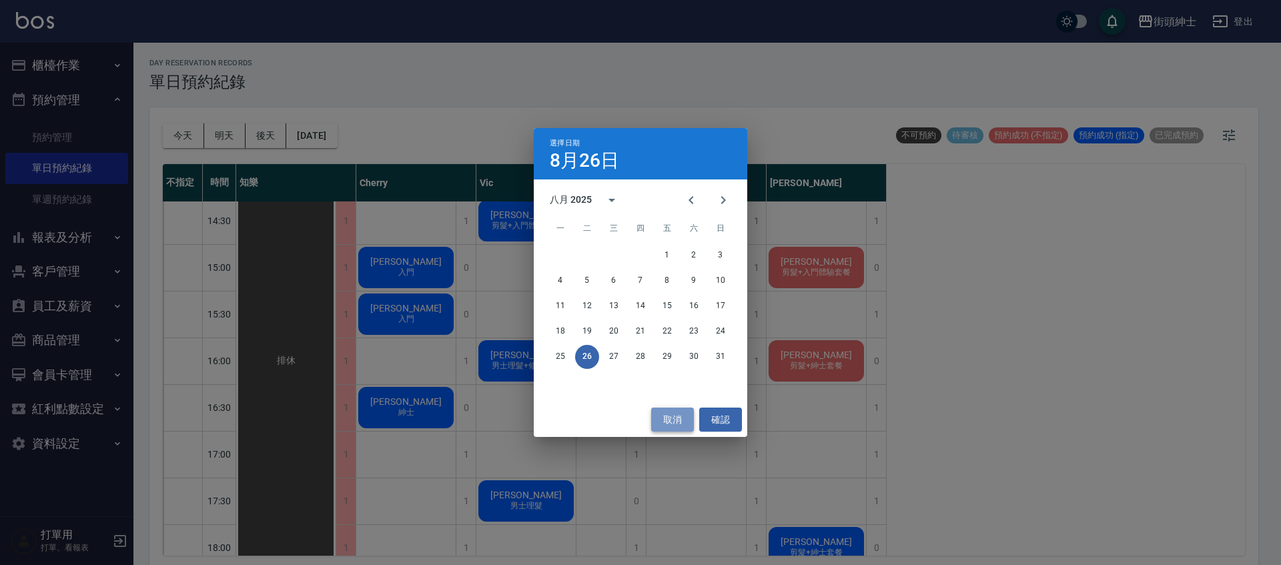
click at [671, 425] on button "取消" at bounding box center [672, 420] width 43 height 25
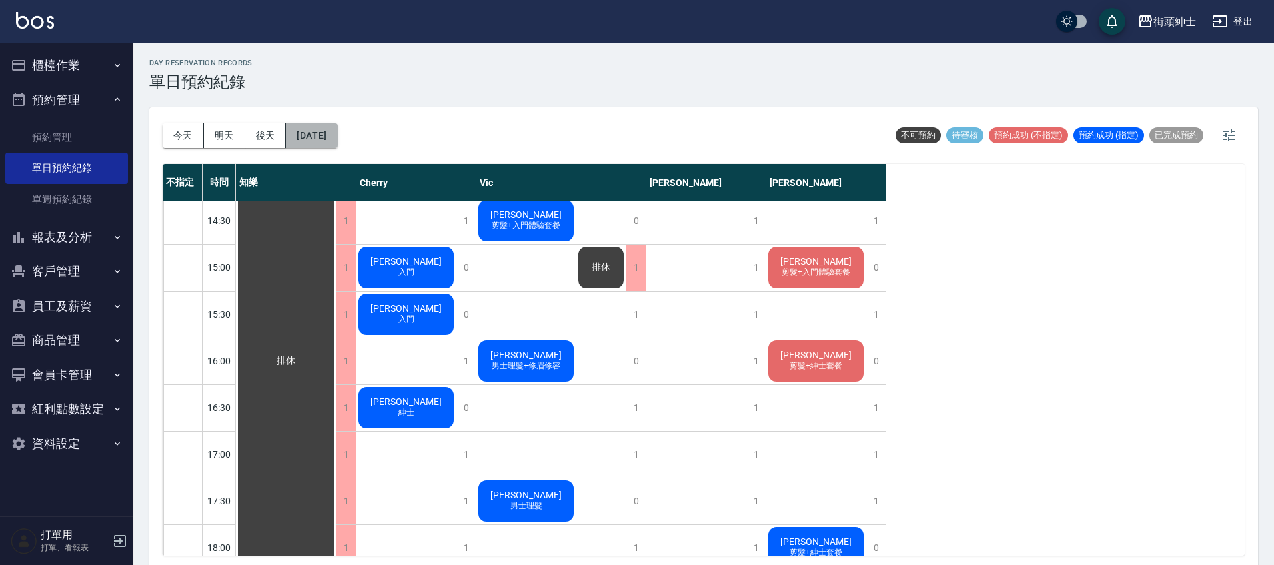
click at [334, 136] on button "[DATE]" at bounding box center [311, 135] width 51 height 25
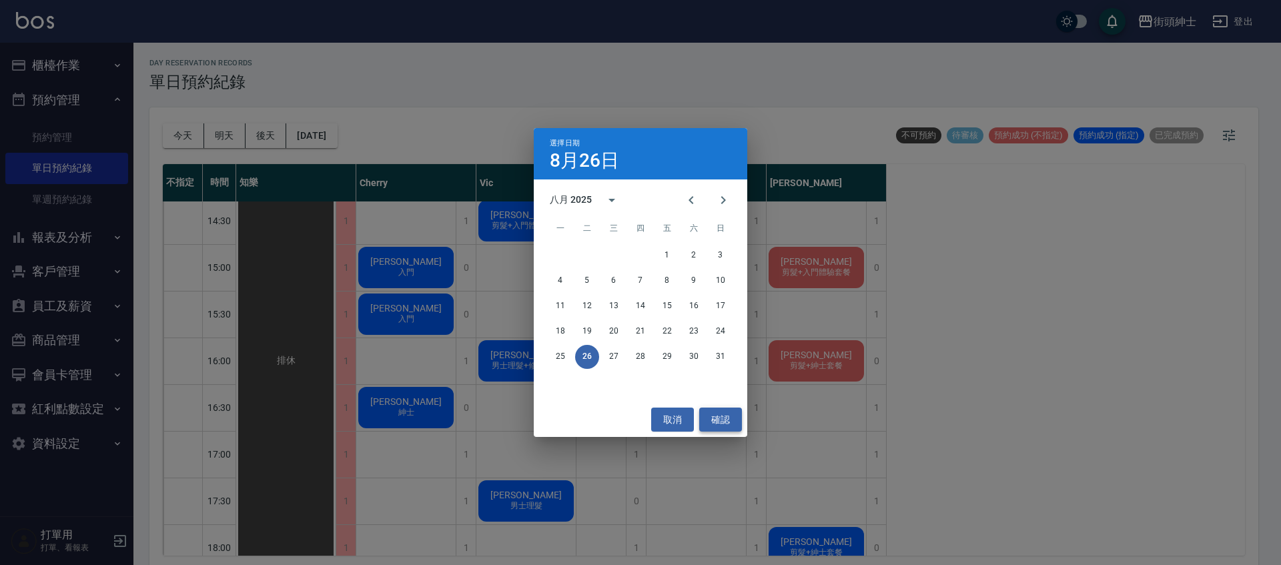
click at [719, 415] on button "確認" at bounding box center [720, 420] width 43 height 25
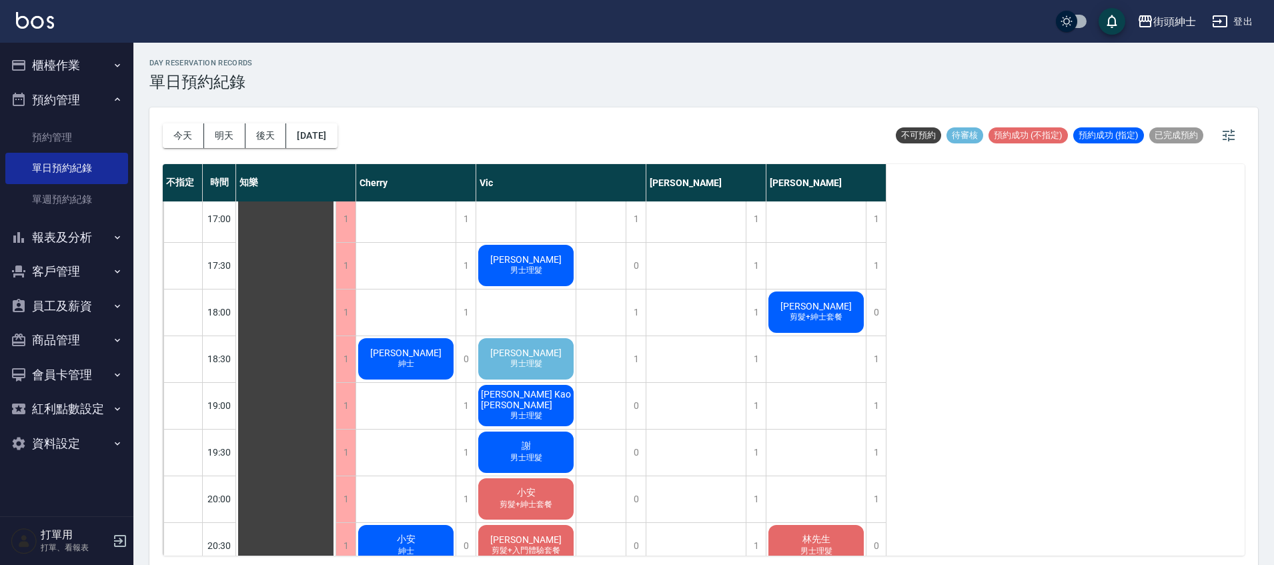
scroll to position [753, 0]
click at [336, 370] on div "[PERSON_NAME] 男士理髮" at bounding box center [285, 126] width 99 height 1353
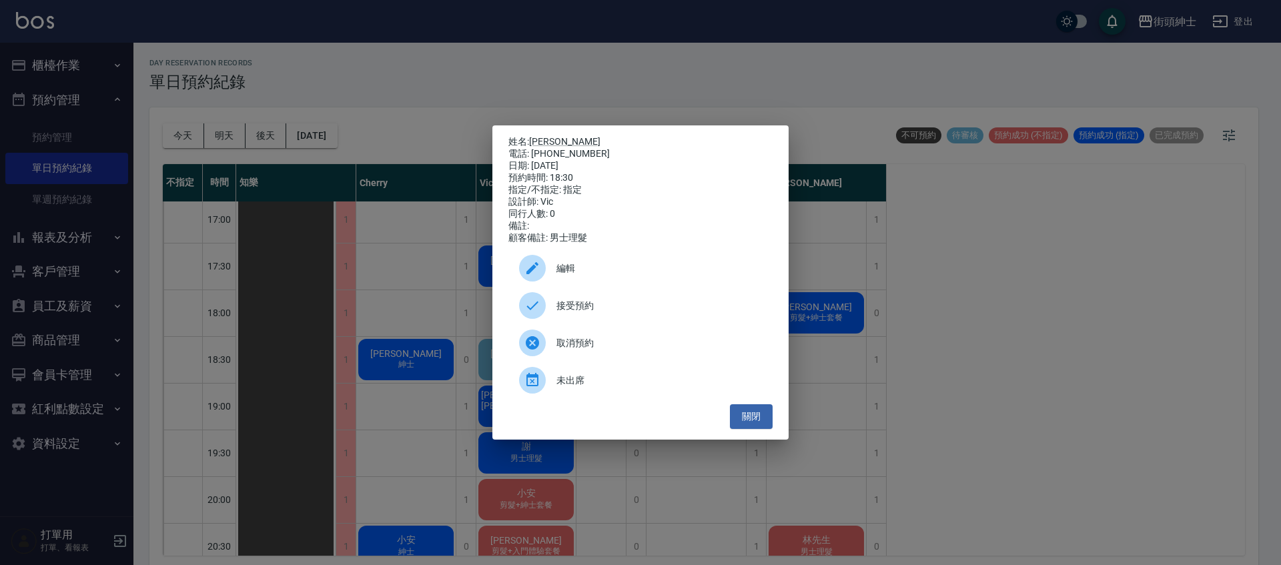
click at [676, 313] on span "接受預約" at bounding box center [658, 306] width 205 height 14
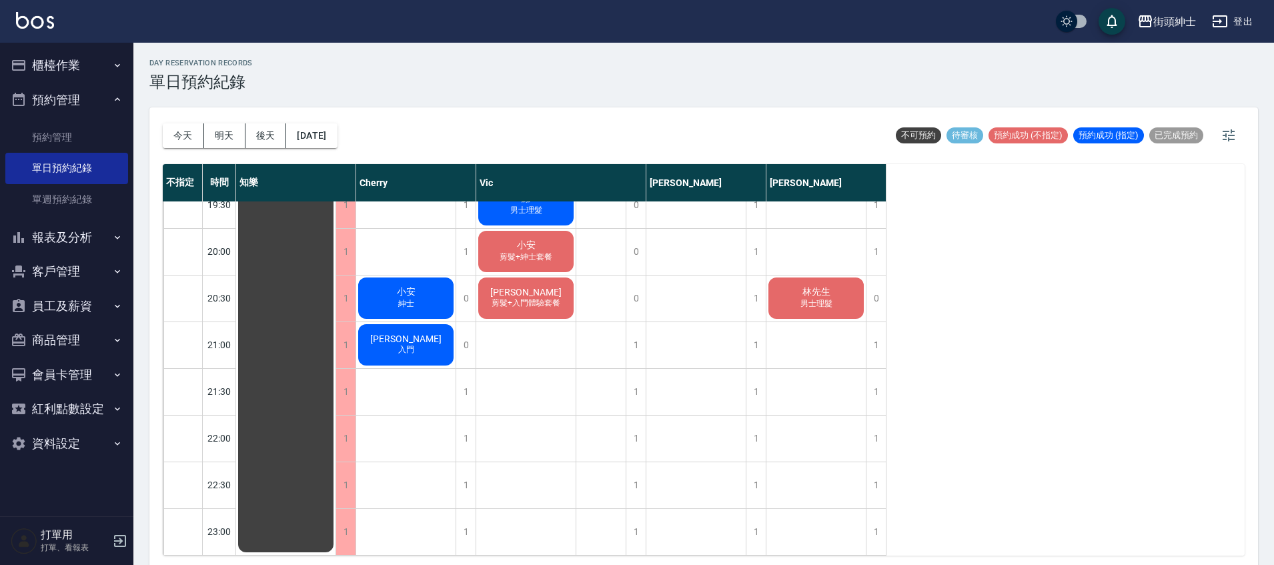
scroll to position [1011, 0]
click at [337, 136] on button "[DATE]" at bounding box center [311, 135] width 51 height 25
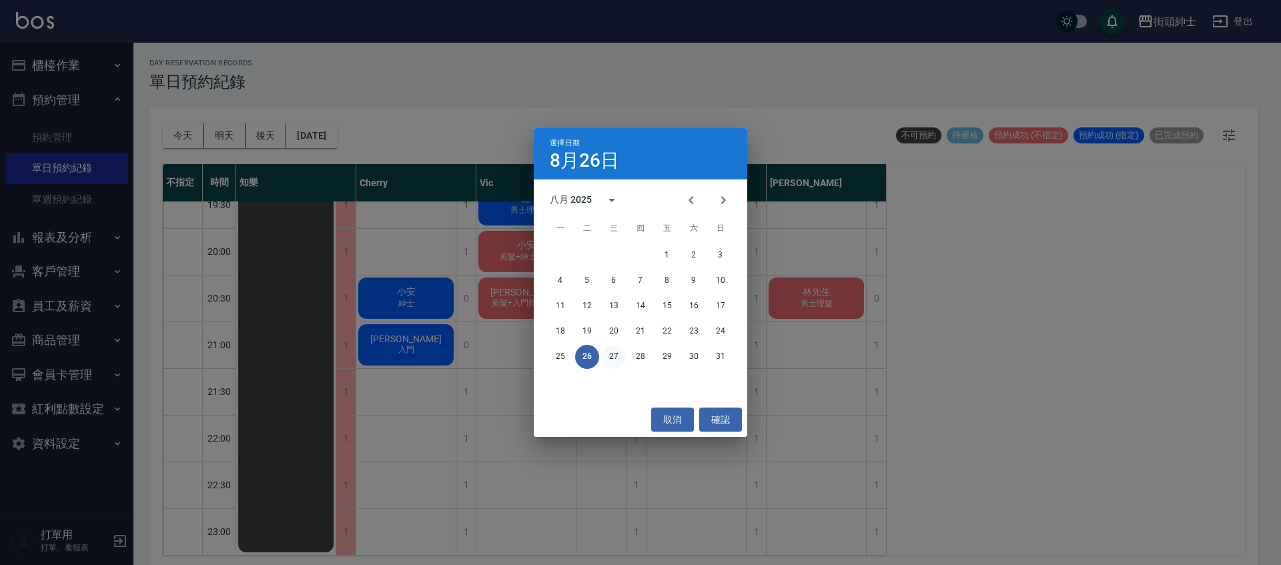
click at [616, 350] on button "27" at bounding box center [614, 357] width 24 height 24
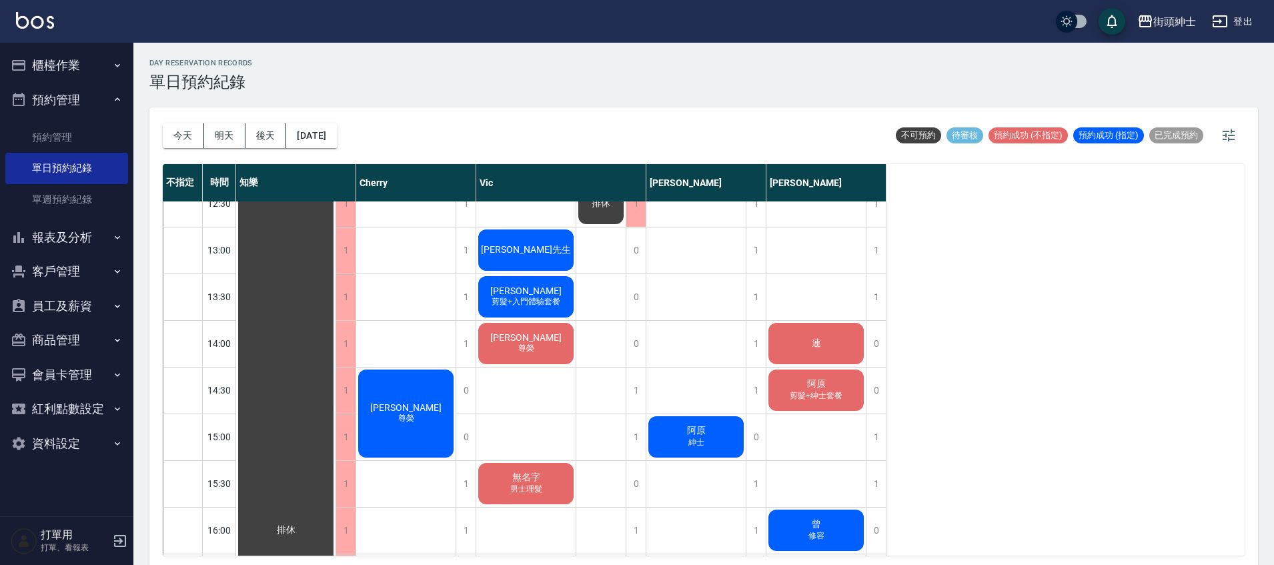
scroll to position [348, 0]
click at [306, 141] on button "[DATE]" at bounding box center [311, 135] width 51 height 25
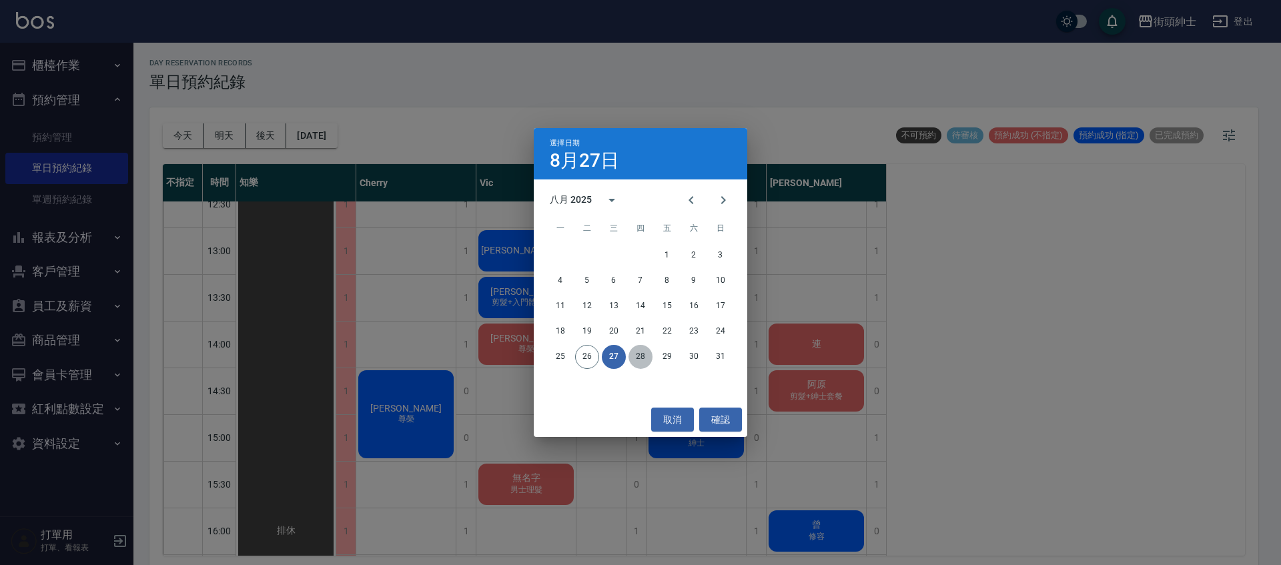
click at [647, 358] on button "28" at bounding box center [641, 357] width 24 height 24
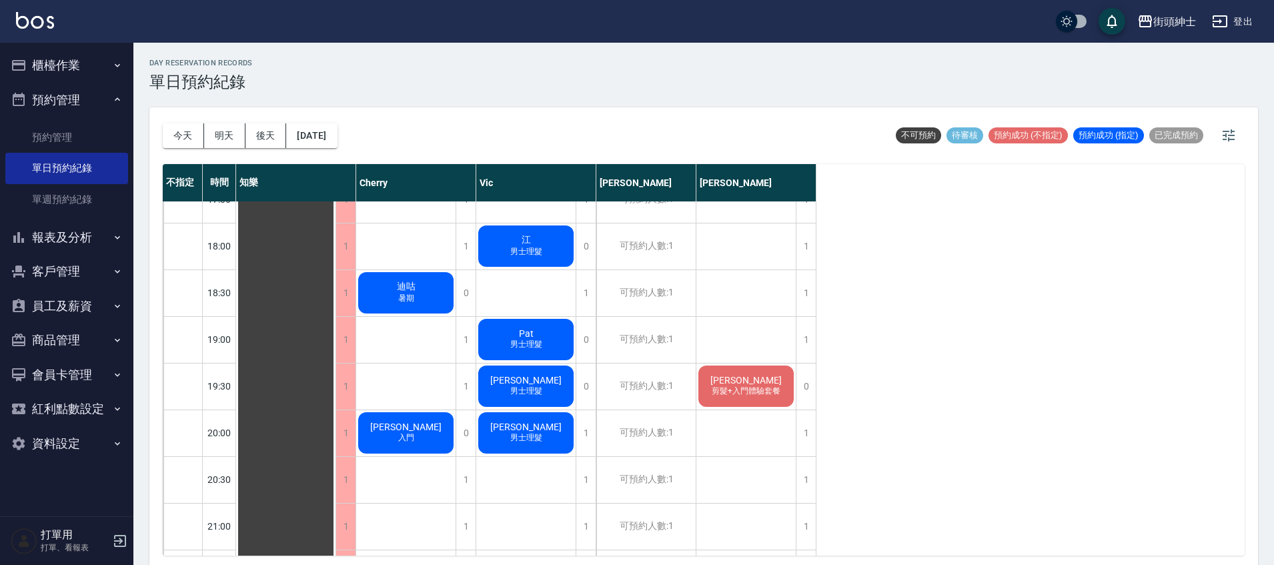
scroll to position [820, 0]
click at [188, 137] on button "今天" at bounding box center [183, 135] width 41 height 25
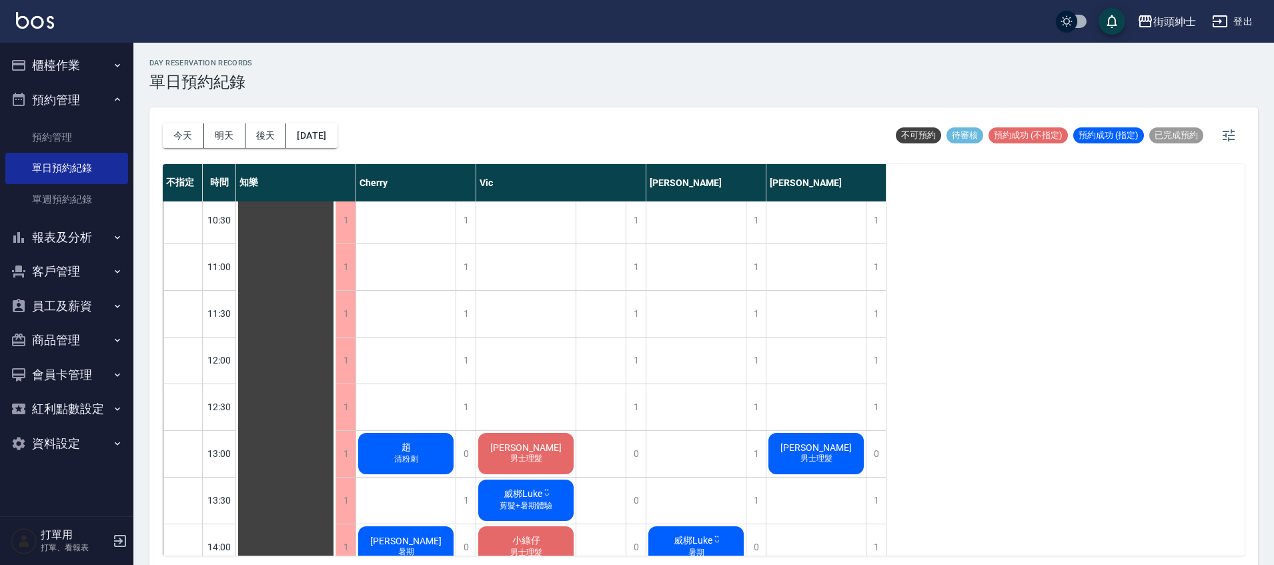
scroll to position [154, 0]
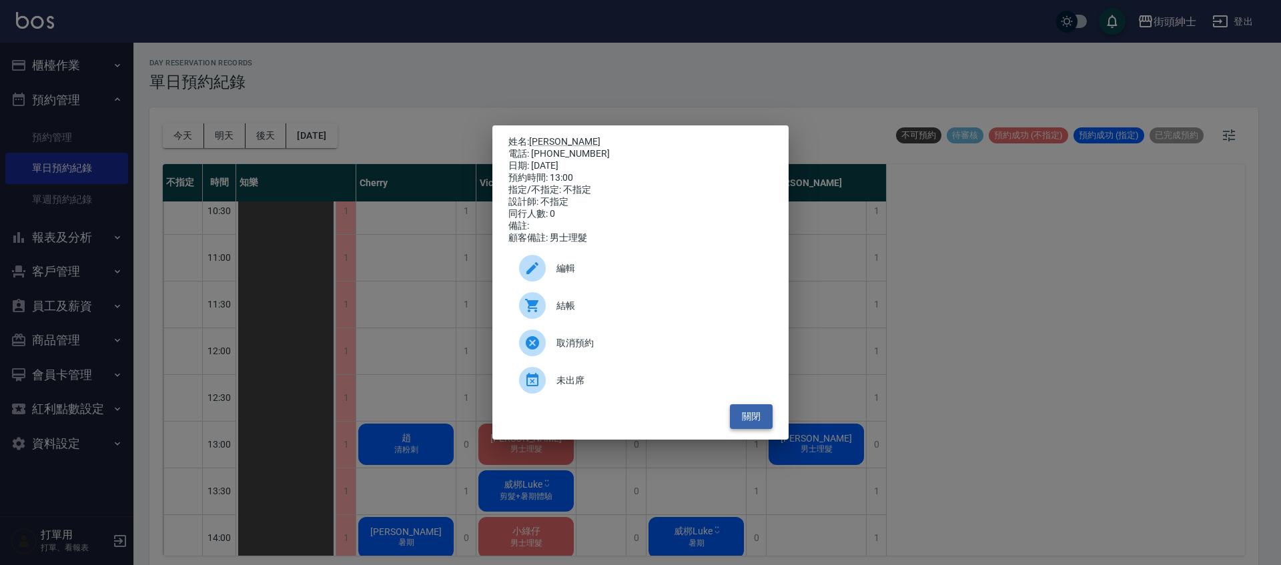
click at [751, 424] on button "關閉" at bounding box center [751, 416] width 43 height 25
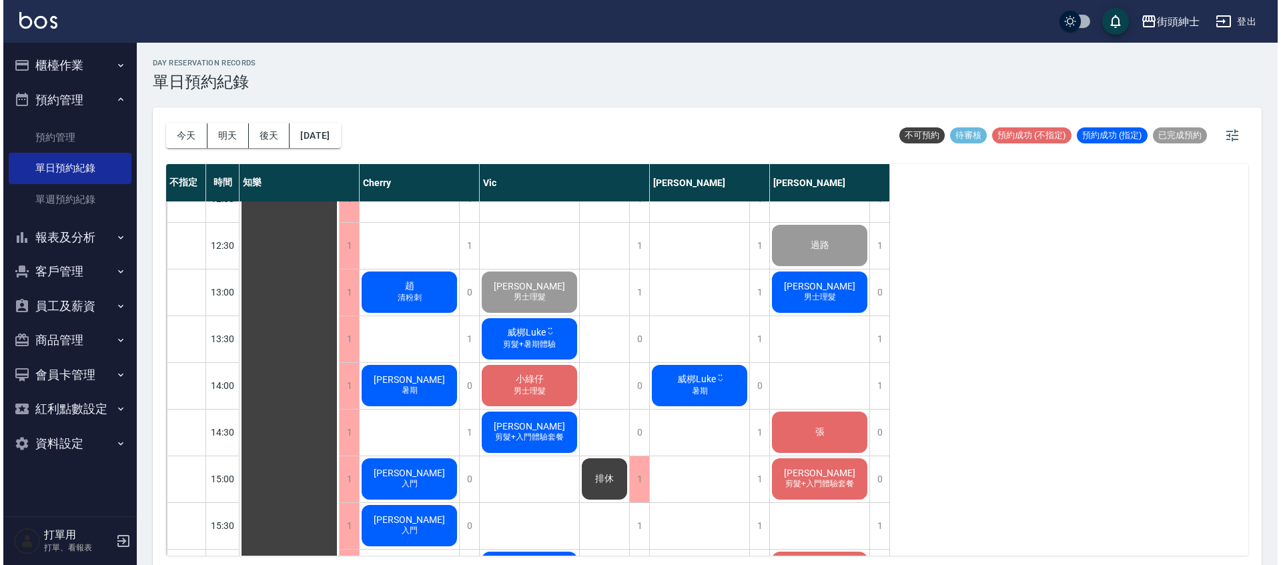
scroll to position [304, 0]
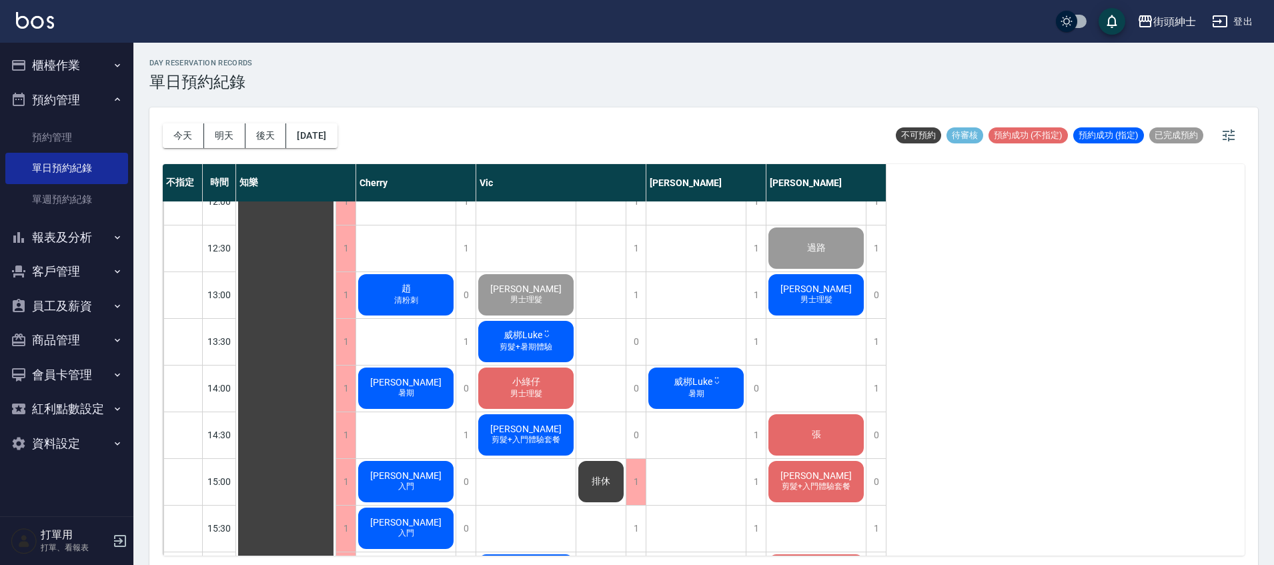
click at [336, 306] on div "[PERSON_NAME]粉刺" at bounding box center [285, 575] width 99 height 1353
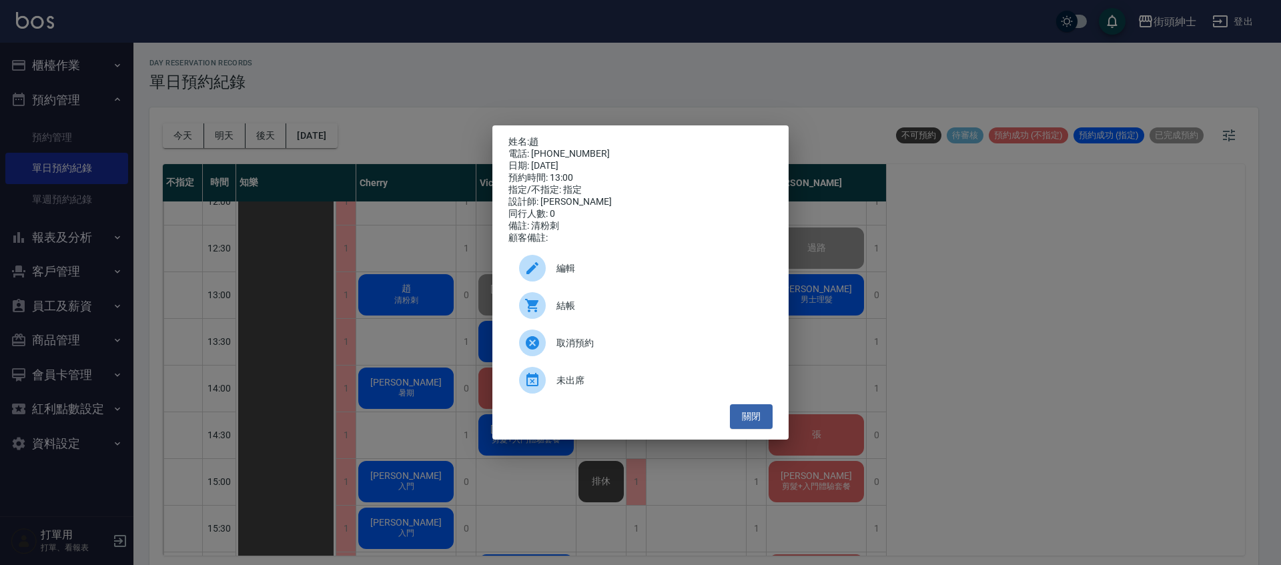
click at [556, 282] on div at bounding box center [537, 268] width 37 height 27
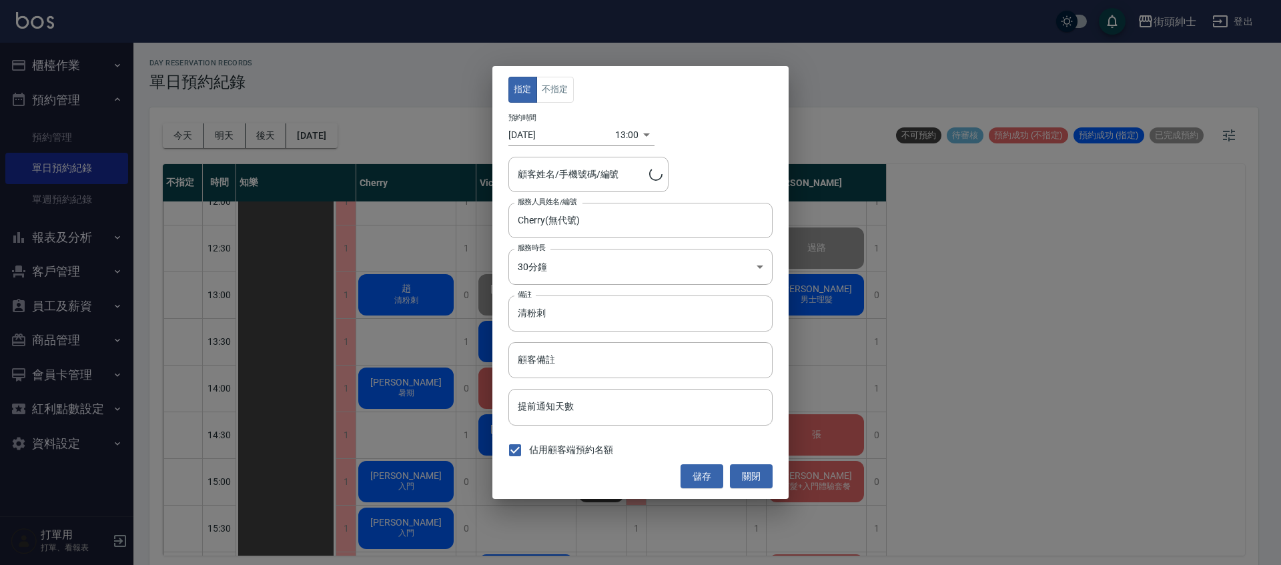
type input "趙/0988758310"
click at [588, 314] on input "清粉刺" at bounding box center [640, 314] width 264 height 36
type input "清粉刺升紳士"
click at [711, 474] on button "儲存" at bounding box center [702, 476] width 43 height 25
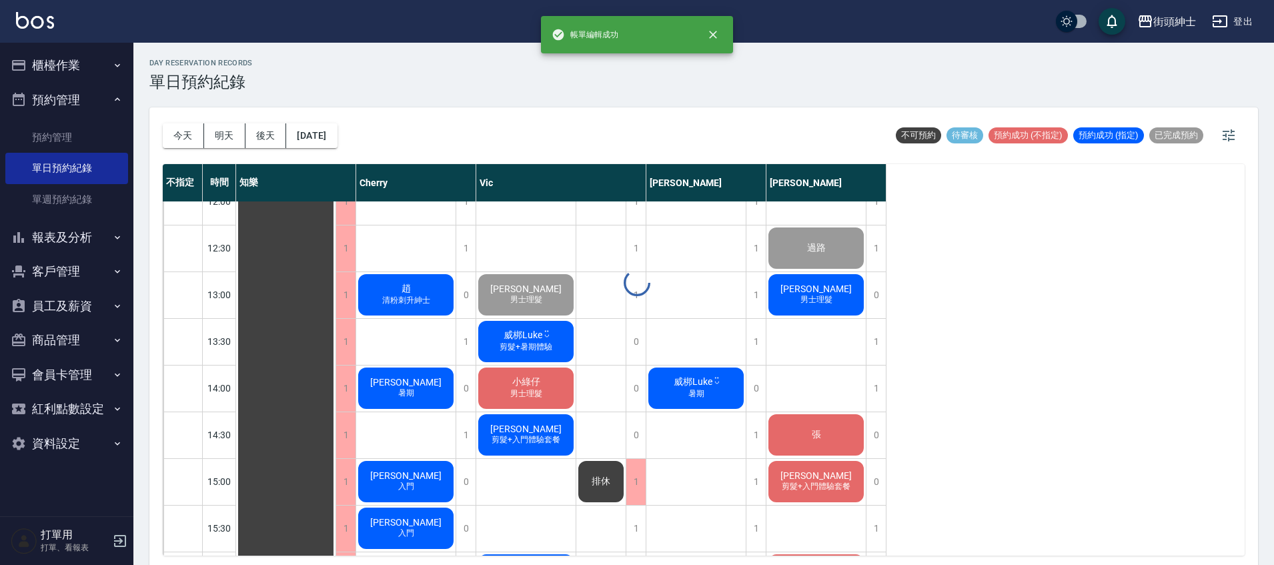
click at [336, 311] on div "[PERSON_NAME]粉刺升紳士" at bounding box center [285, 575] width 99 height 1353
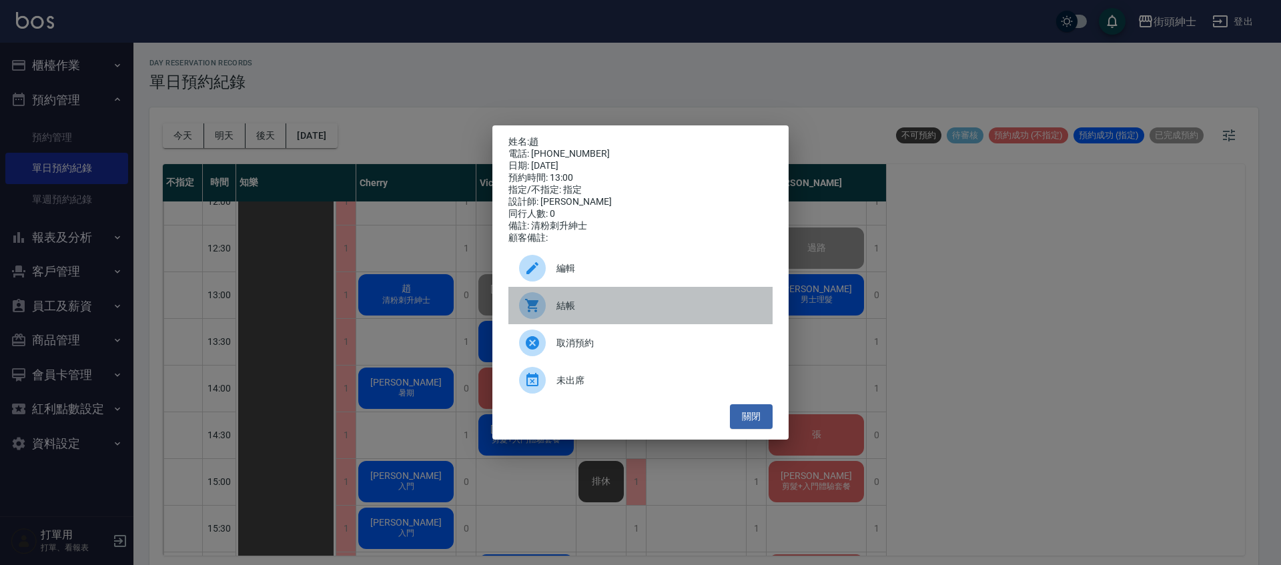
click at [617, 310] on span "結帳" at bounding box center [658, 306] width 205 height 14
